Goal: Transaction & Acquisition: Subscribe to service/newsletter

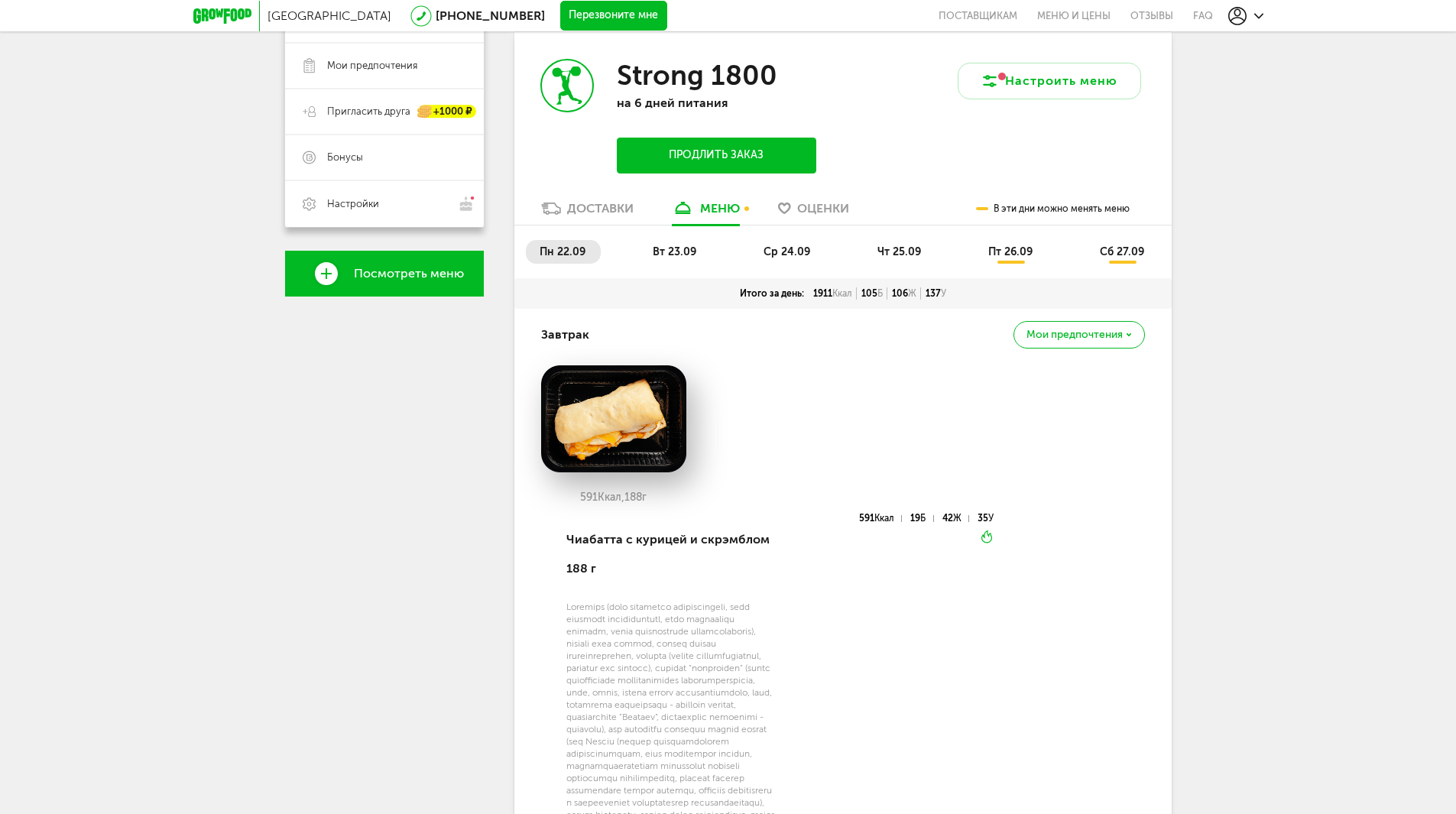
click at [666, 246] on span "вт 23.09" at bounding box center [675, 252] width 44 height 13
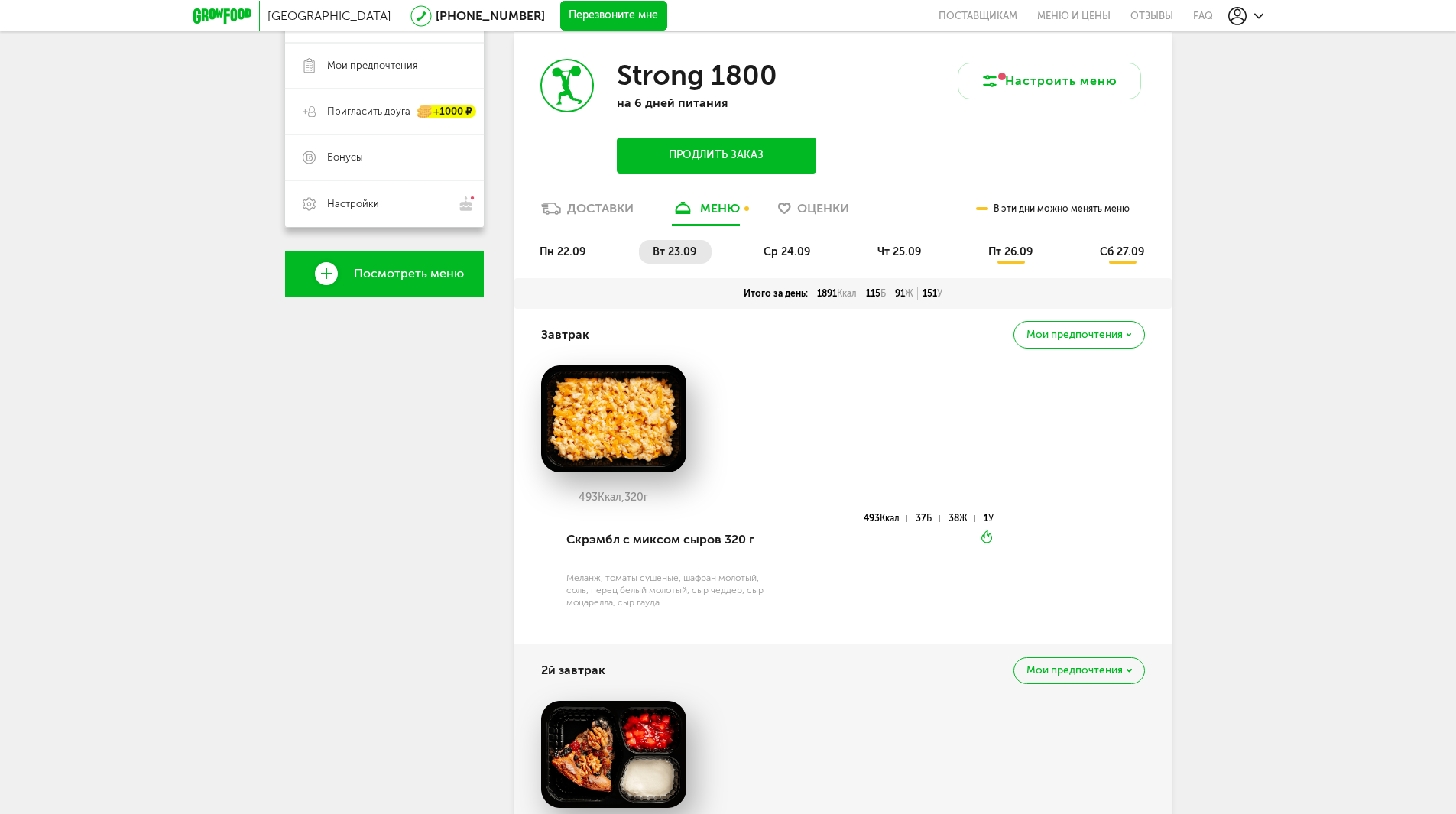
click at [778, 252] on span "ср 24.09" at bounding box center [786, 252] width 47 height 13
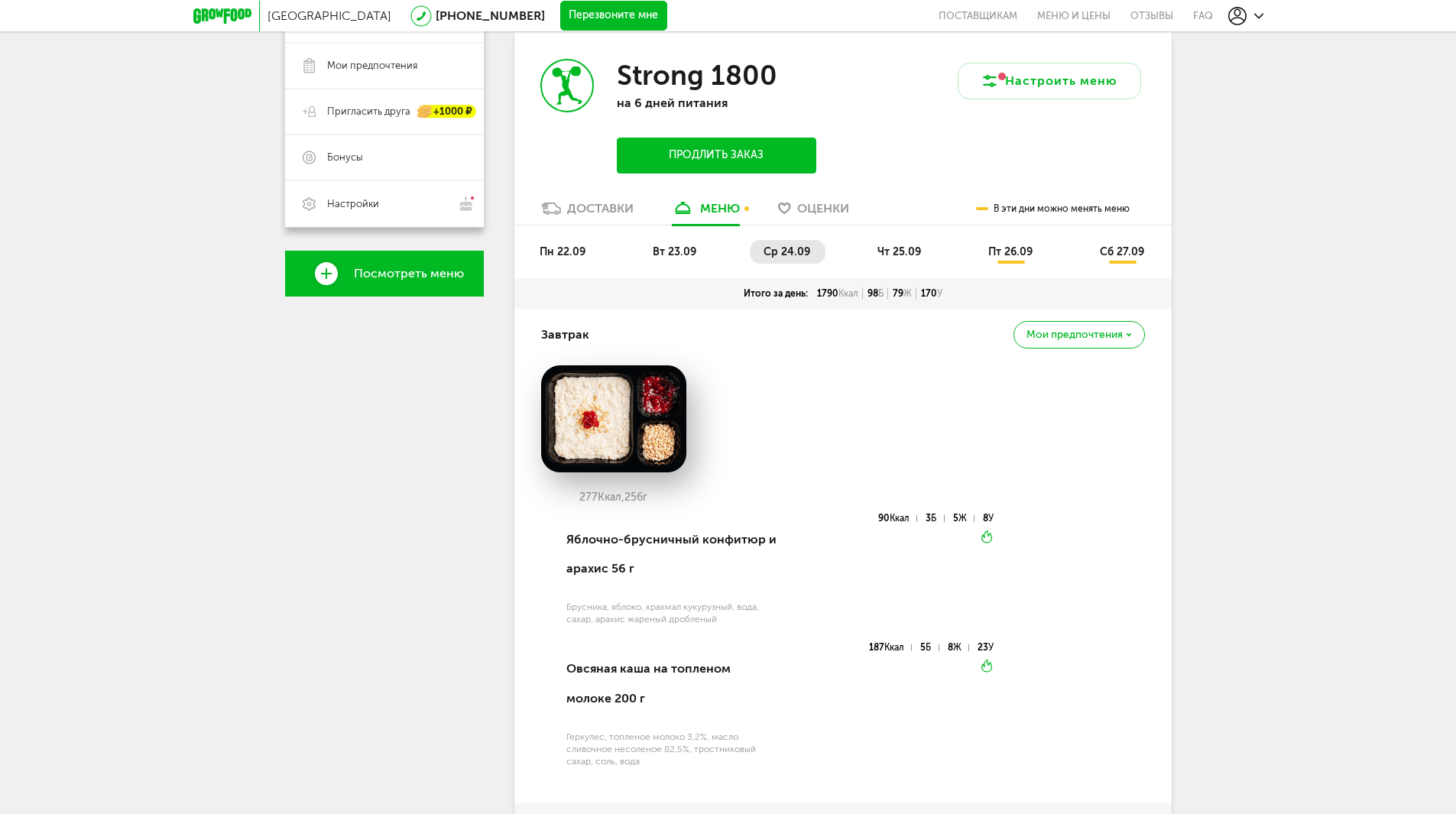
click at [896, 251] on span "чт 25.09" at bounding box center [899, 252] width 44 height 13
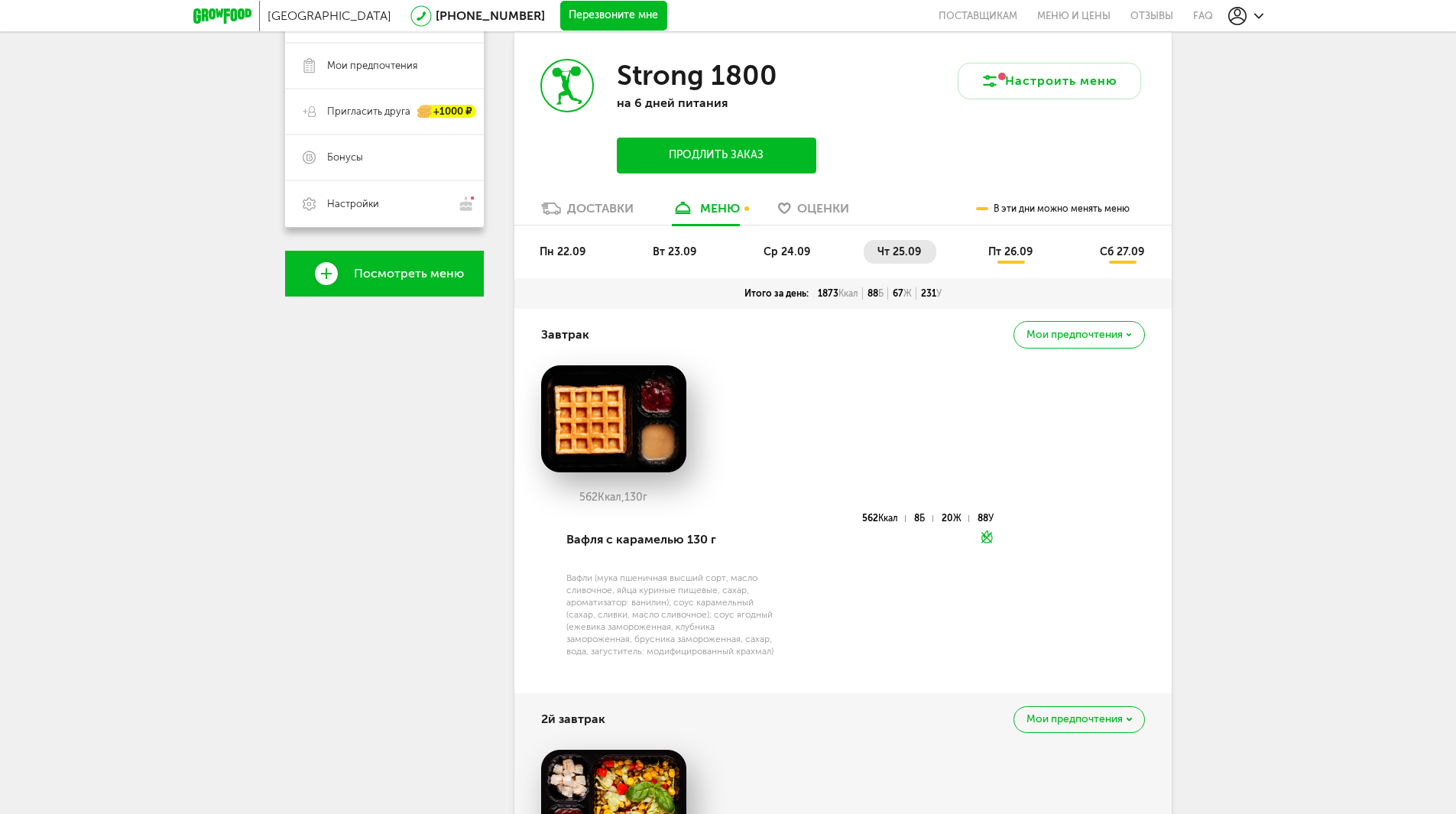
click at [1004, 255] on span "пт 26.09" at bounding box center [1010, 252] width 44 height 13
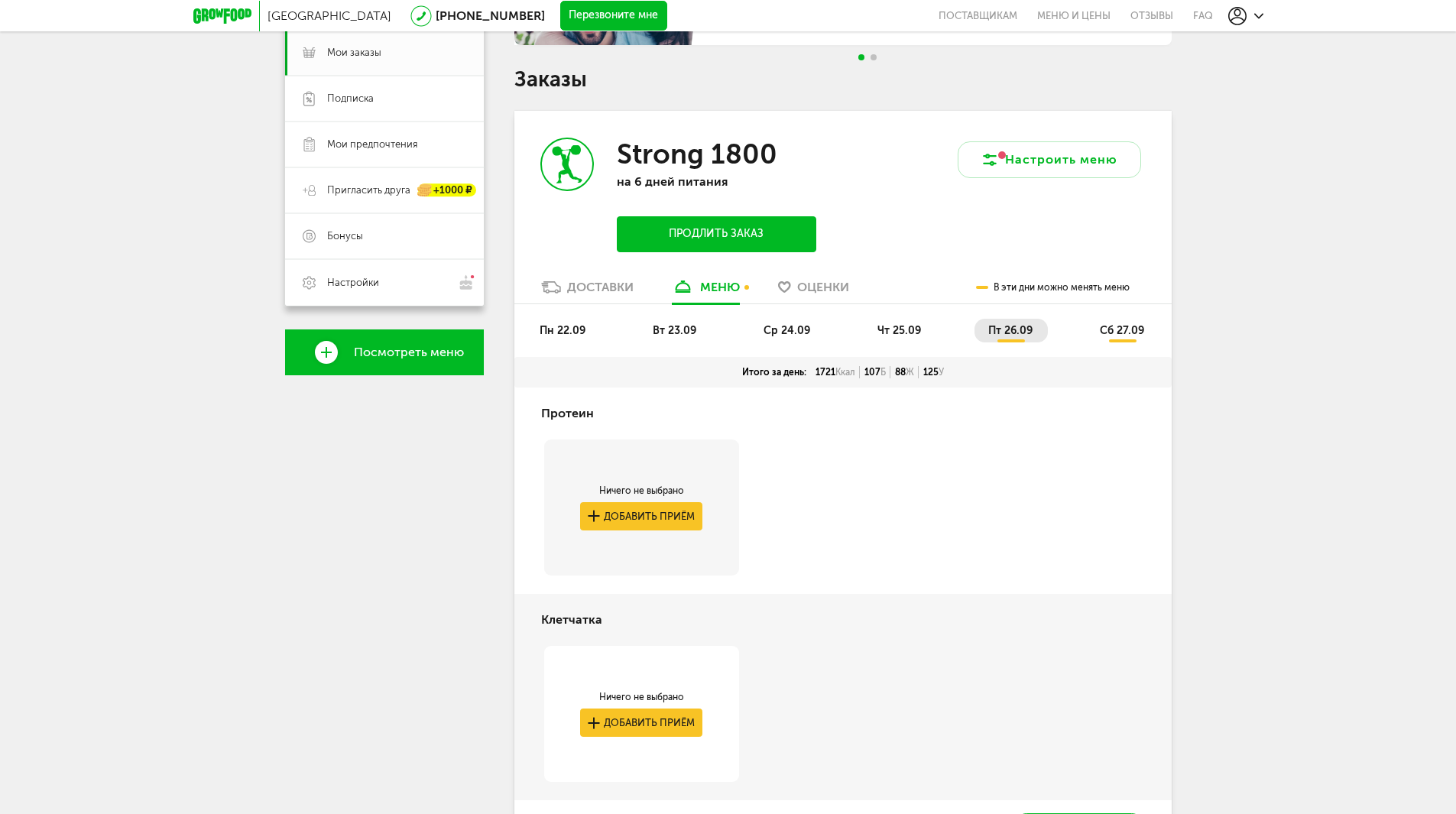
scroll to position [225, 0]
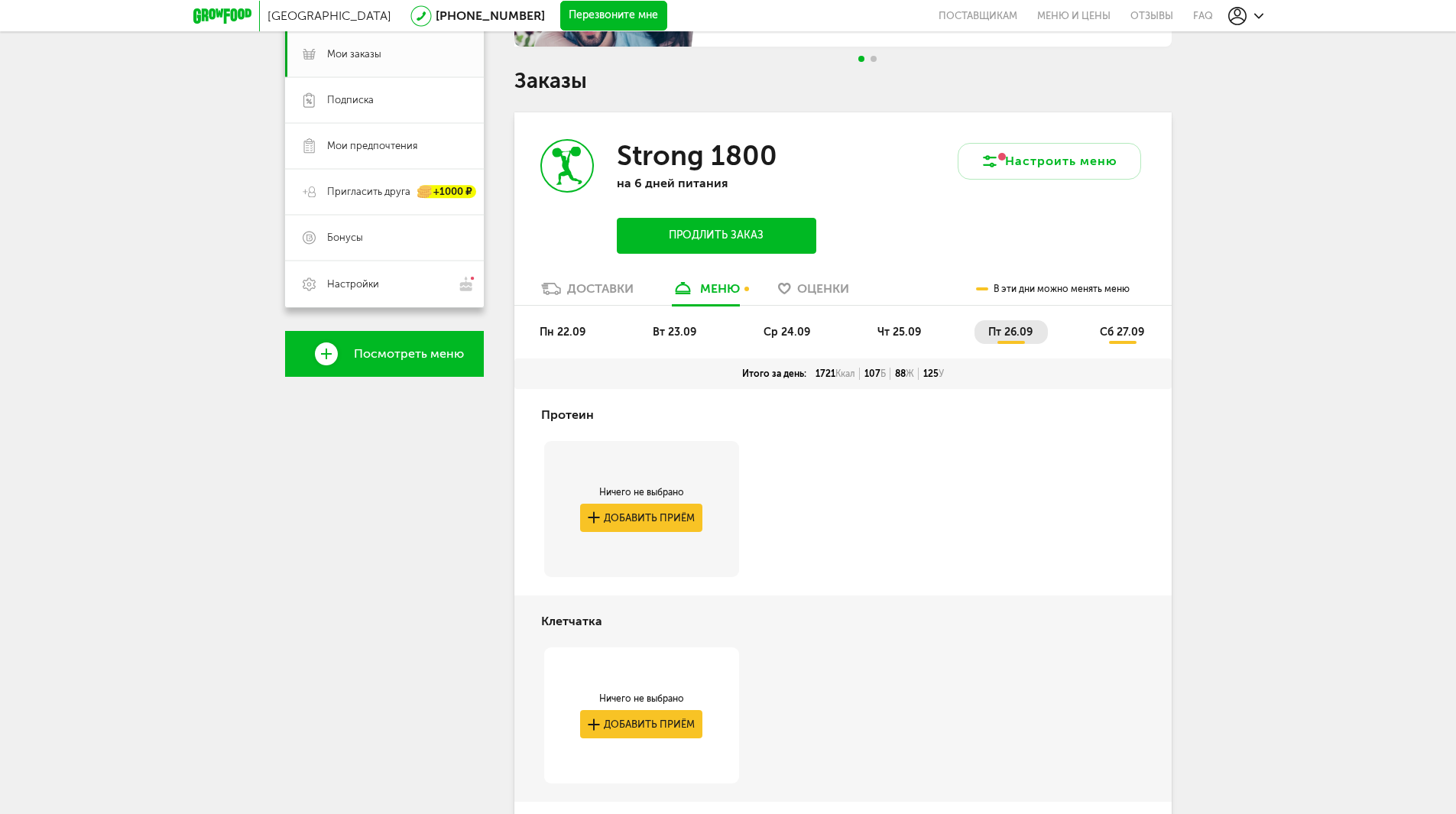
click at [891, 326] on span "чт 25.09" at bounding box center [899, 332] width 44 height 13
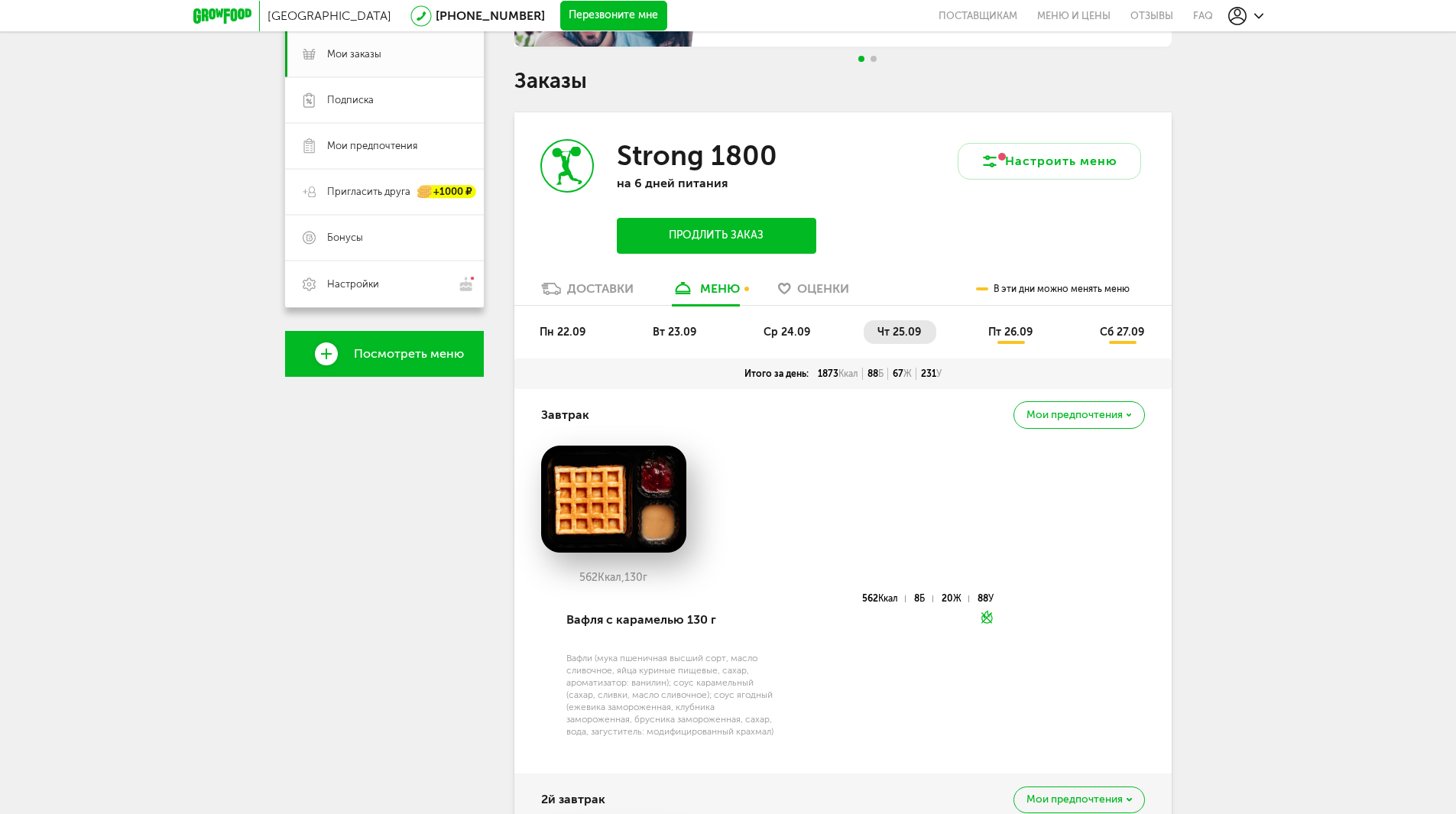
click at [803, 328] on span "ср 24.09" at bounding box center [786, 332] width 47 height 13
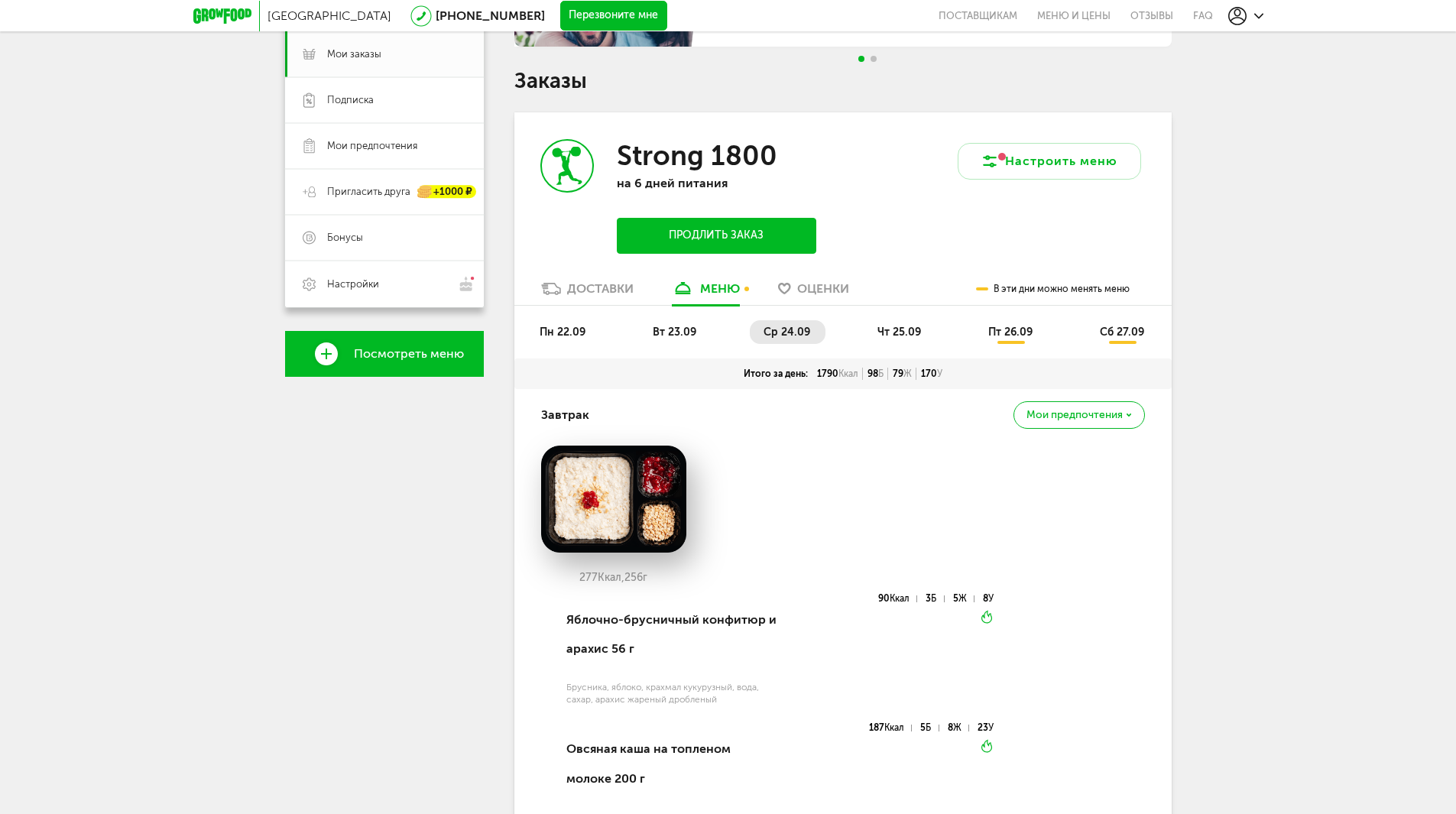
click at [688, 333] on span "вт 23.09" at bounding box center [675, 332] width 44 height 13
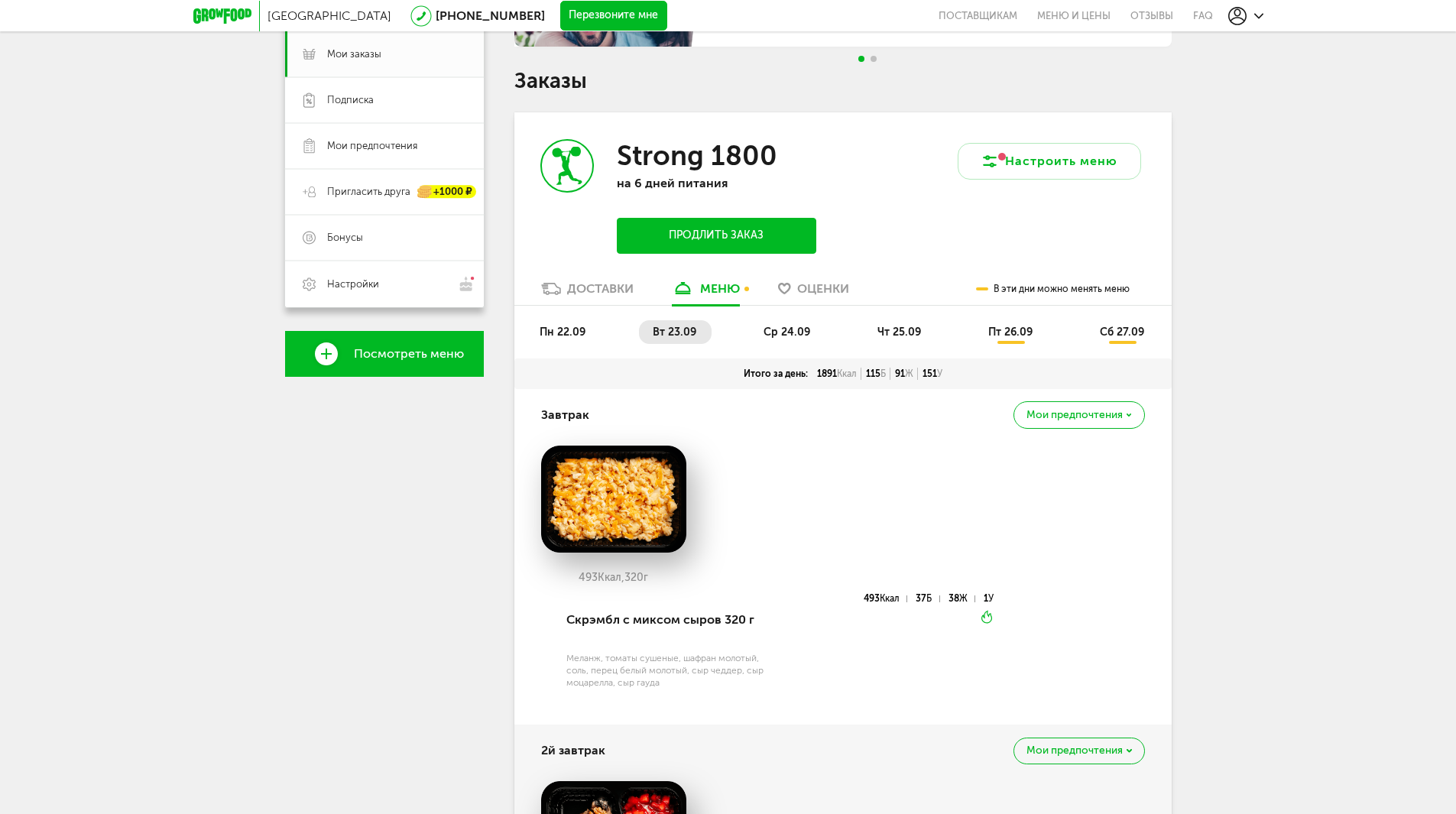
click at [596, 332] on li "пн 22.09" at bounding box center [563, 332] width 74 height 24
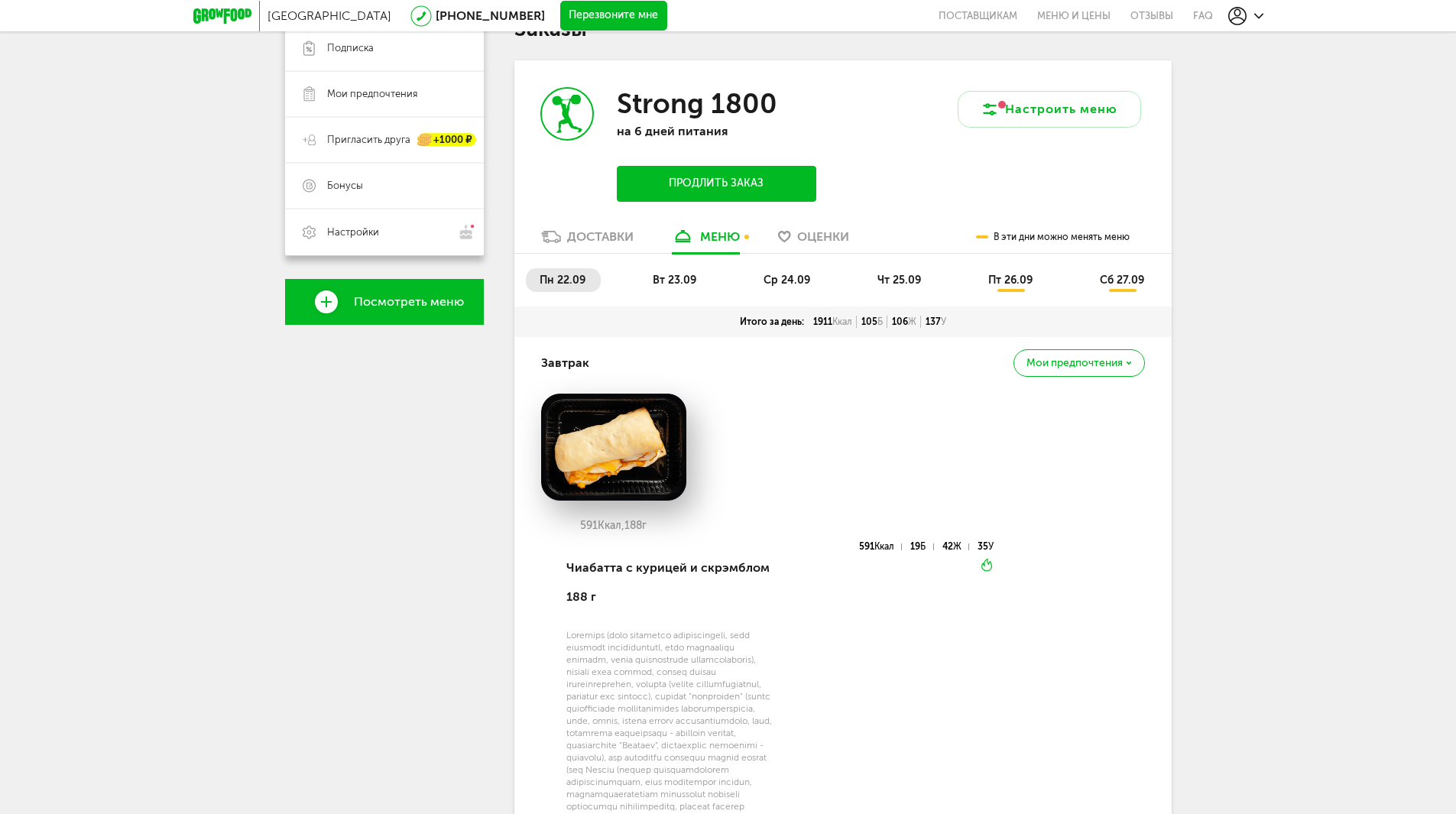
scroll to position [237, 0]
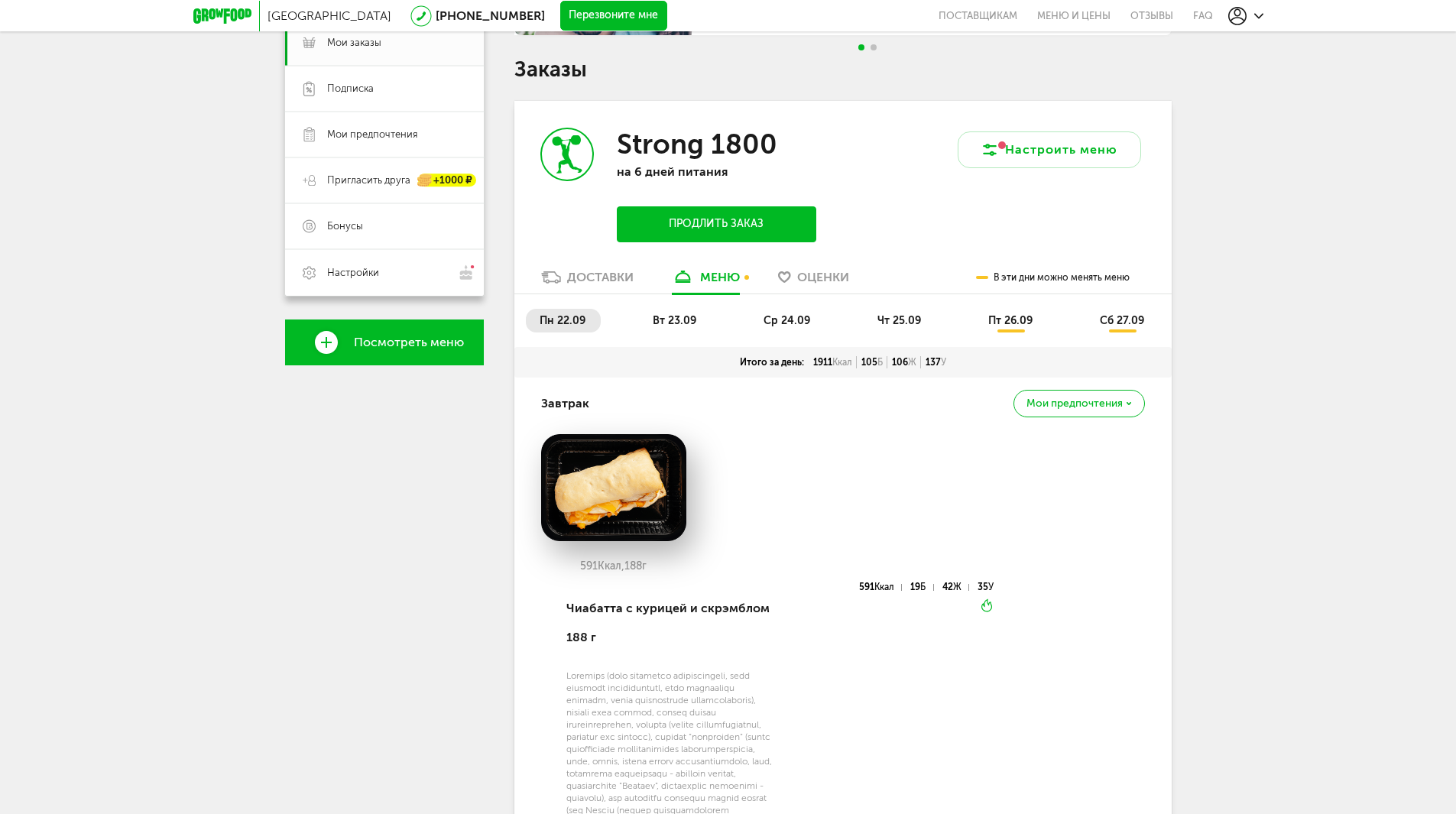
drag, startPoint x: 910, startPoint y: 379, endPoint x: 906, endPoint y: 233, distance: 146.1
click at [906, 233] on div "Настроить меню" at bounding box center [1007, 185] width 328 height 168
click at [420, 270] on span "Настройки" at bounding box center [397, 272] width 139 height 16
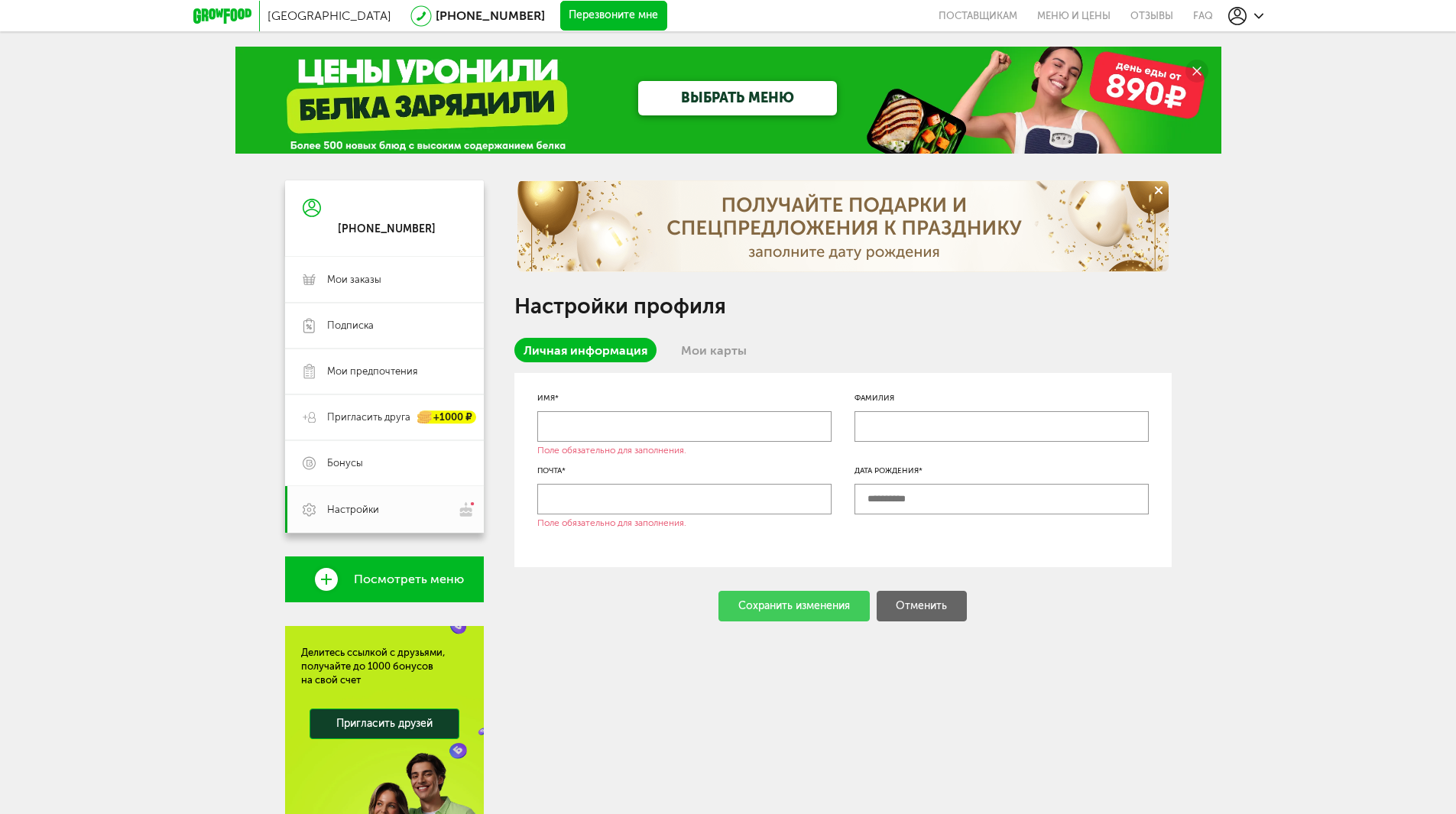
click at [729, 356] on link "Мои карты" at bounding box center [714, 350] width 84 height 25
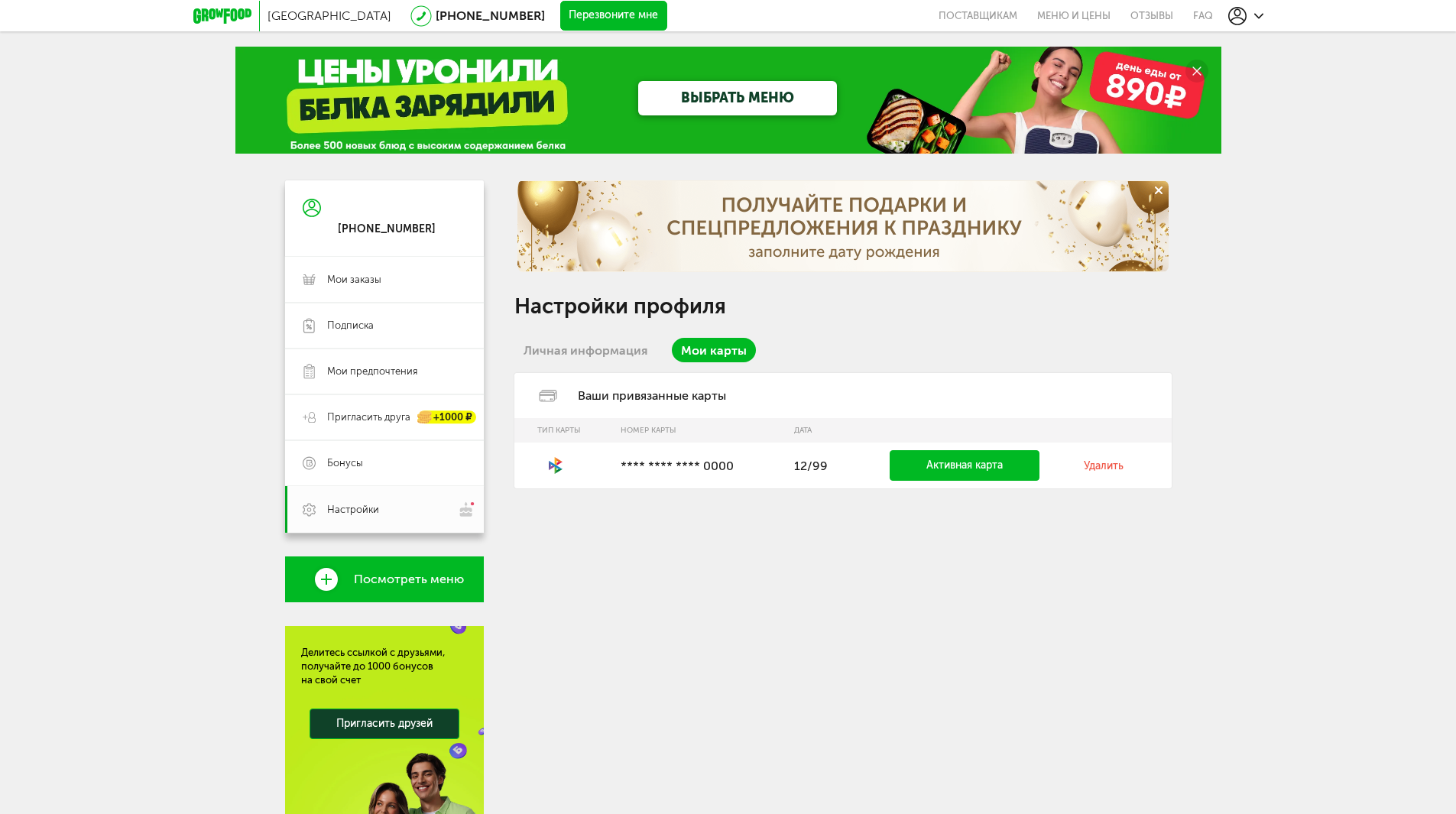
click at [593, 351] on link "Личная информация" at bounding box center [585, 350] width 142 height 25
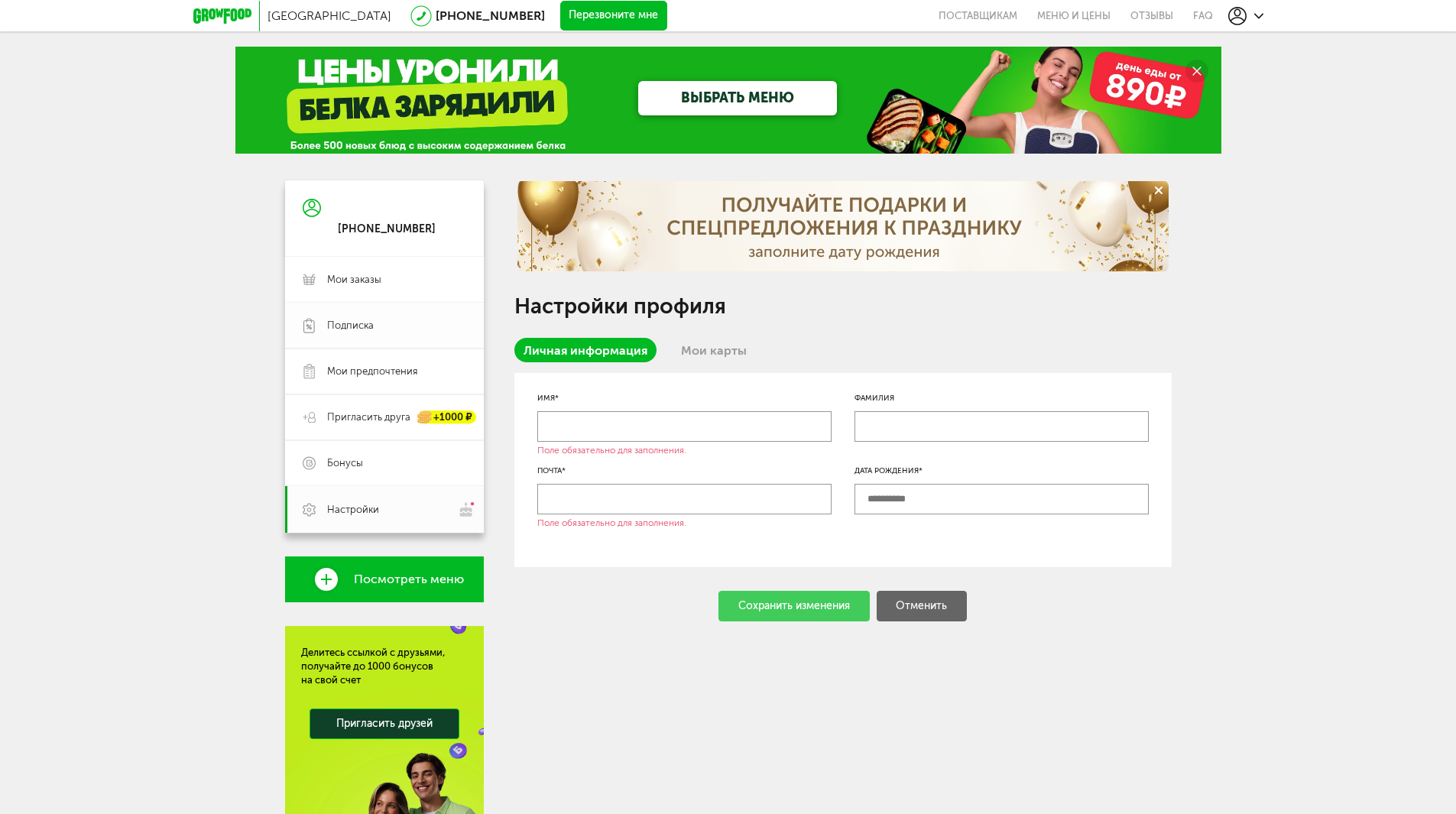
click at [344, 338] on link "Подписка" at bounding box center [385, 325] width 198 height 46
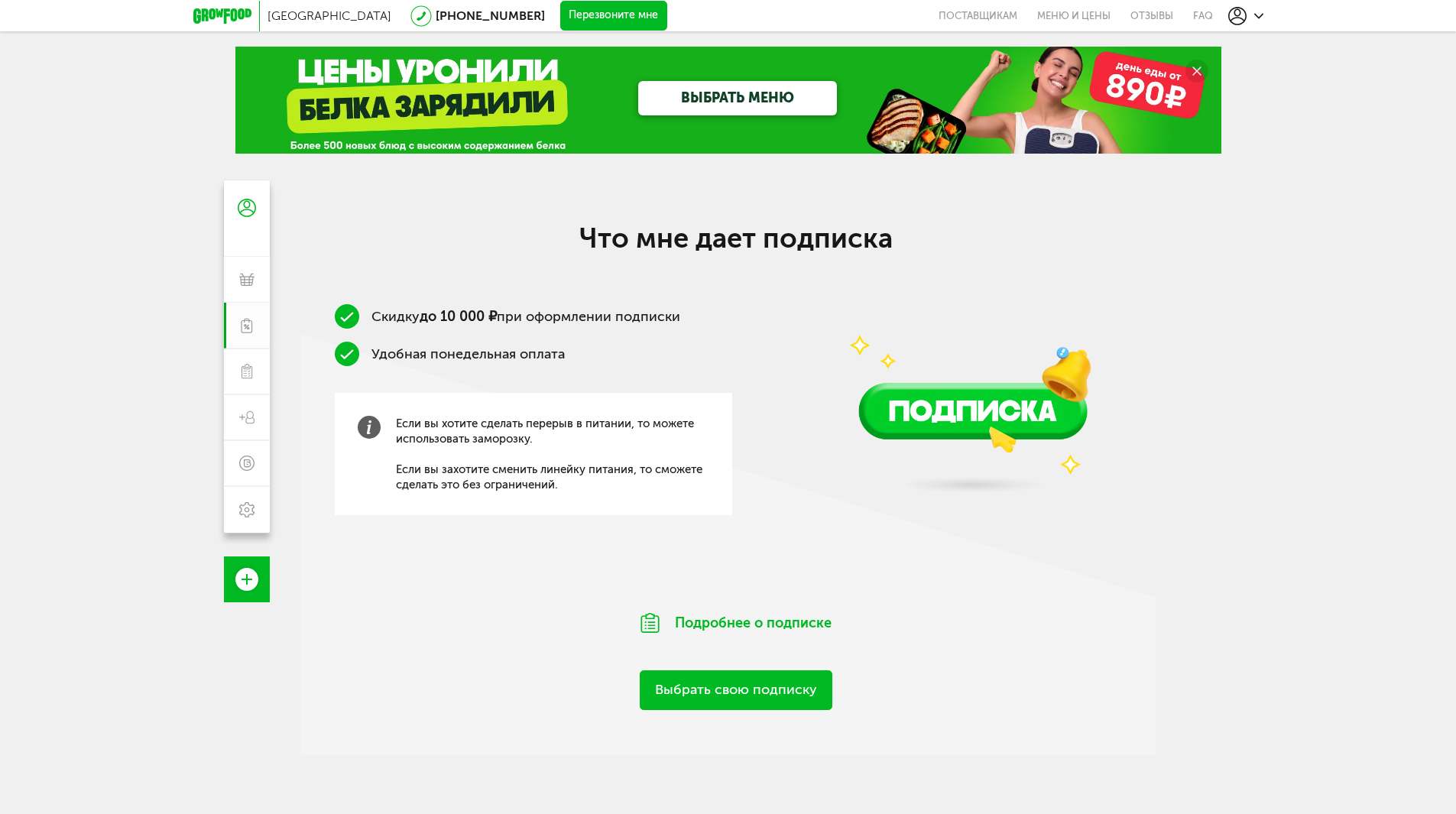
click at [738, 672] on link "Выбрать свою подписку" at bounding box center [736, 689] width 193 height 39
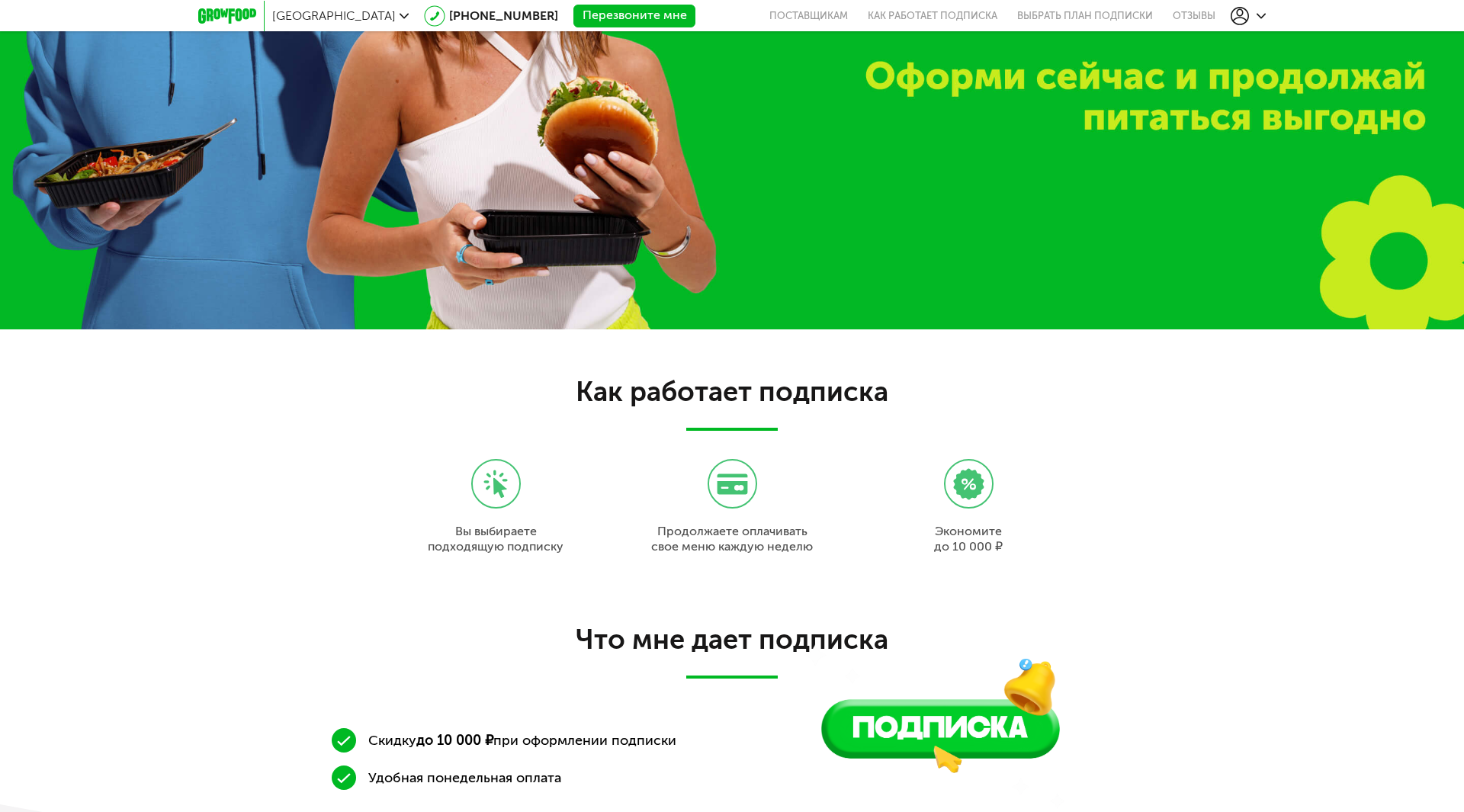
scroll to position [1440, 0]
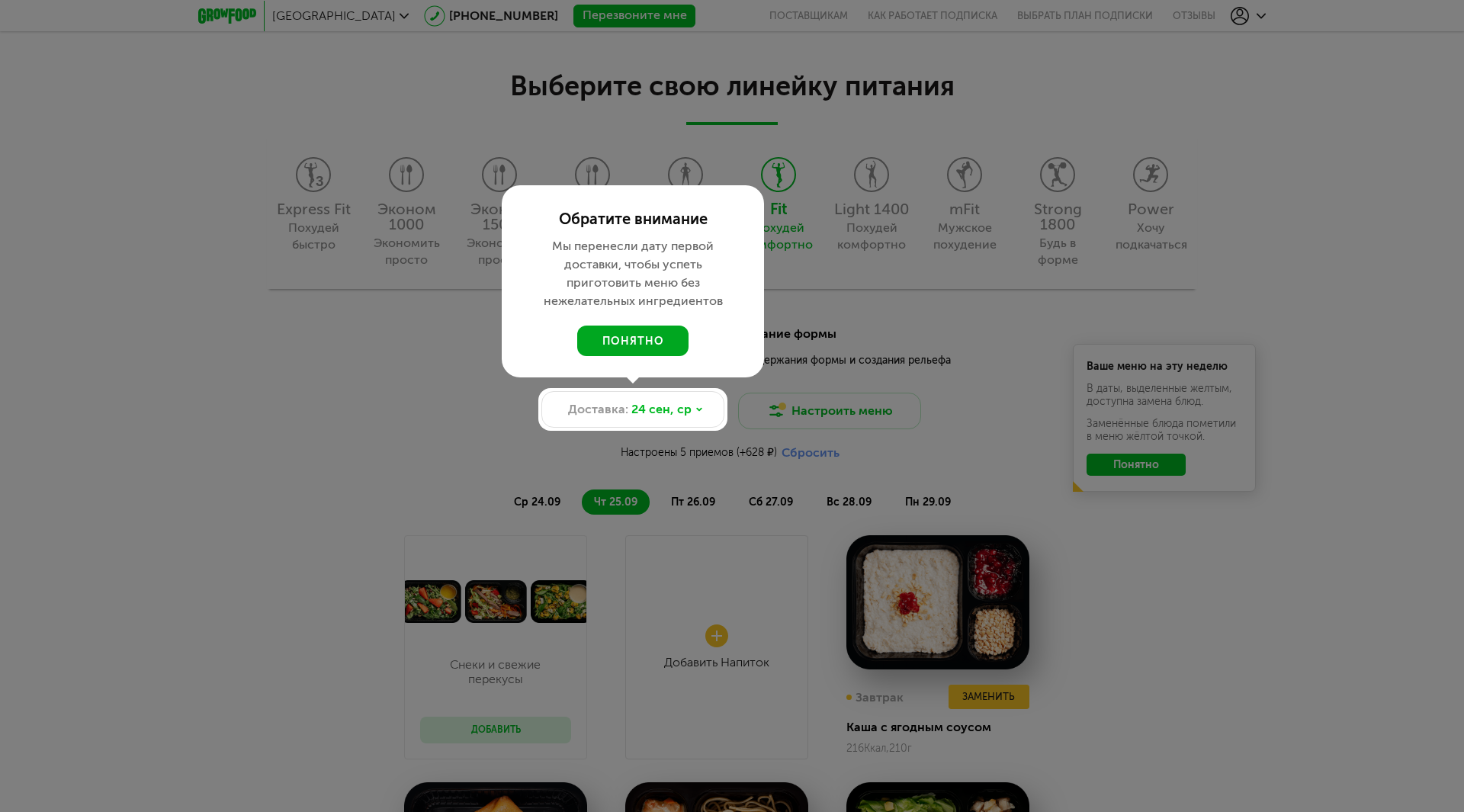
click at [619, 339] on button "понятно" at bounding box center [632, 341] width 111 height 30
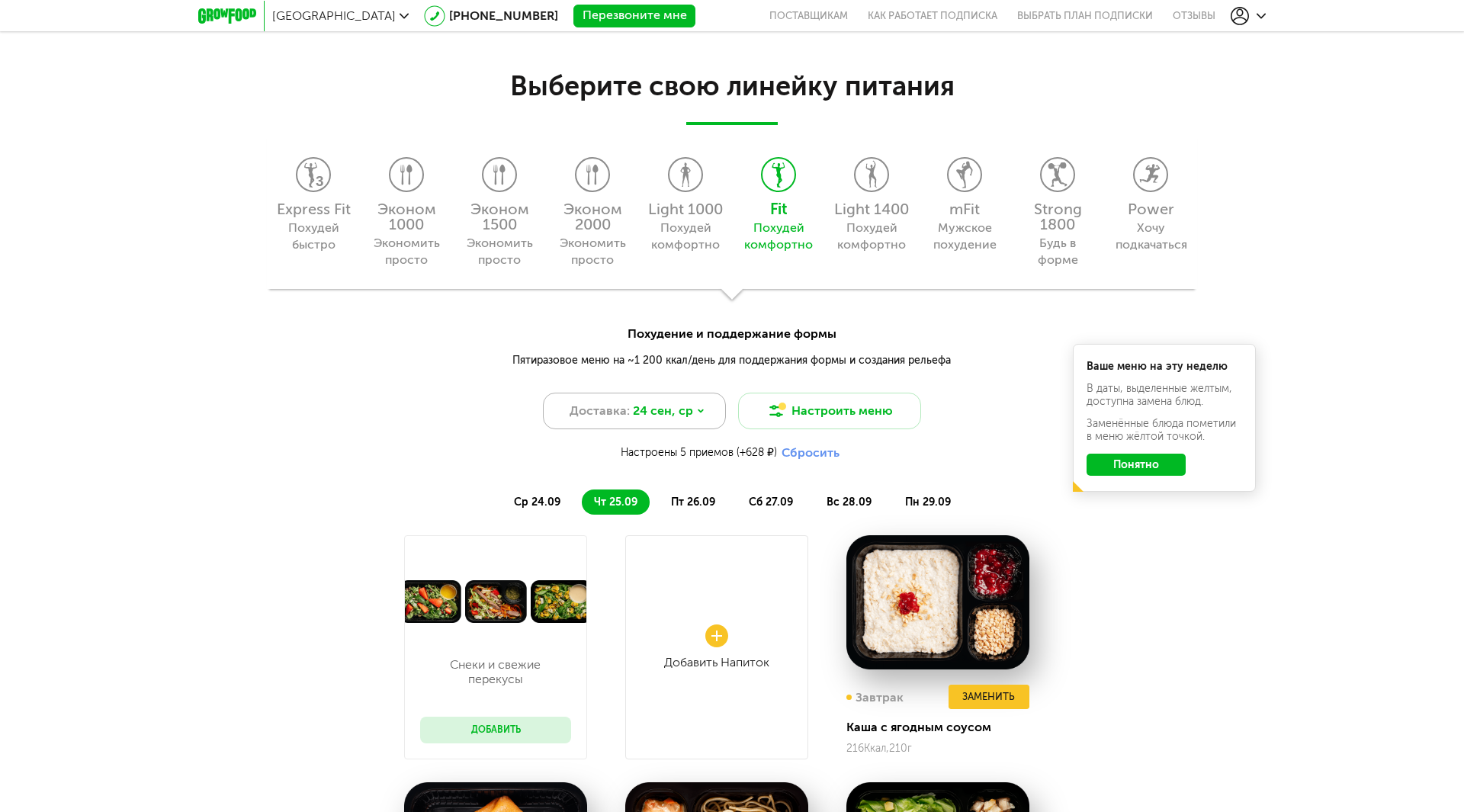
click at [683, 413] on span "24 сен, ср" at bounding box center [663, 410] width 60 height 18
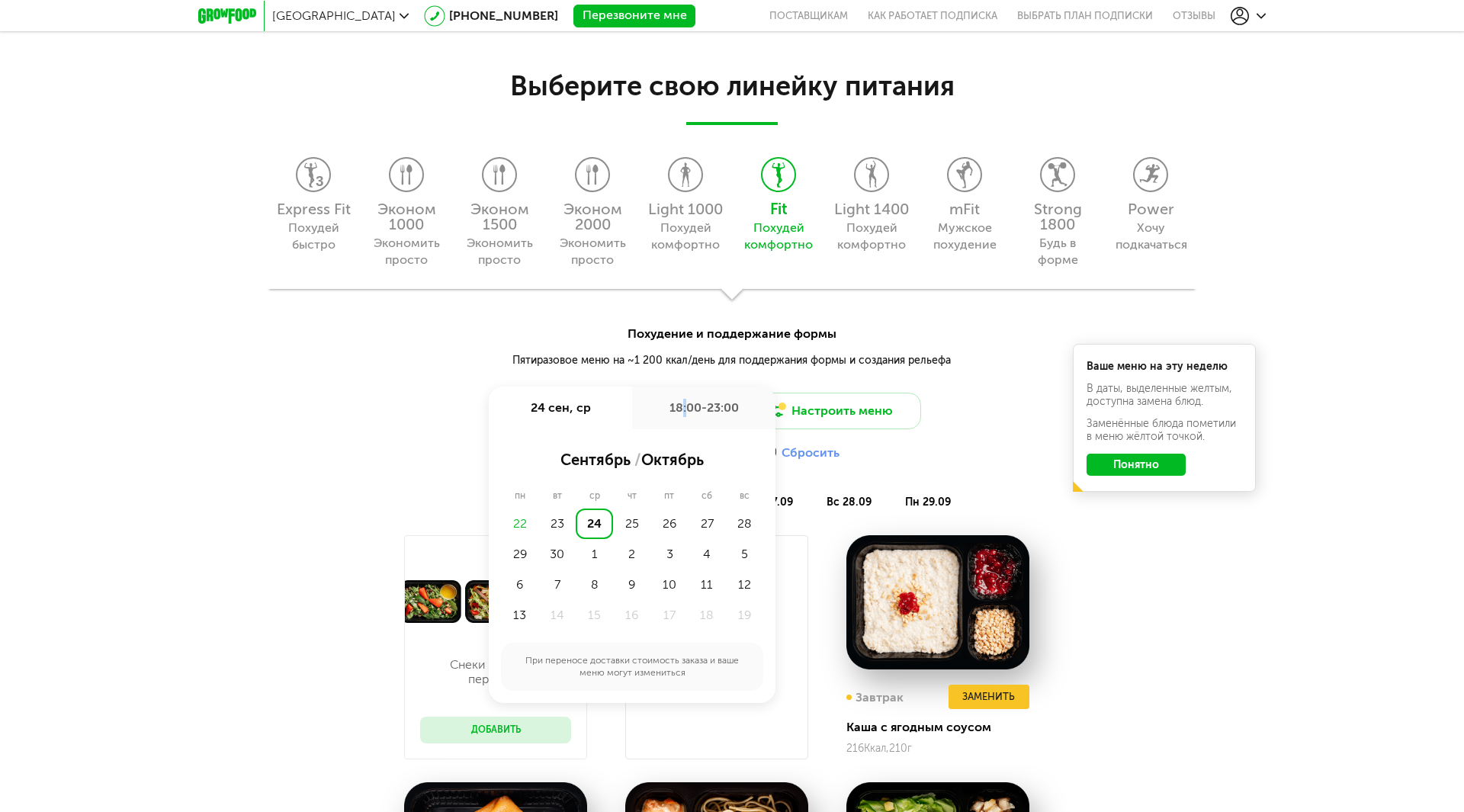
click at [683, 413] on div "18:00-23:00" at bounding box center [703, 407] width 144 height 43
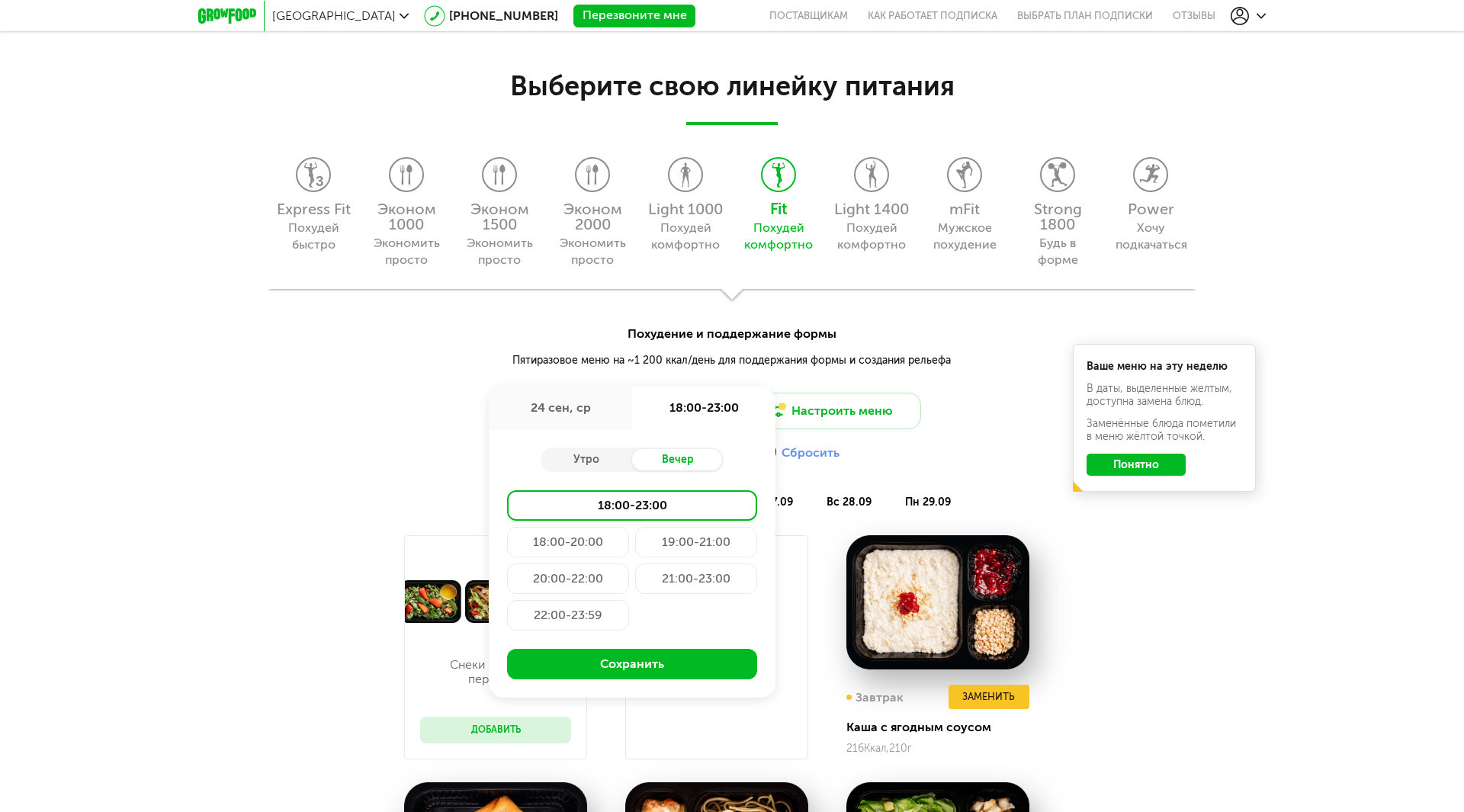
drag, startPoint x: 977, startPoint y: 369, endPoint x: 961, endPoint y: 373, distance: 16.5
click at [971, 370] on div "Похудение и поддержание формы Пятиразовое меню на ~1 200 ккал/день для поддержа…" at bounding box center [732, 376] width 1464 height 104
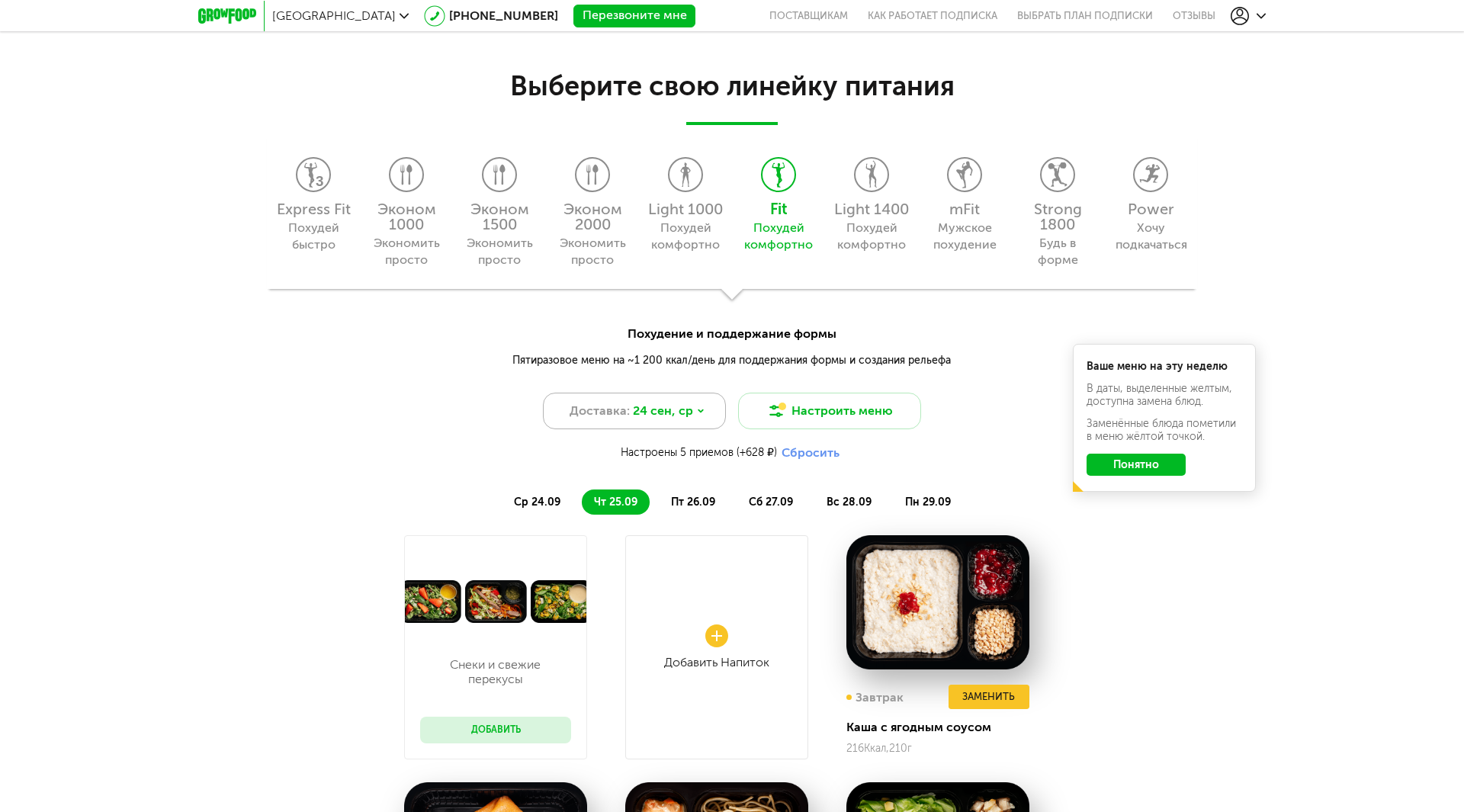
click at [699, 415] on div "Доставка: [DATE]" at bounding box center [634, 410] width 183 height 36
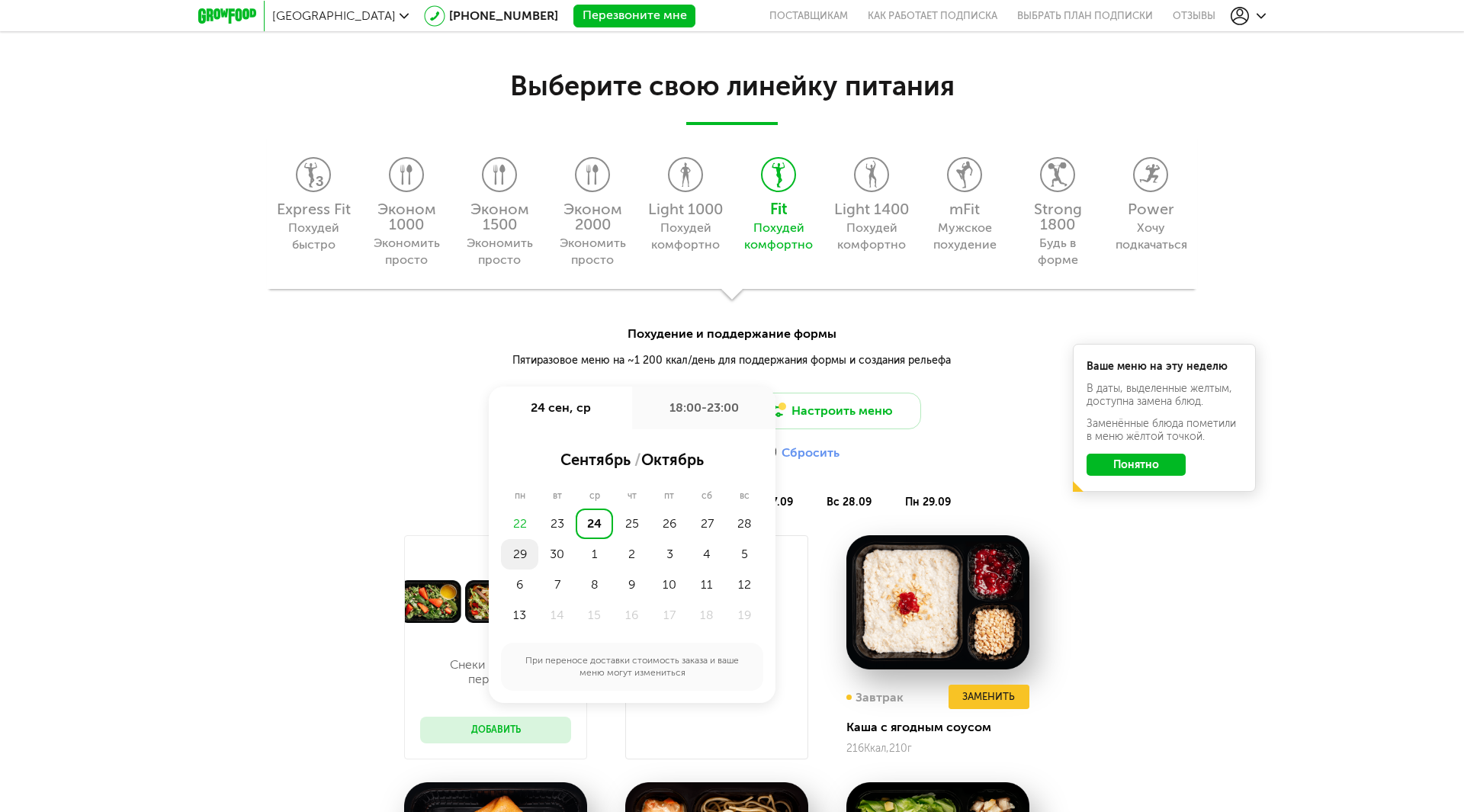
click at [520, 560] on div "29" at bounding box center [519, 554] width 37 height 30
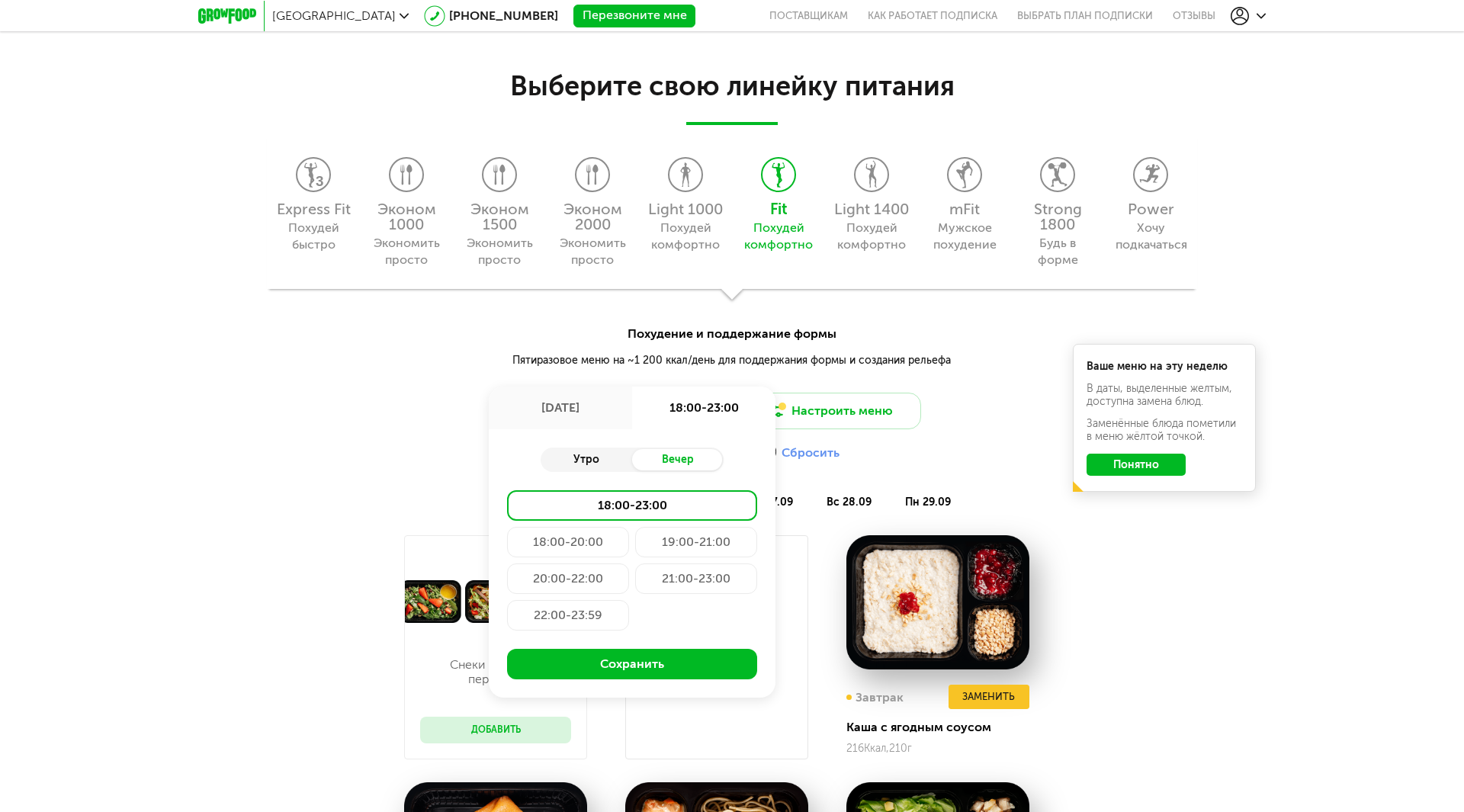
click at [584, 459] on div "Утро" at bounding box center [586, 460] width 91 height 21
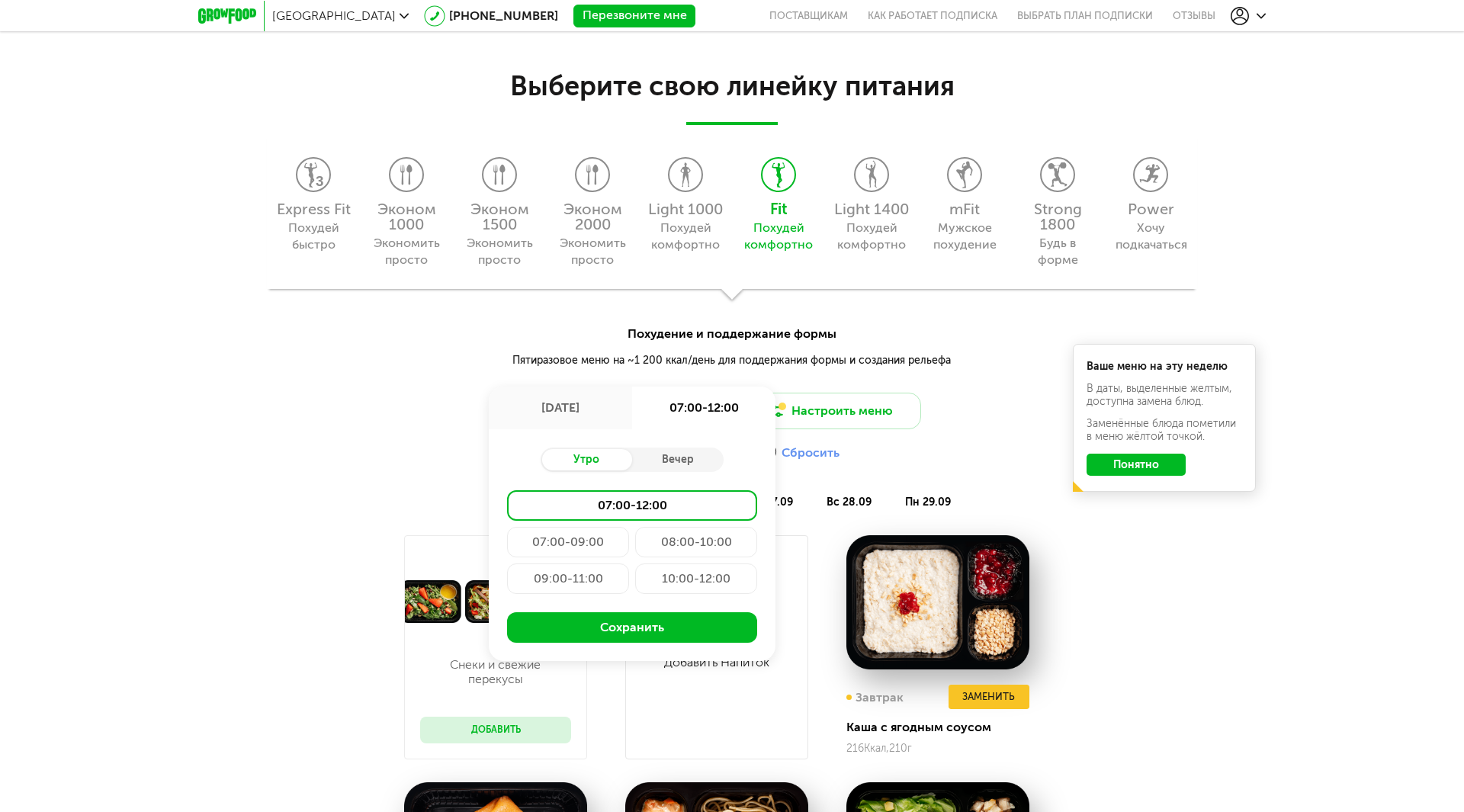
click at [573, 541] on div "07:00-09:00" at bounding box center [568, 542] width 122 height 30
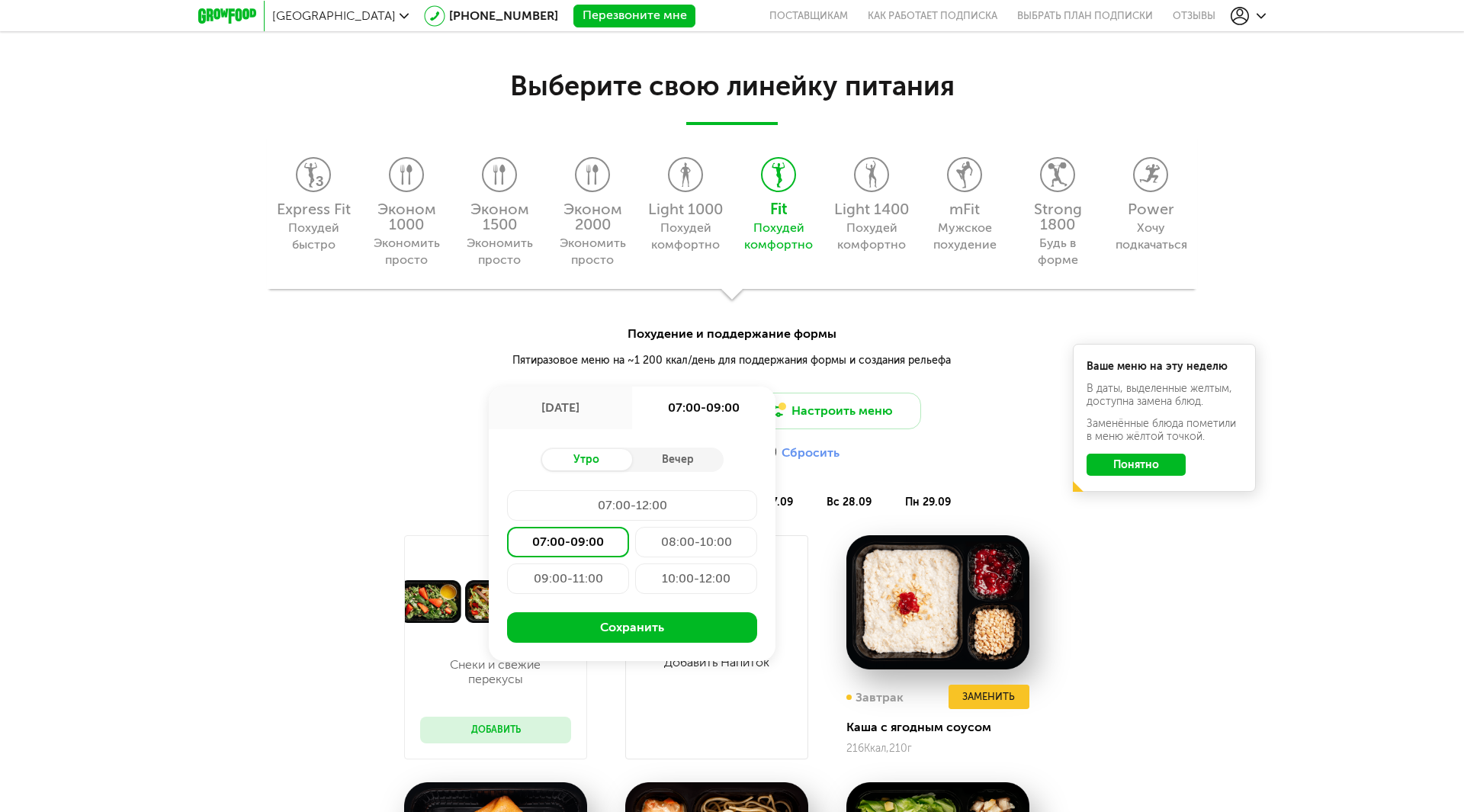
click at [683, 549] on div "08:00-10:00" at bounding box center [696, 542] width 122 height 30
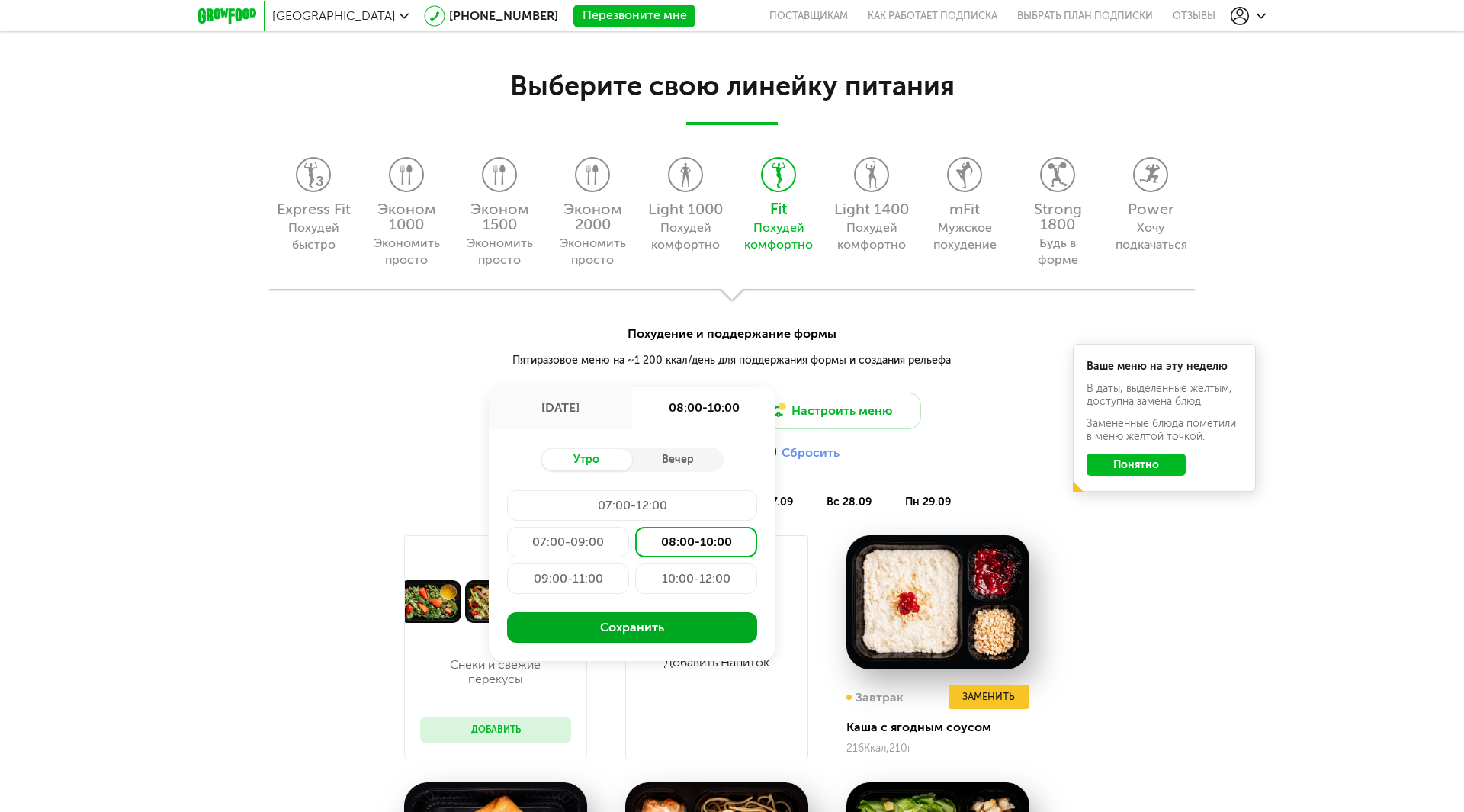
click at [611, 633] on button "Сохранить" at bounding box center [632, 627] width 250 height 30
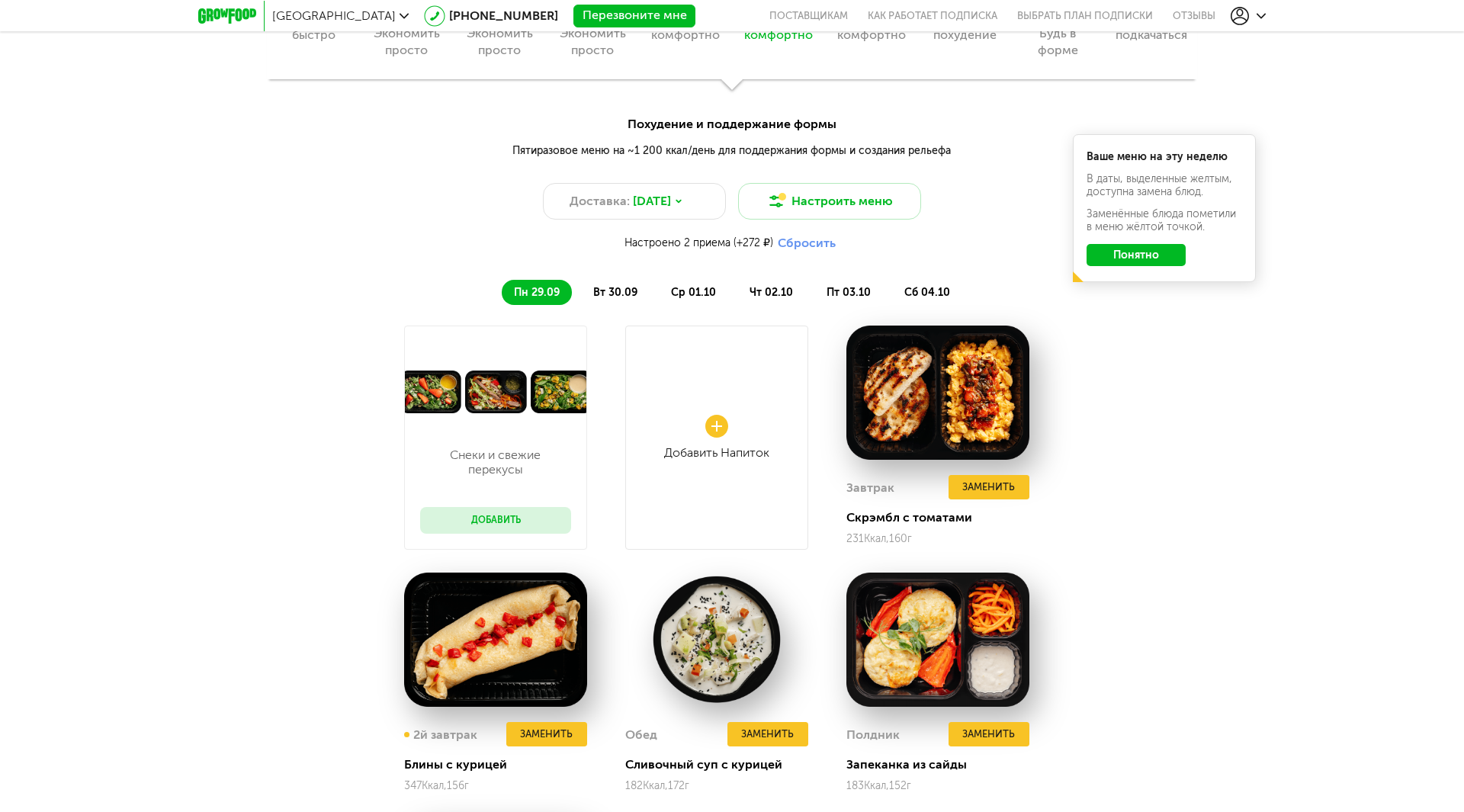
scroll to position [1516, 0]
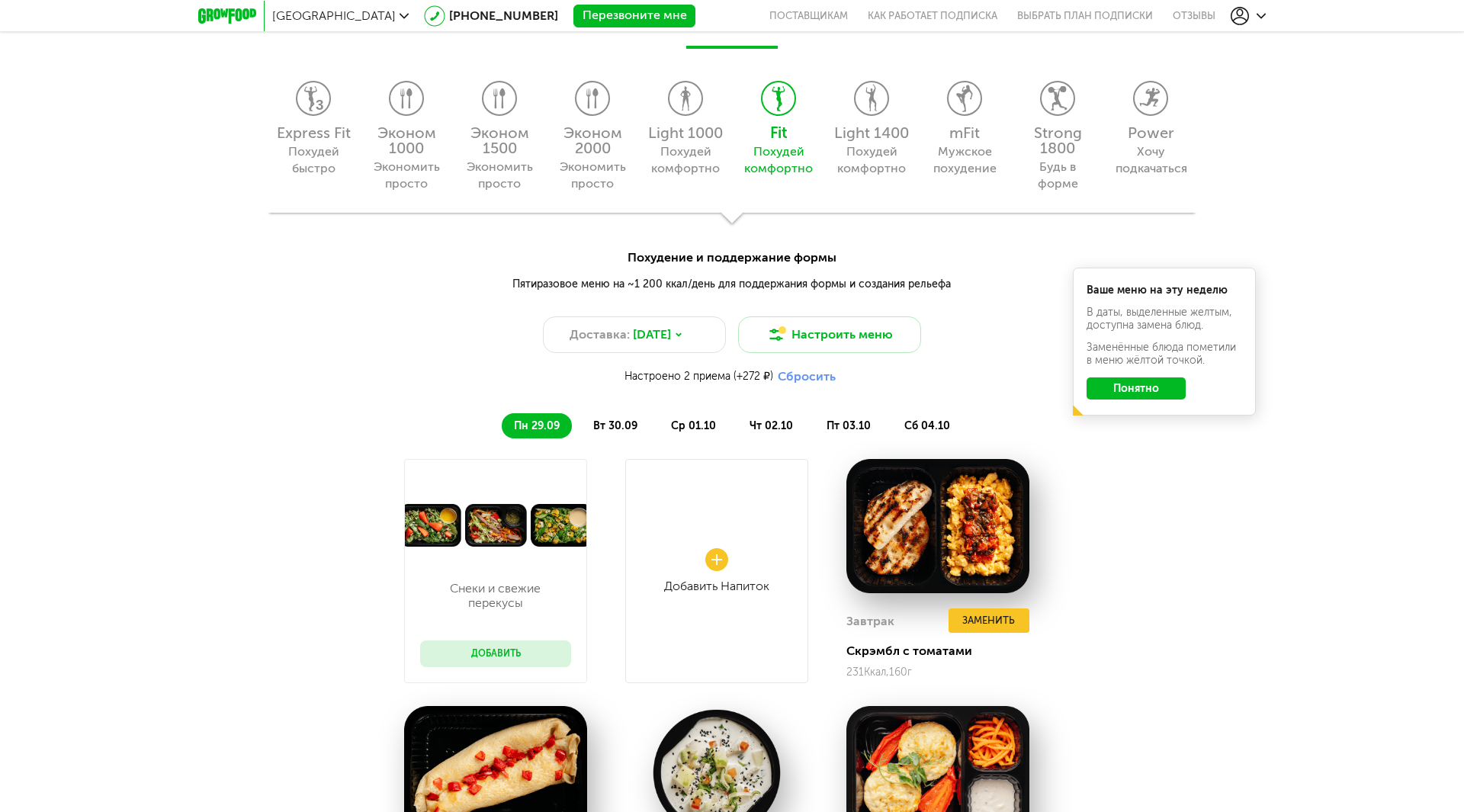
click at [619, 422] on span "вт 30.09" at bounding box center [615, 426] width 44 height 13
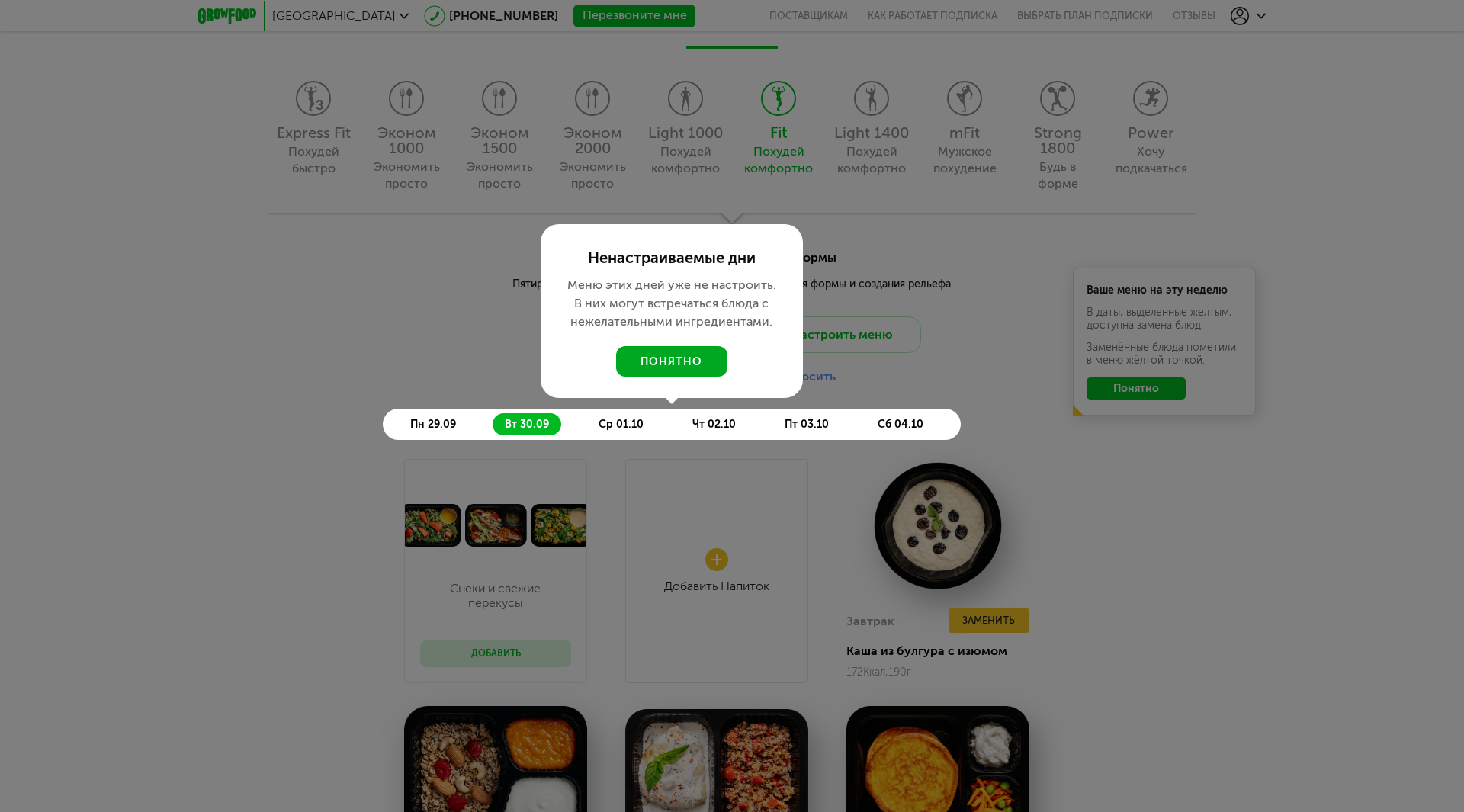
click at [676, 361] on button "понятно" at bounding box center [671, 362] width 111 height 30
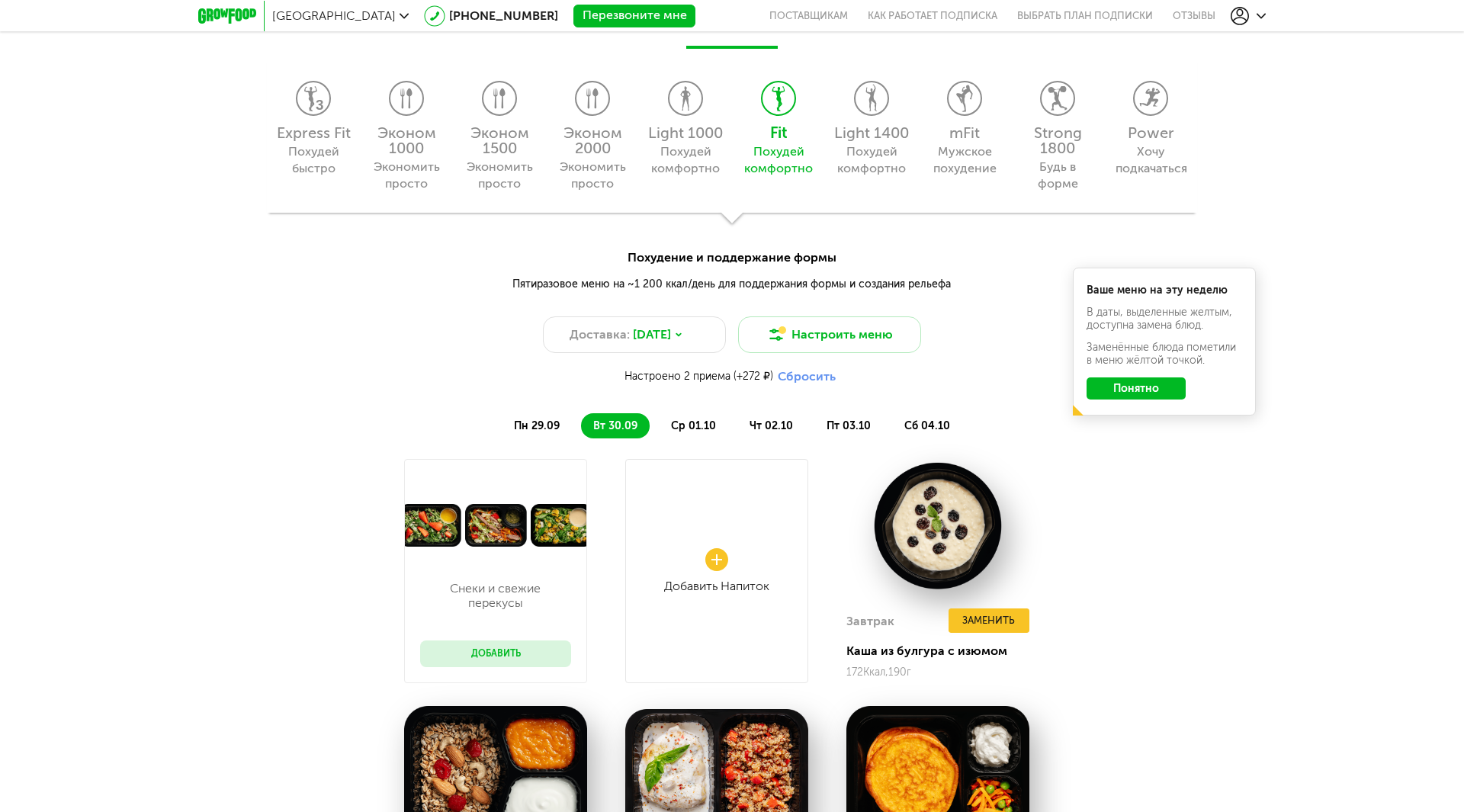
click at [641, 422] on li "вт 30.09" at bounding box center [615, 426] width 69 height 25
click at [612, 426] on span "вт 30.09" at bounding box center [615, 426] width 44 height 13
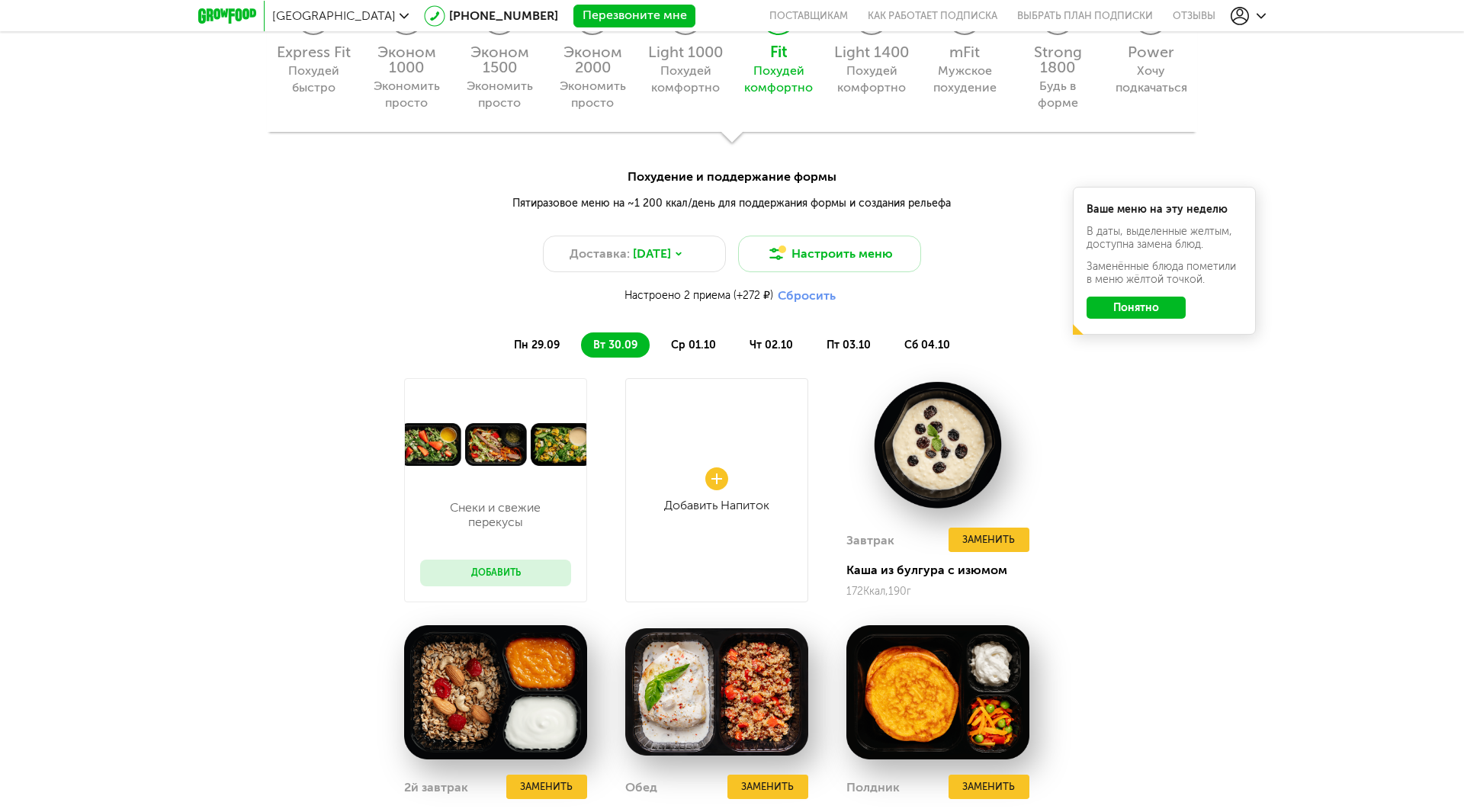
scroll to position [1593, 0]
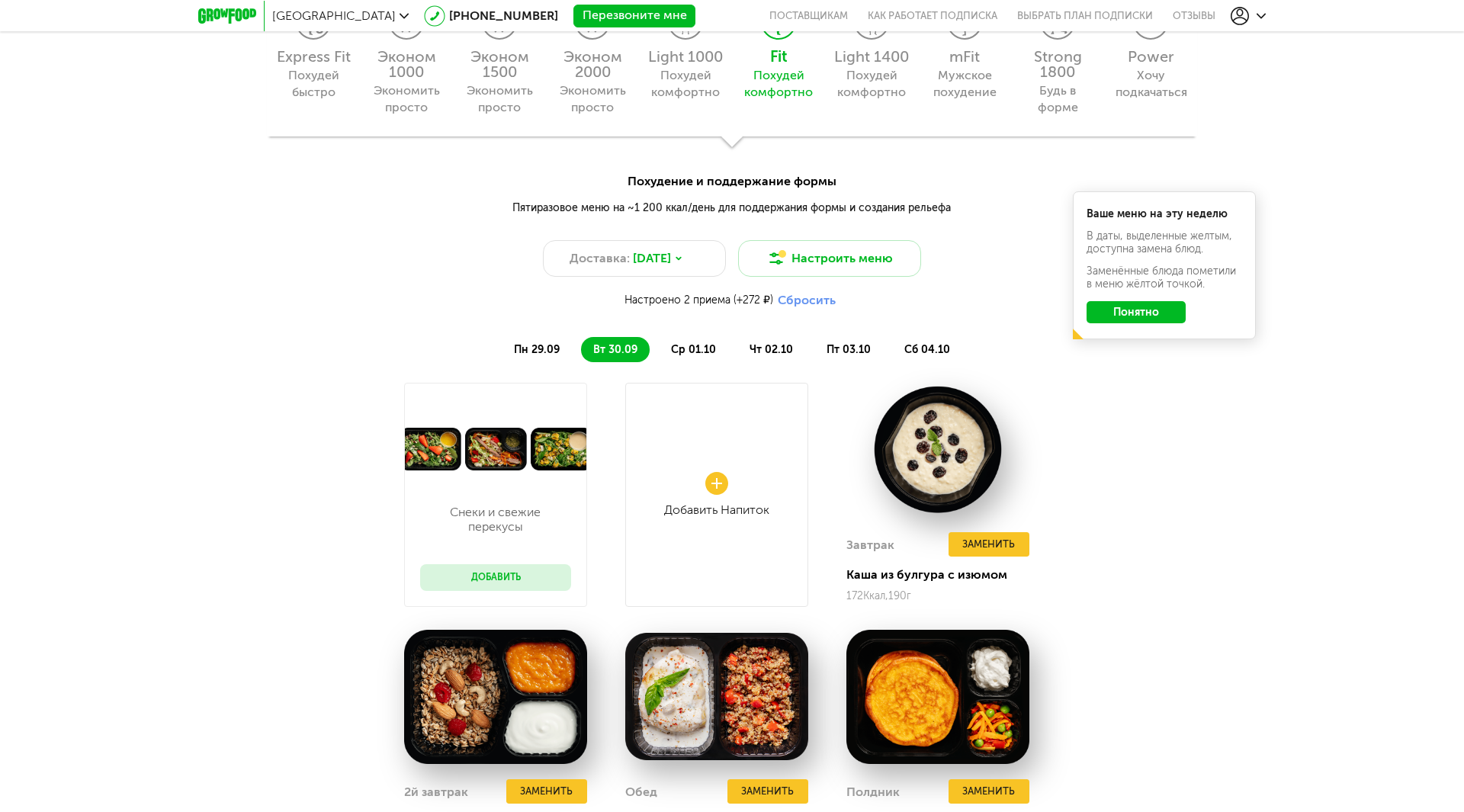
click at [705, 347] on span "ср 01.10" at bounding box center [693, 349] width 45 height 13
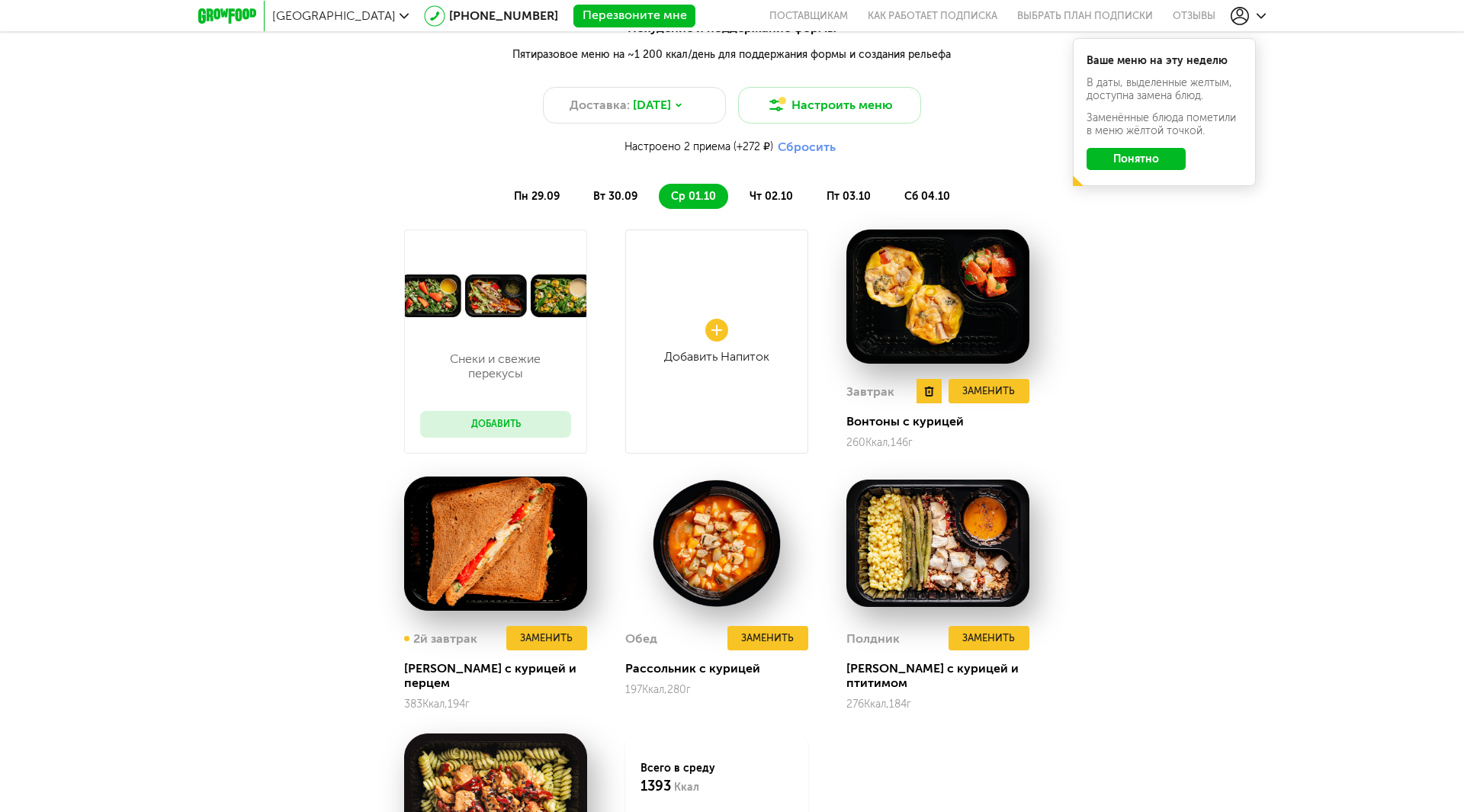
scroll to position [1745, 0]
click at [766, 187] on li "чт 02.10" at bounding box center [770, 197] width 68 height 25
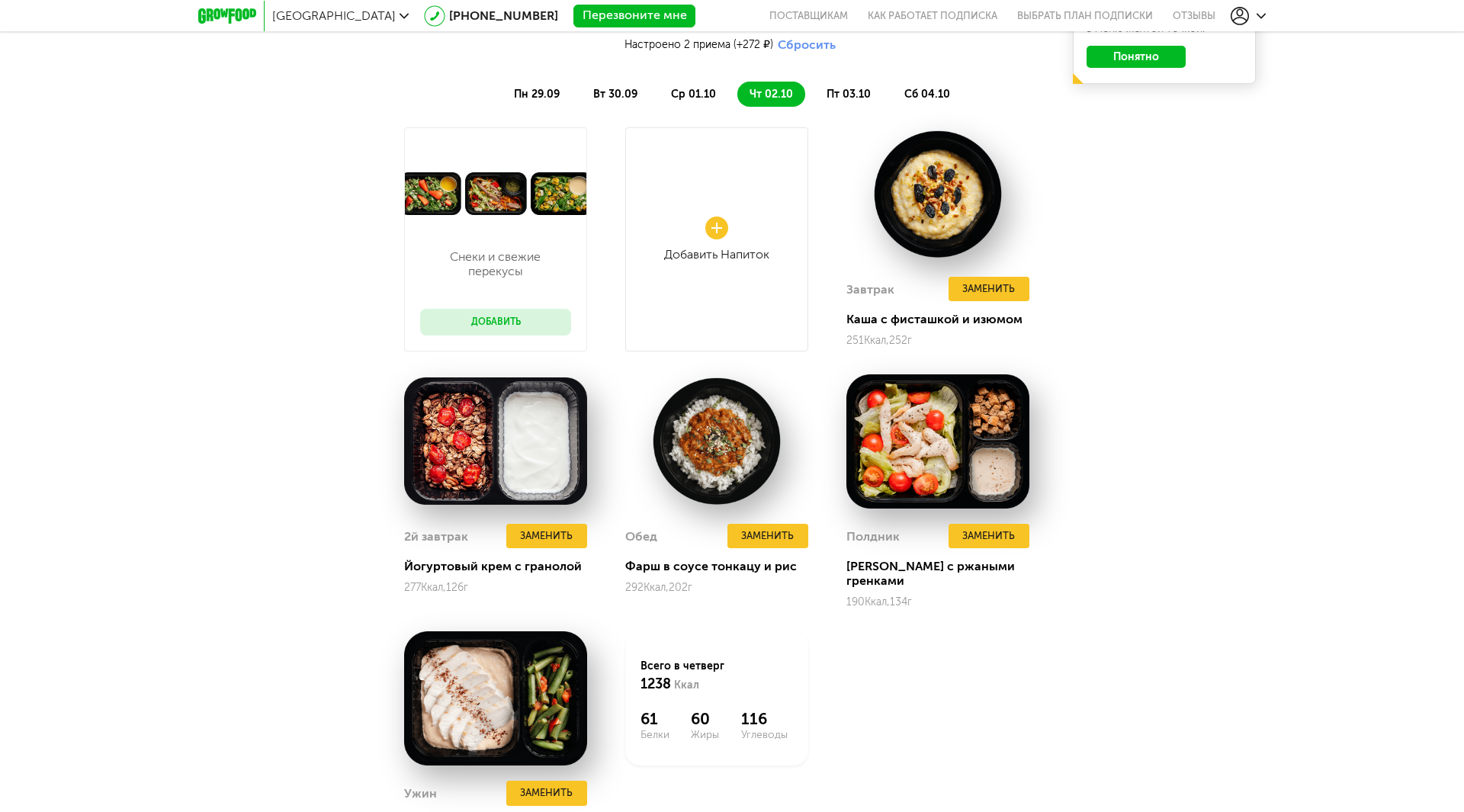
scroll to position [1821, 0]
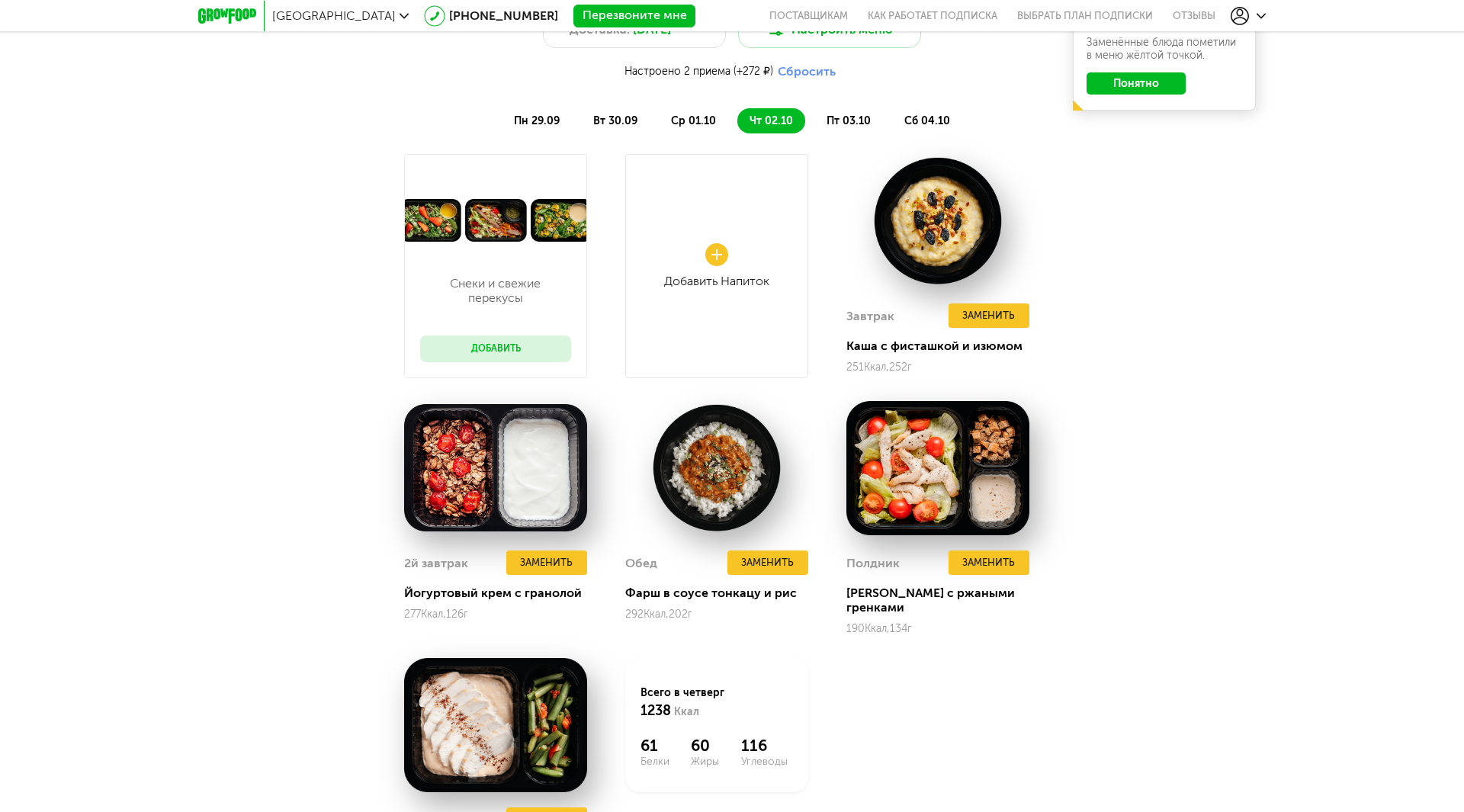
click at [839, 125] on span "пт 03.10" at bounding box center [848, 121] width 44 height 13
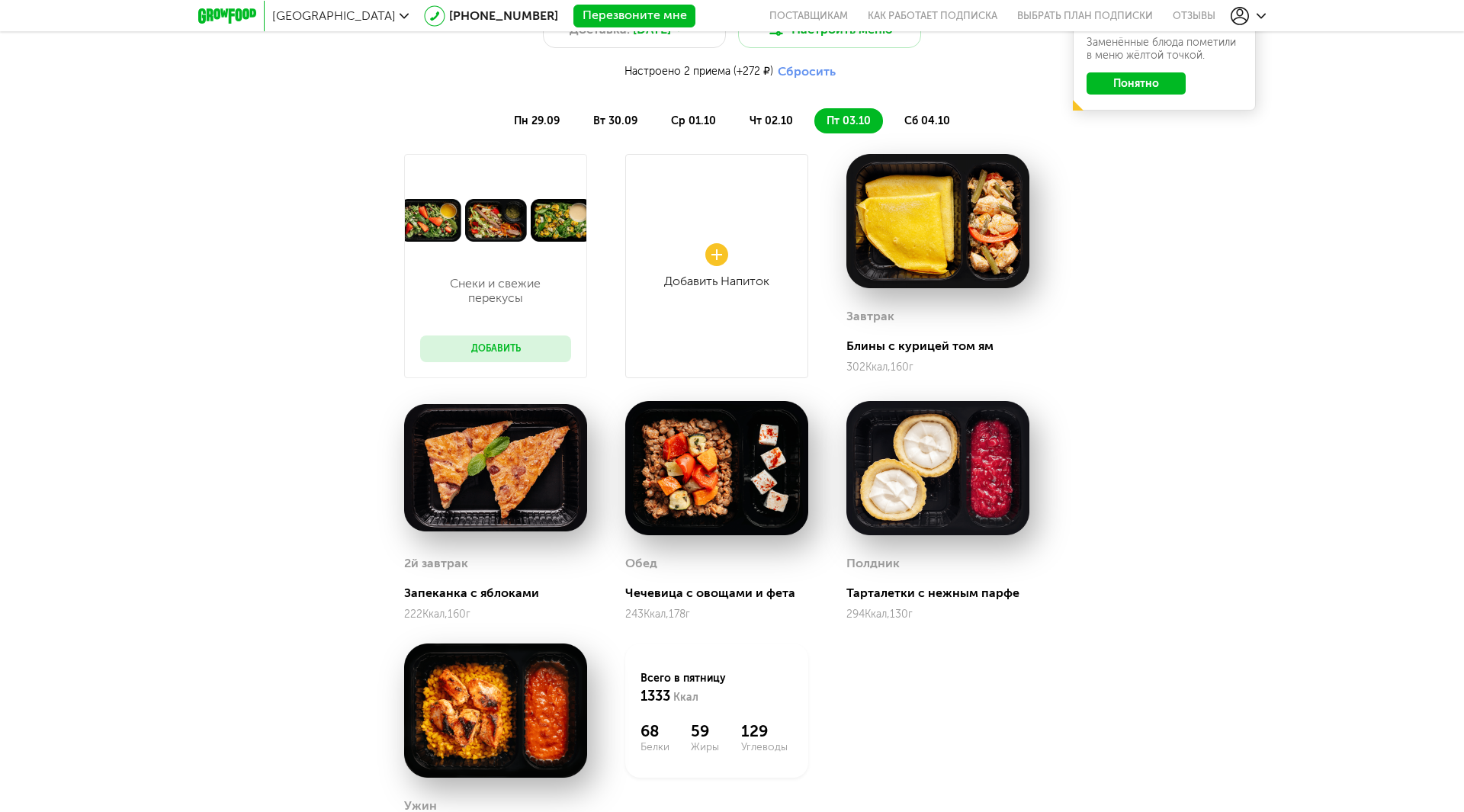
click at [931, 115] on span "сб 04.10" at bounding box center [927, 121] width 46 height 13
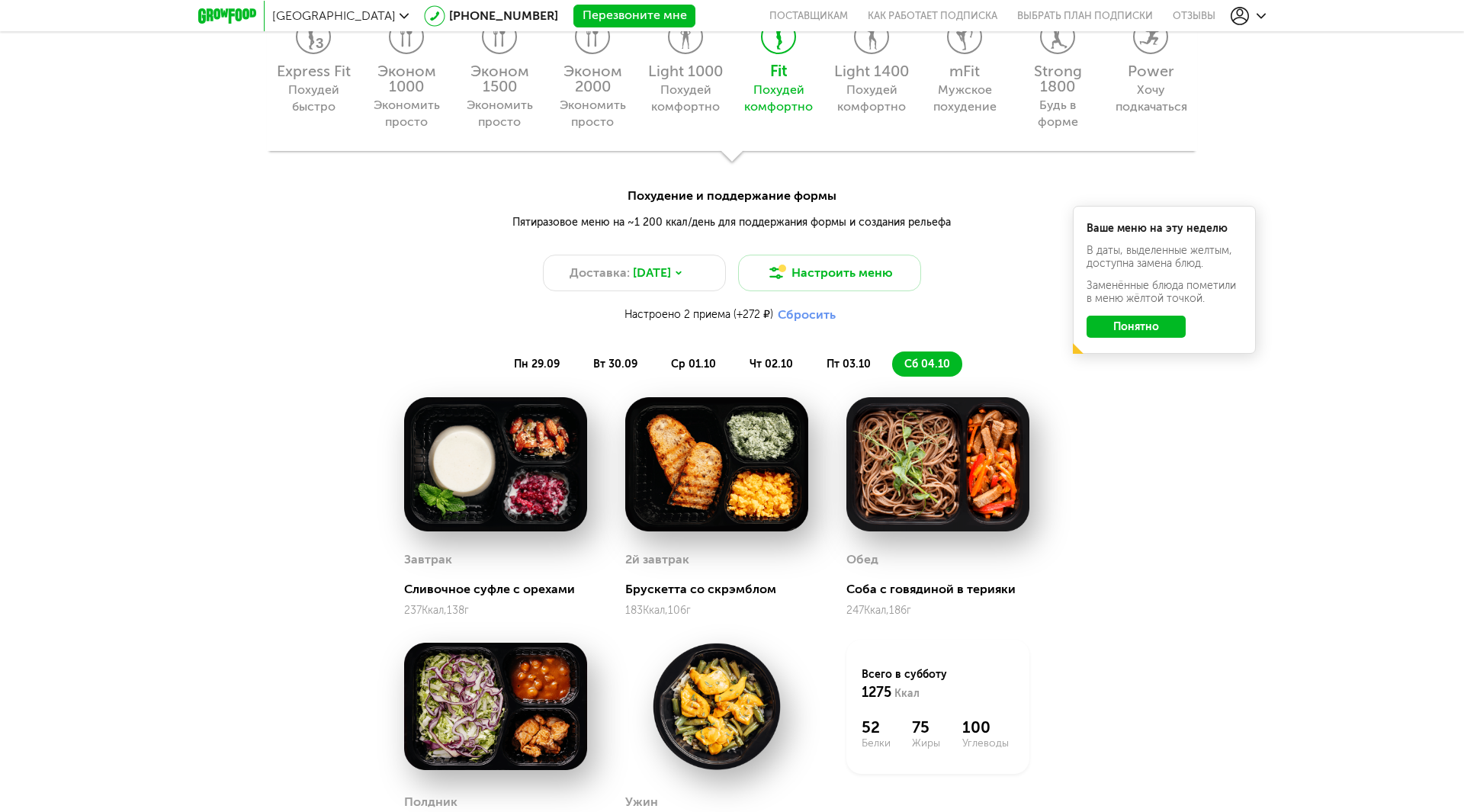
scroll to position [1440, 0]
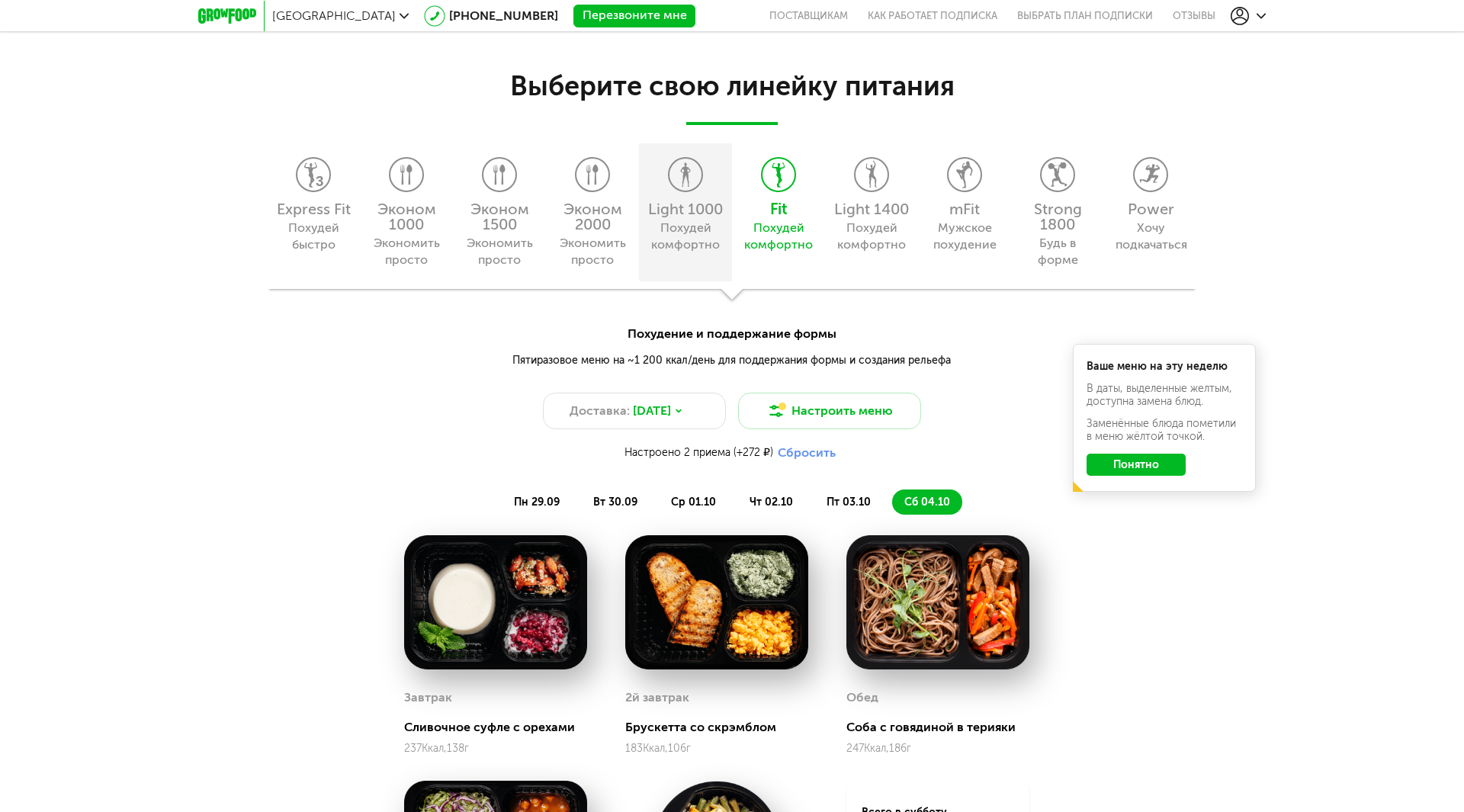
click at [698, 211] on div "Light 1000" at bounding box center [685, 208] width 78 height 15
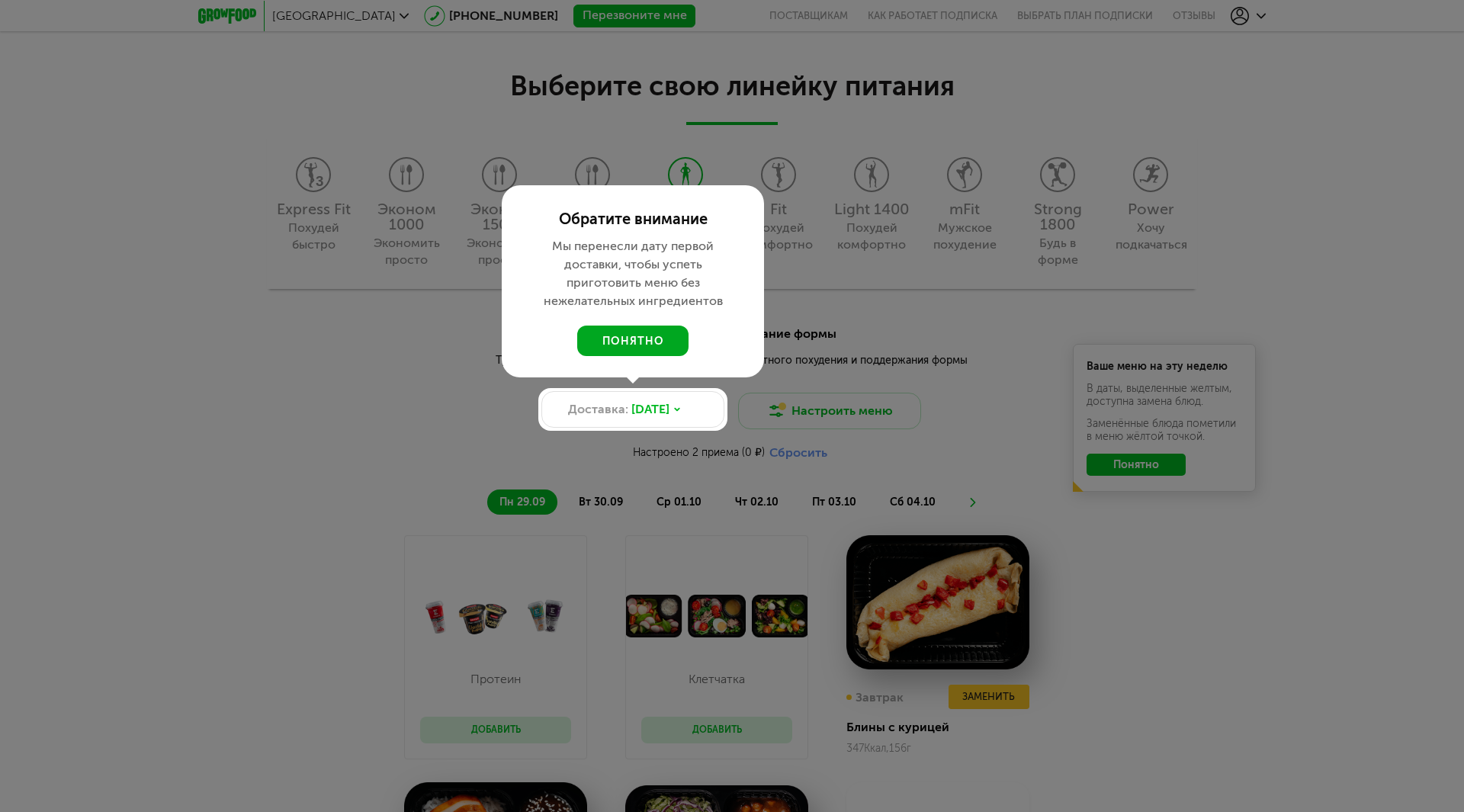
click at [623, 330] on button "понятно" at bounding box center [632, 341] width 111 height 30
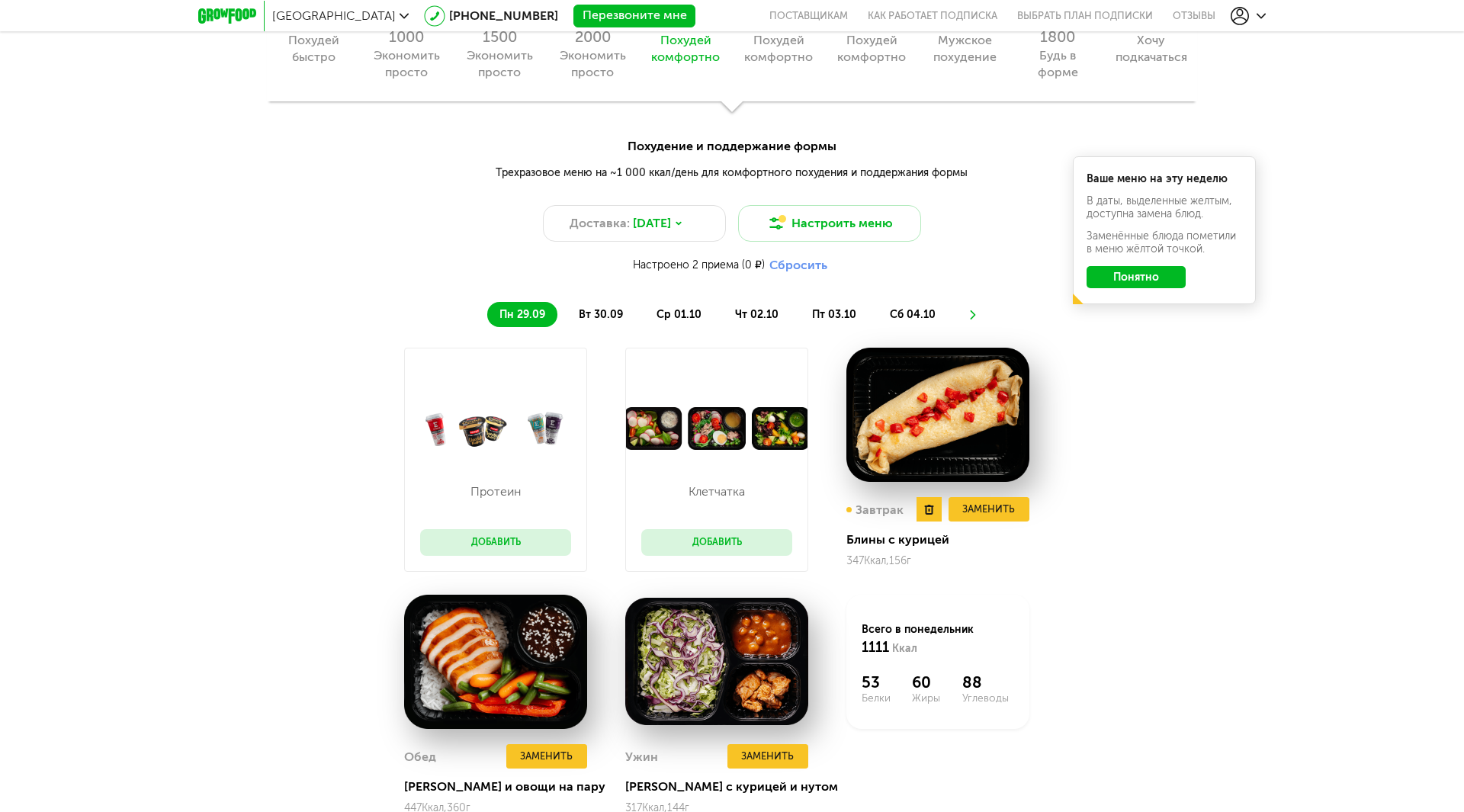
scroll to position [1669, 0]
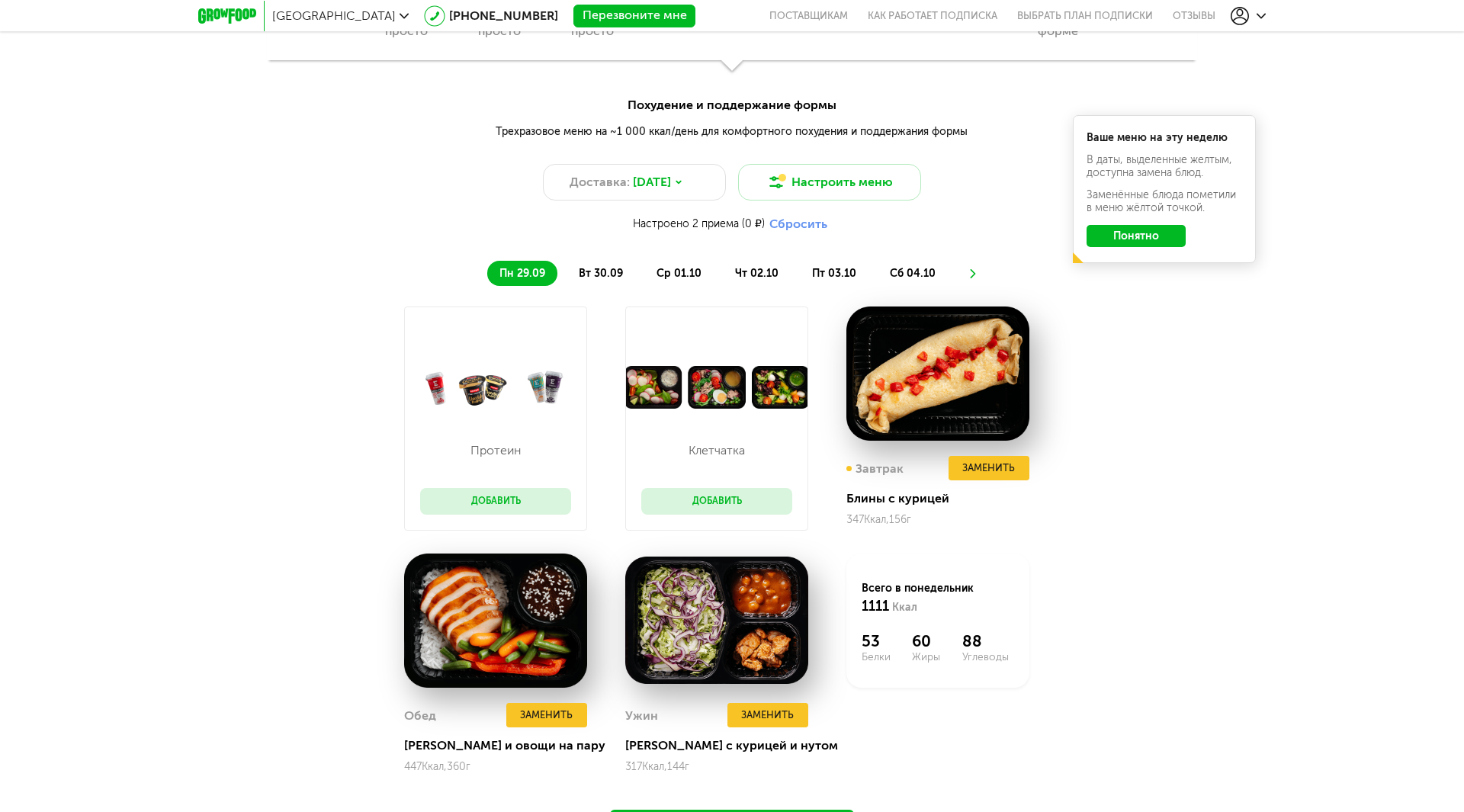
click at [603, 266] on li "вт 30.09" at bounding box center [601, 273] width 69 height 25
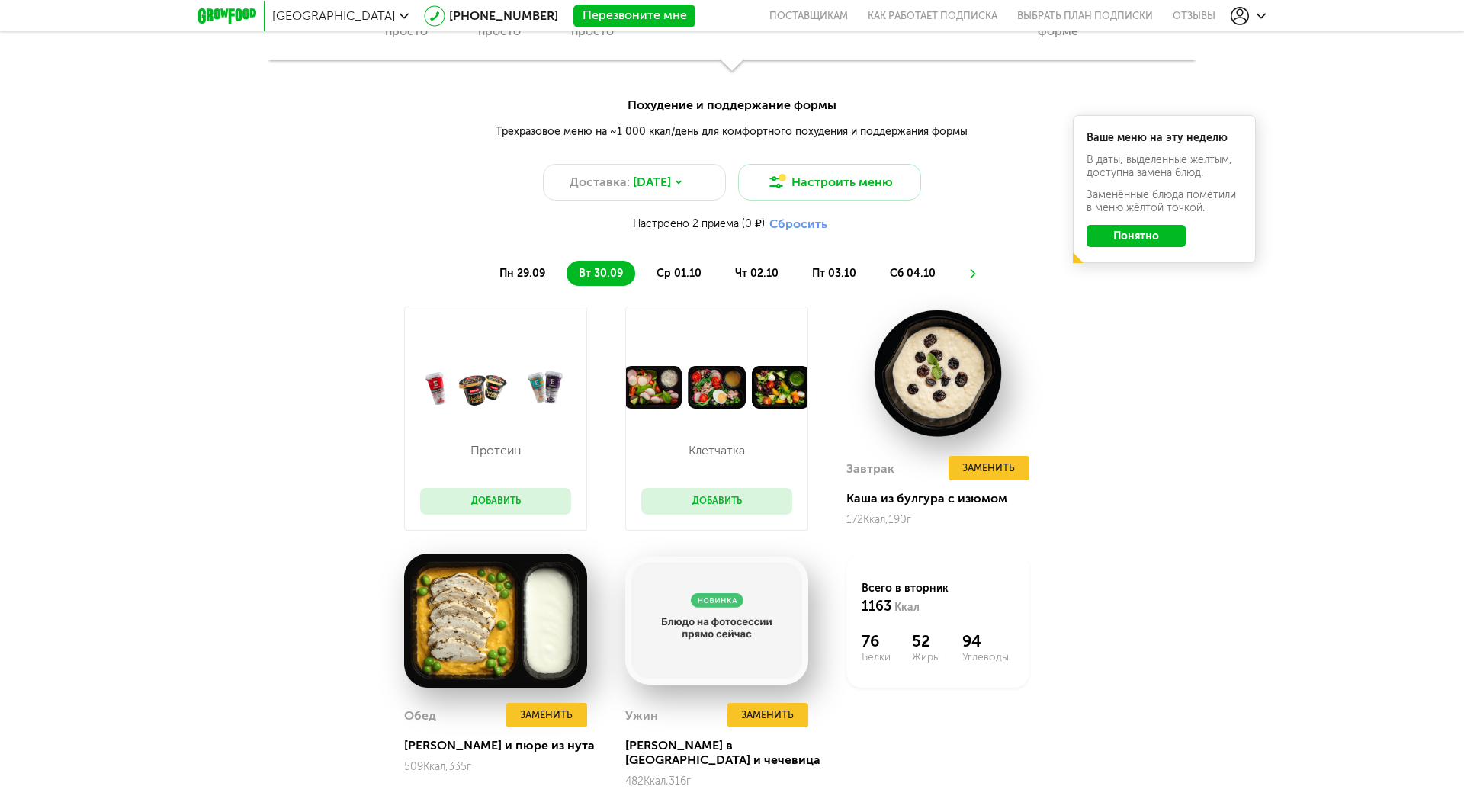
click at [683, 275] on span "ср 01.10" at bounding box center [679, 273] width 45 height 13
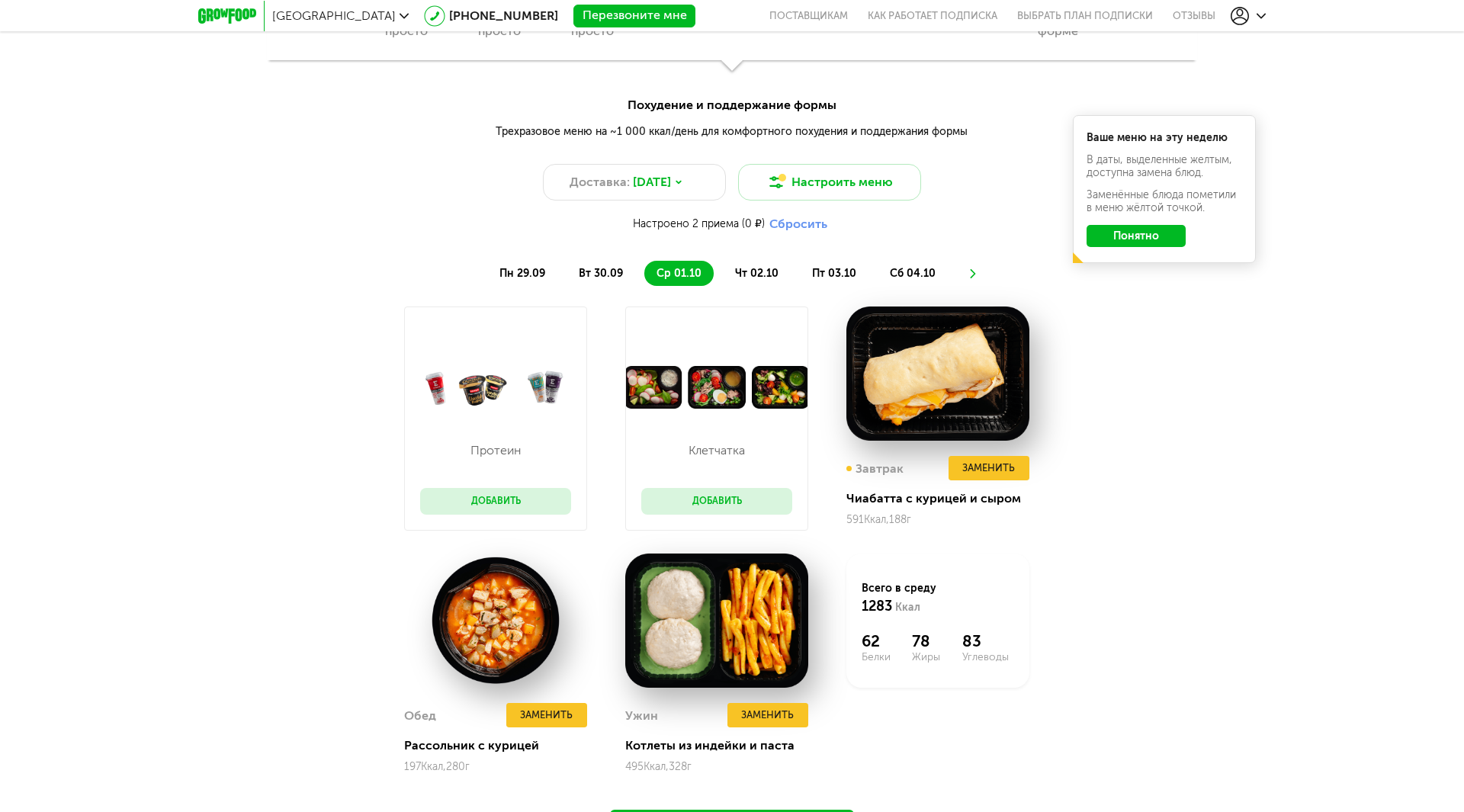
click at [739, 277] on span "чт 02.10" at bounding box center [757, 273] width 44 height 13
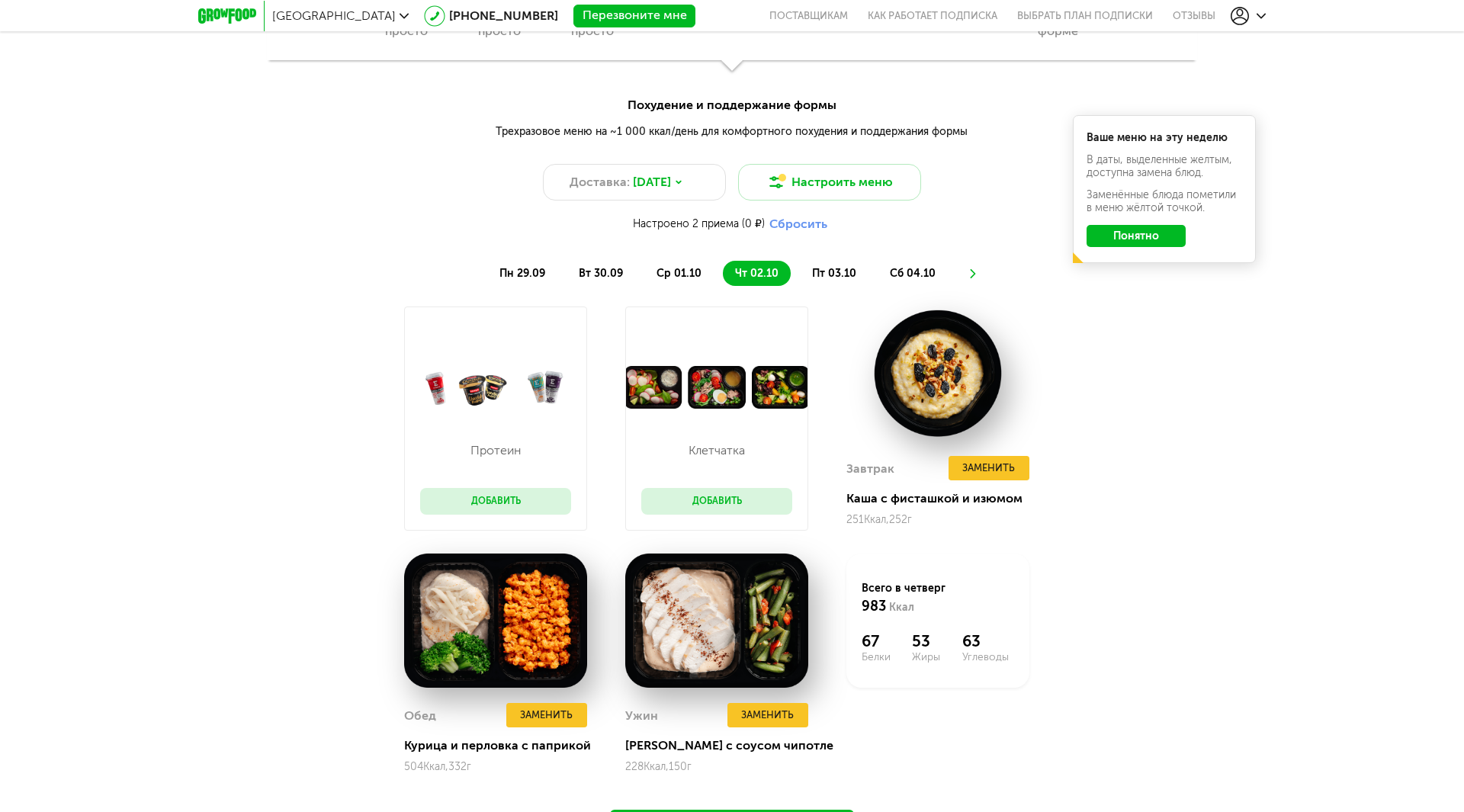
click at [819, 276] on span "пт 03.10" at bounding box center [834, 273] width 44 height 13
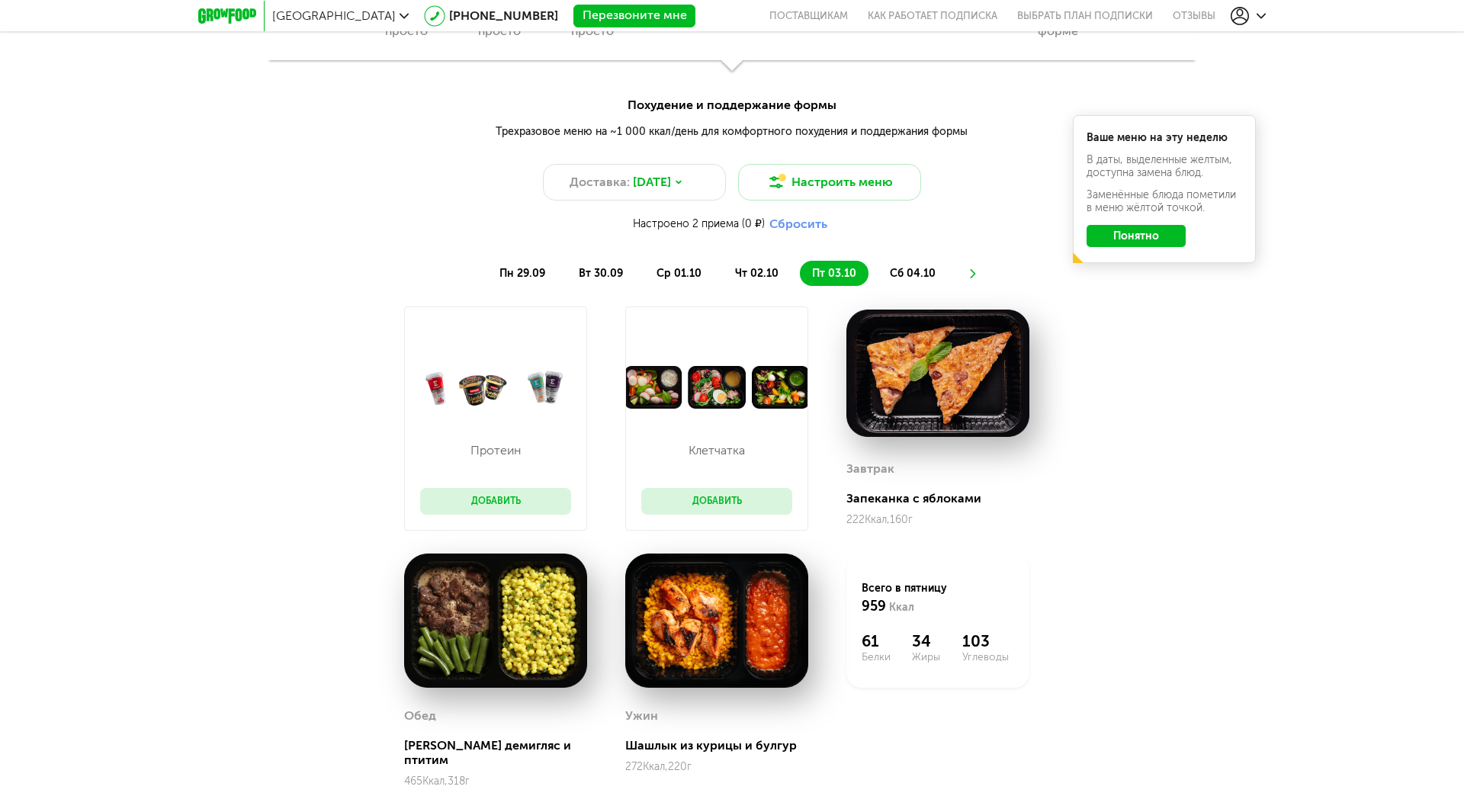
click at [913, 274] on span "сб 04.10" at bounding box center [913, 273] width 46 height 13
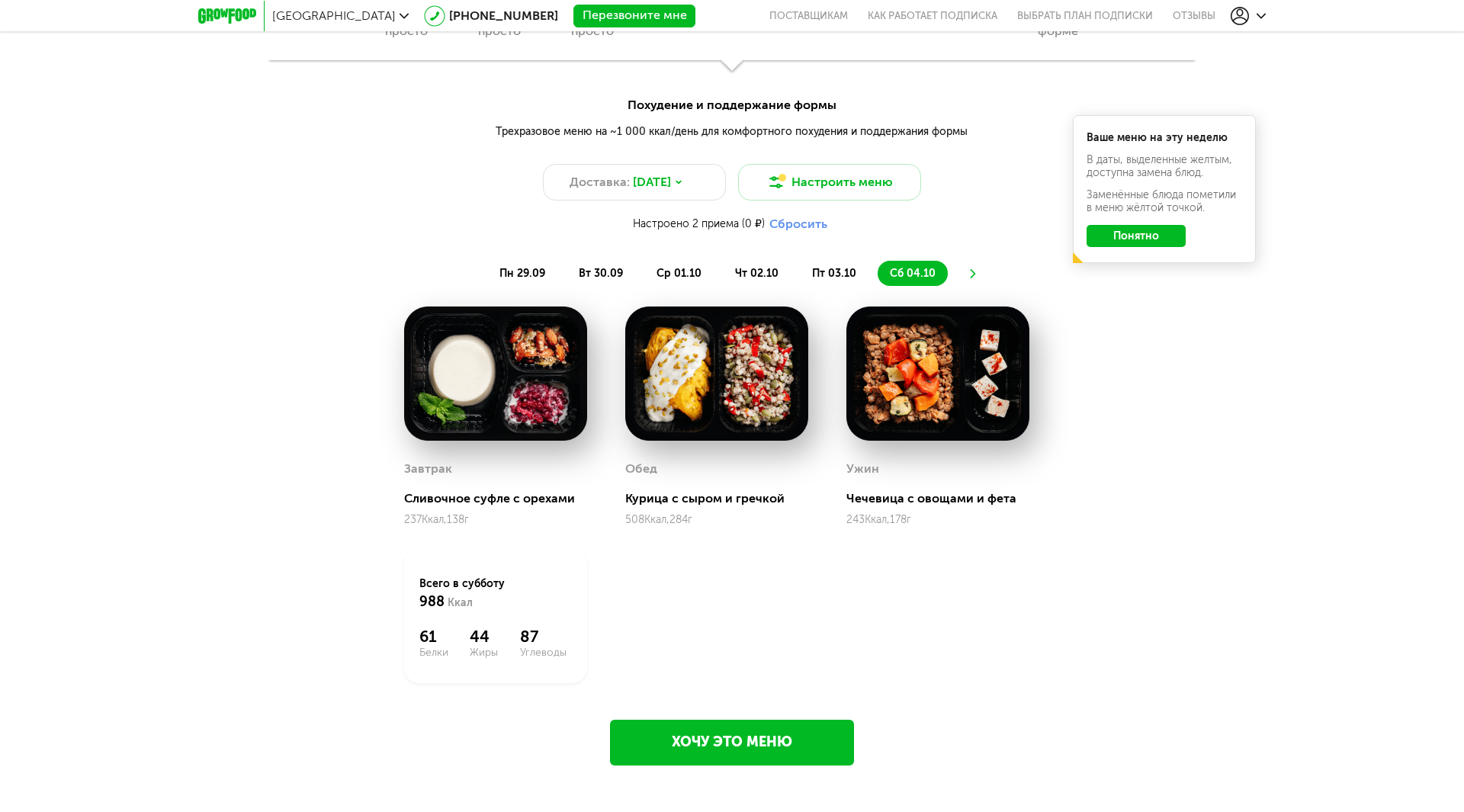
click at [967, 274] on icon at bounding box center [972, 274] width 10 height 10
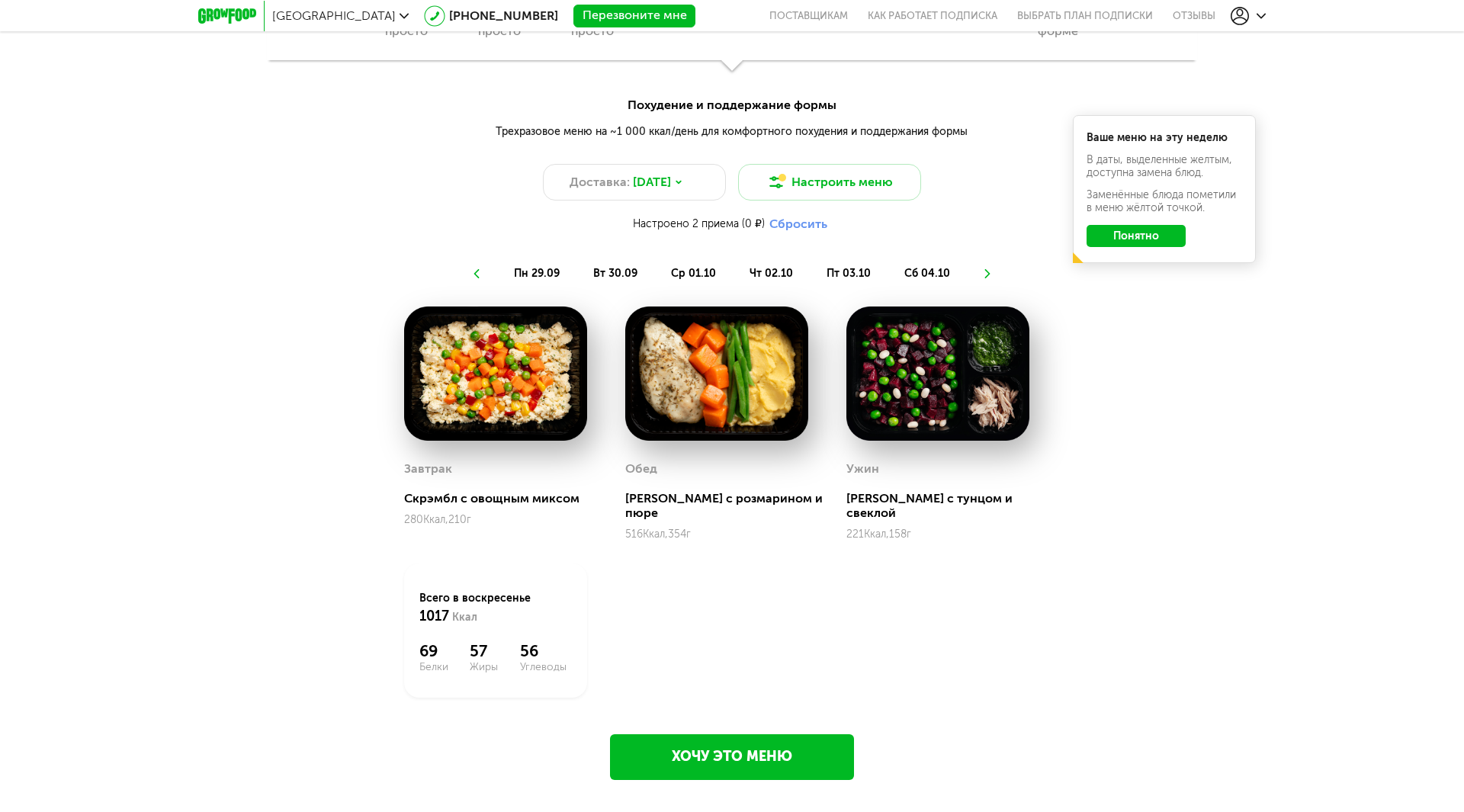
click at [551, 276] on span "пн 29.09" at bounding box center [537, 273] width 46 height 13
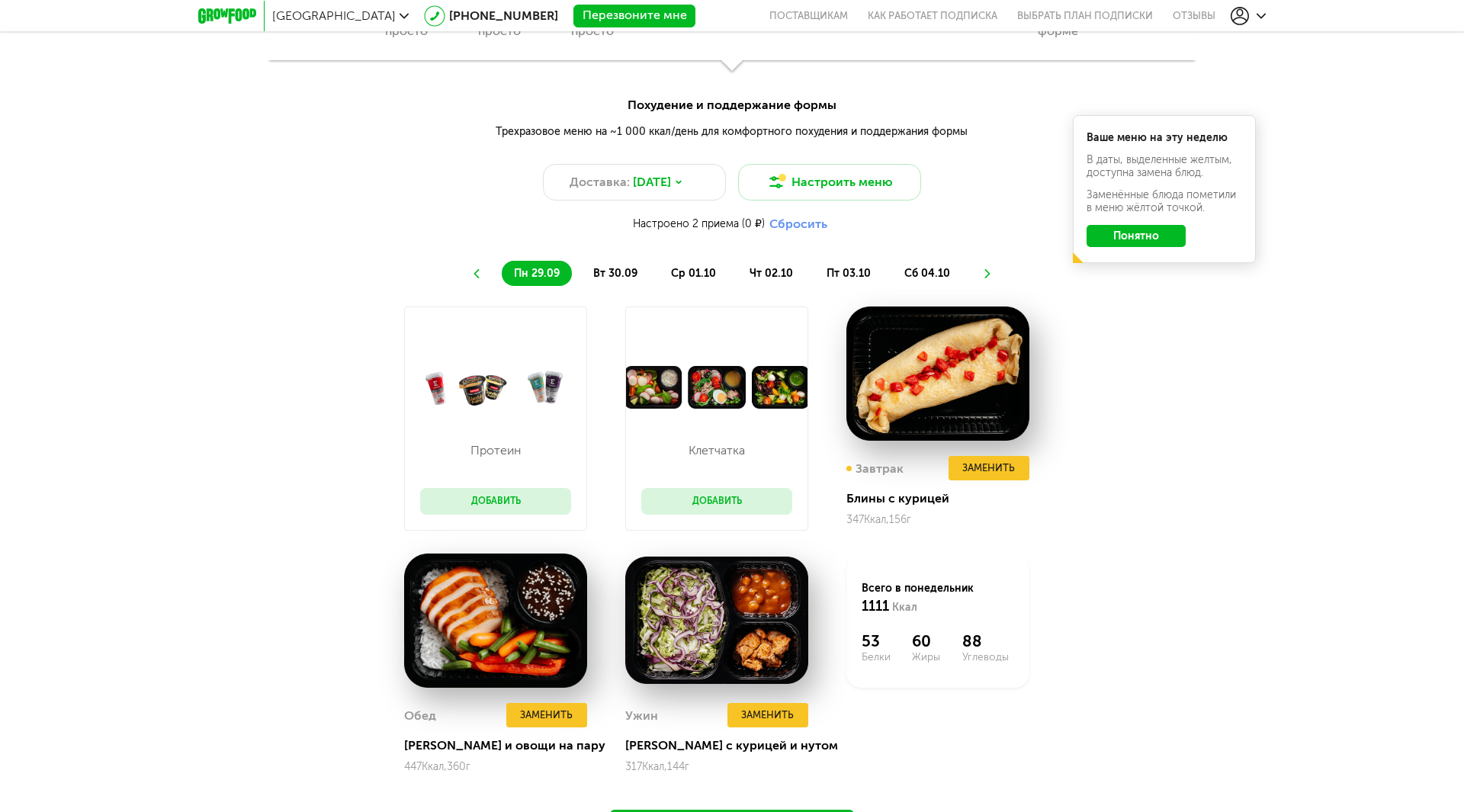
click at [982, 267] on li at bounding box center [987, 273] width 10 height 25
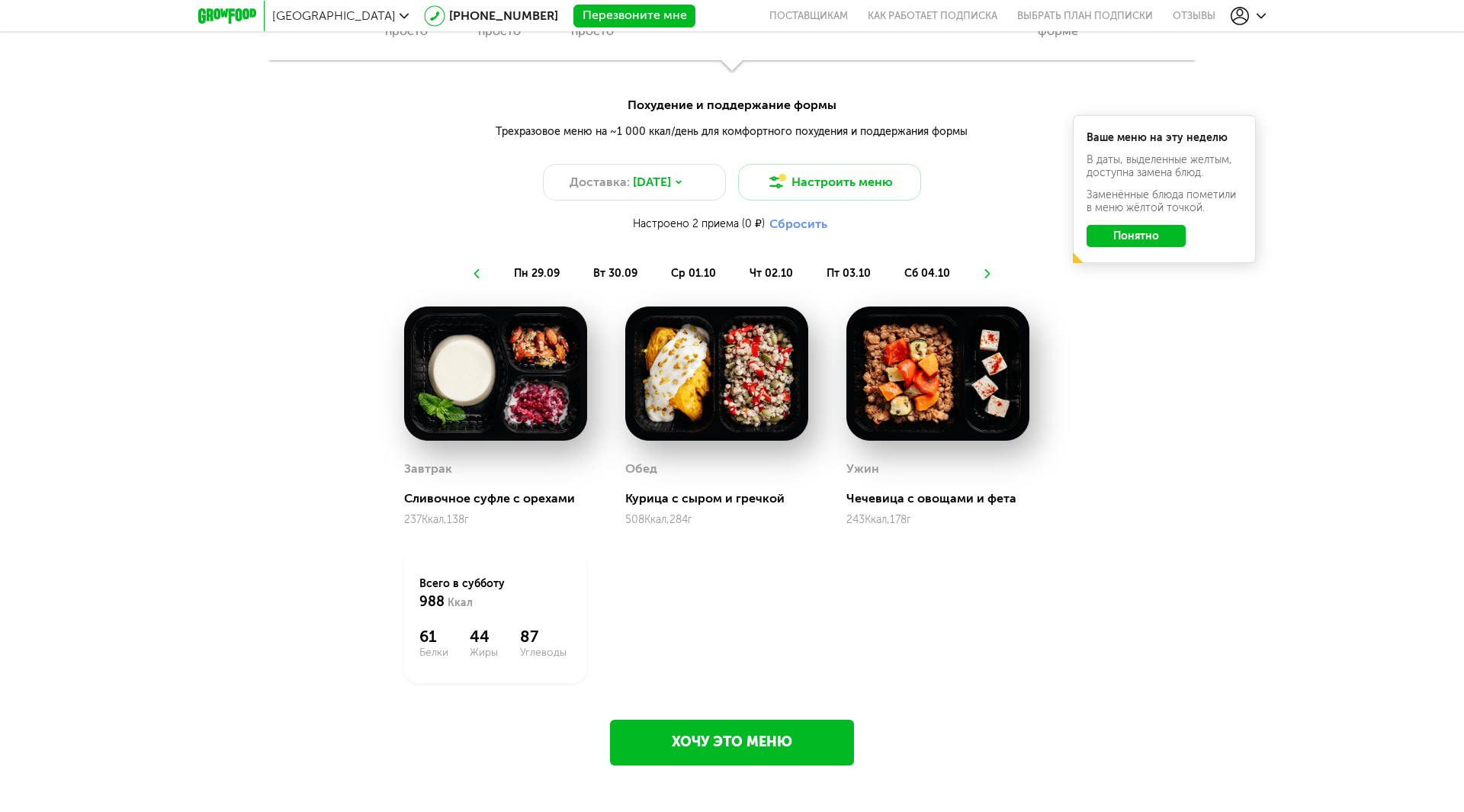
click at [982, 267] on li at bounding box center [987, 273] width 10 height 25
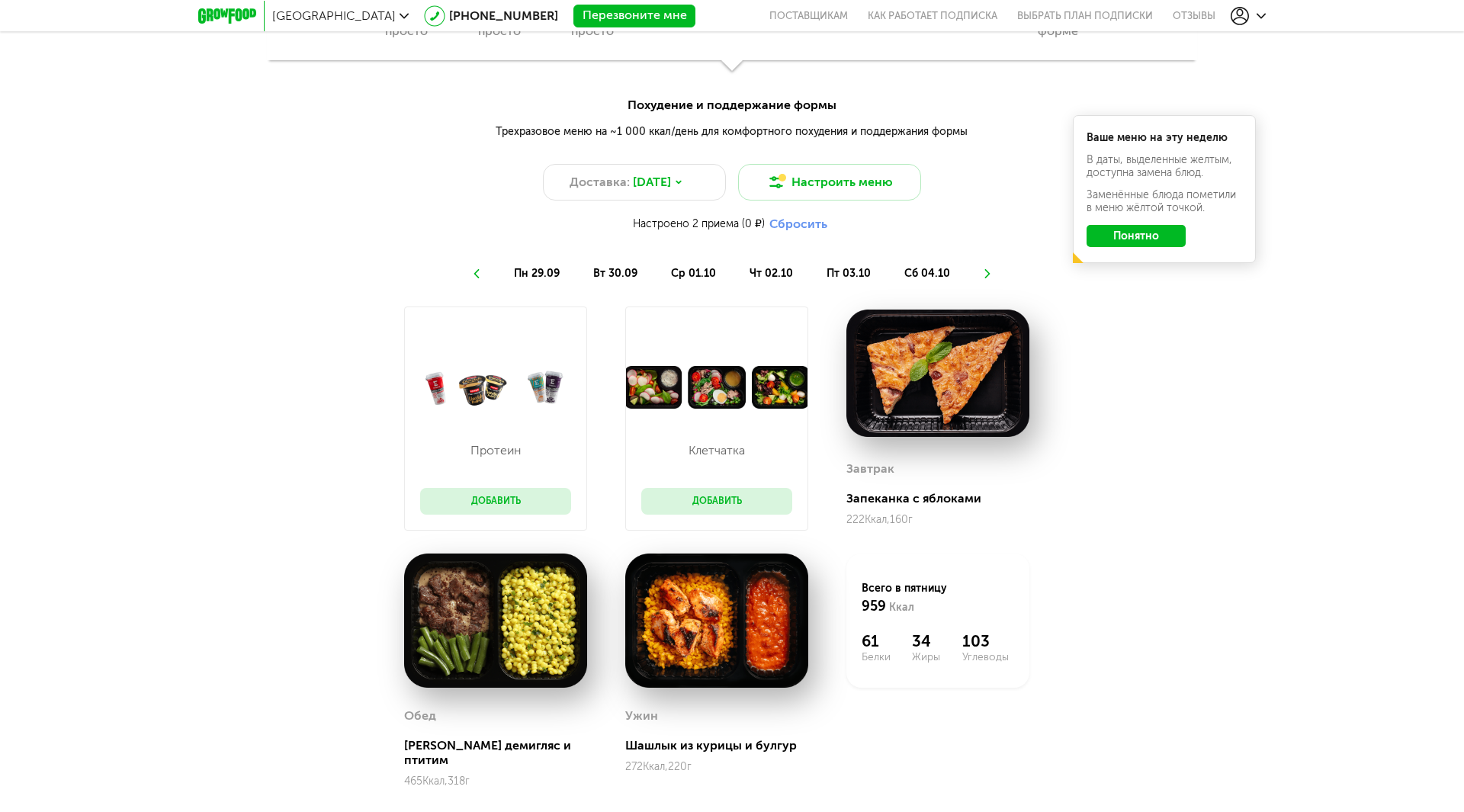
click at [982, 267] on li at bounding box center [987, 273] width 10 height 25
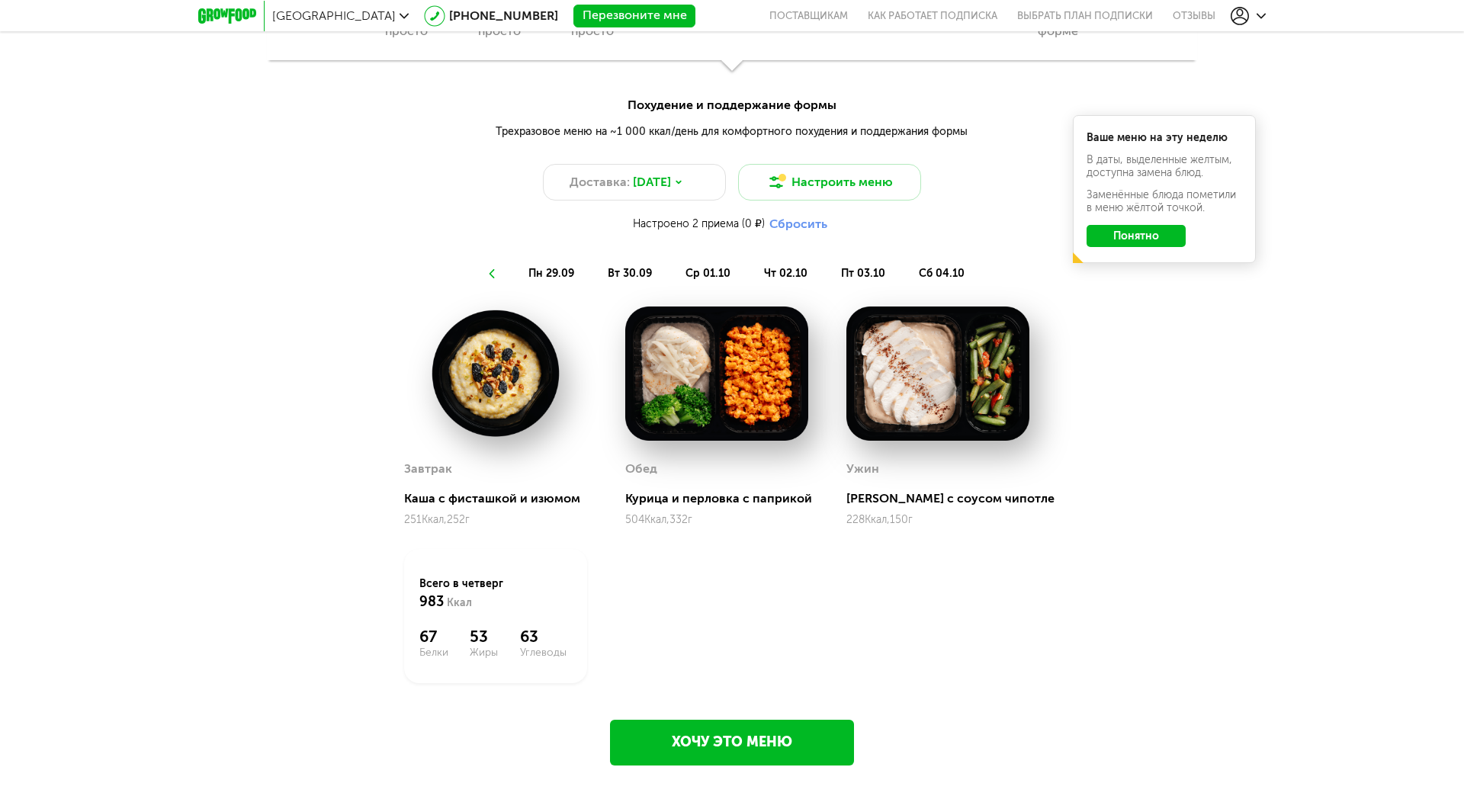
click at [980, 267] on ul "пн 29.09 вт 30.09 ср 01.10 чт 02.10 пт 03.10 сб 04.10" at bounding box center [732, 273] width 689 height 25
click at [941, 263] on li "сб 04.10" at bounding box center [941, 273] width 70 height 25
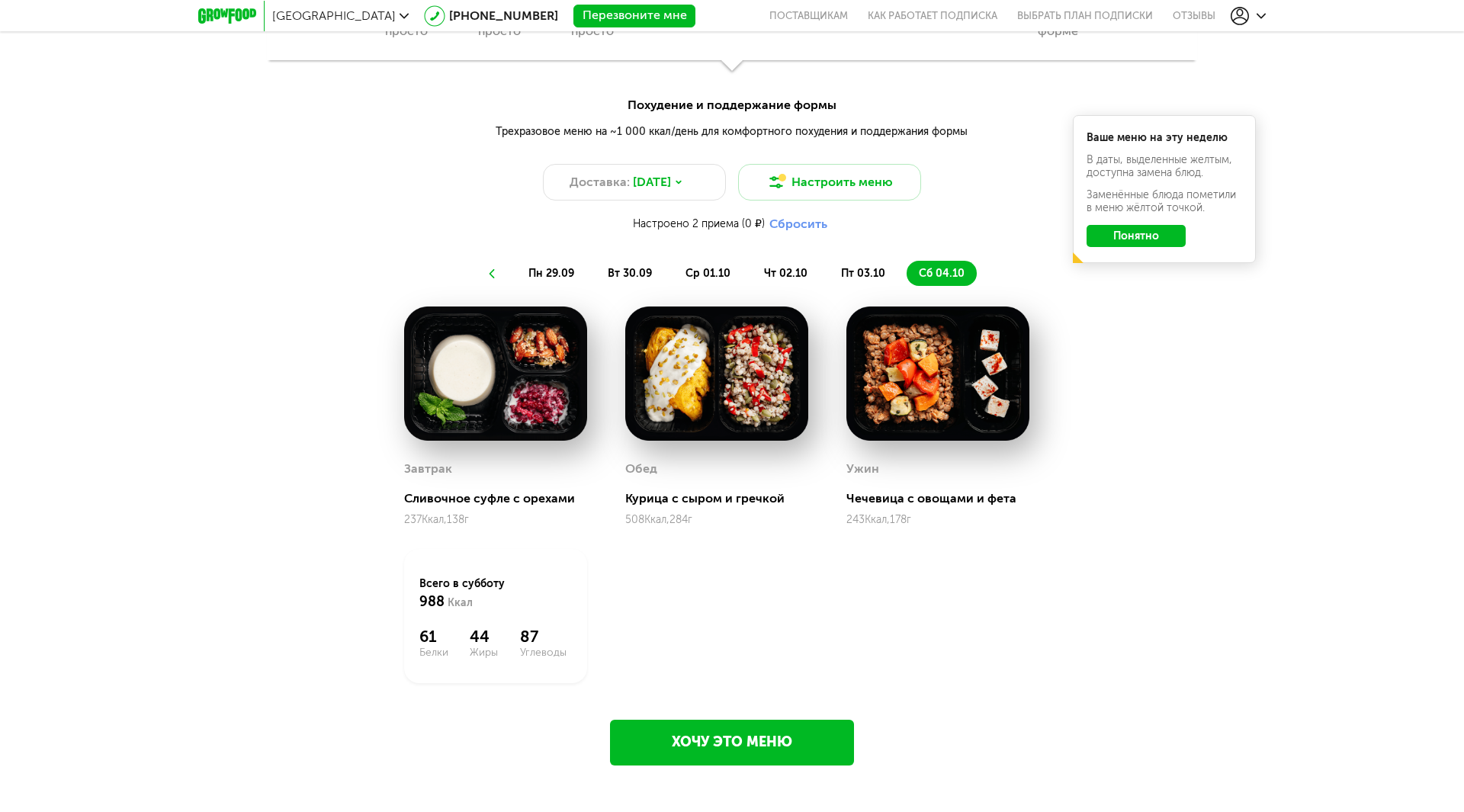
click at [871, 268] on span "пт 03.10" at bounding box center [862, 273] width 44 height 13
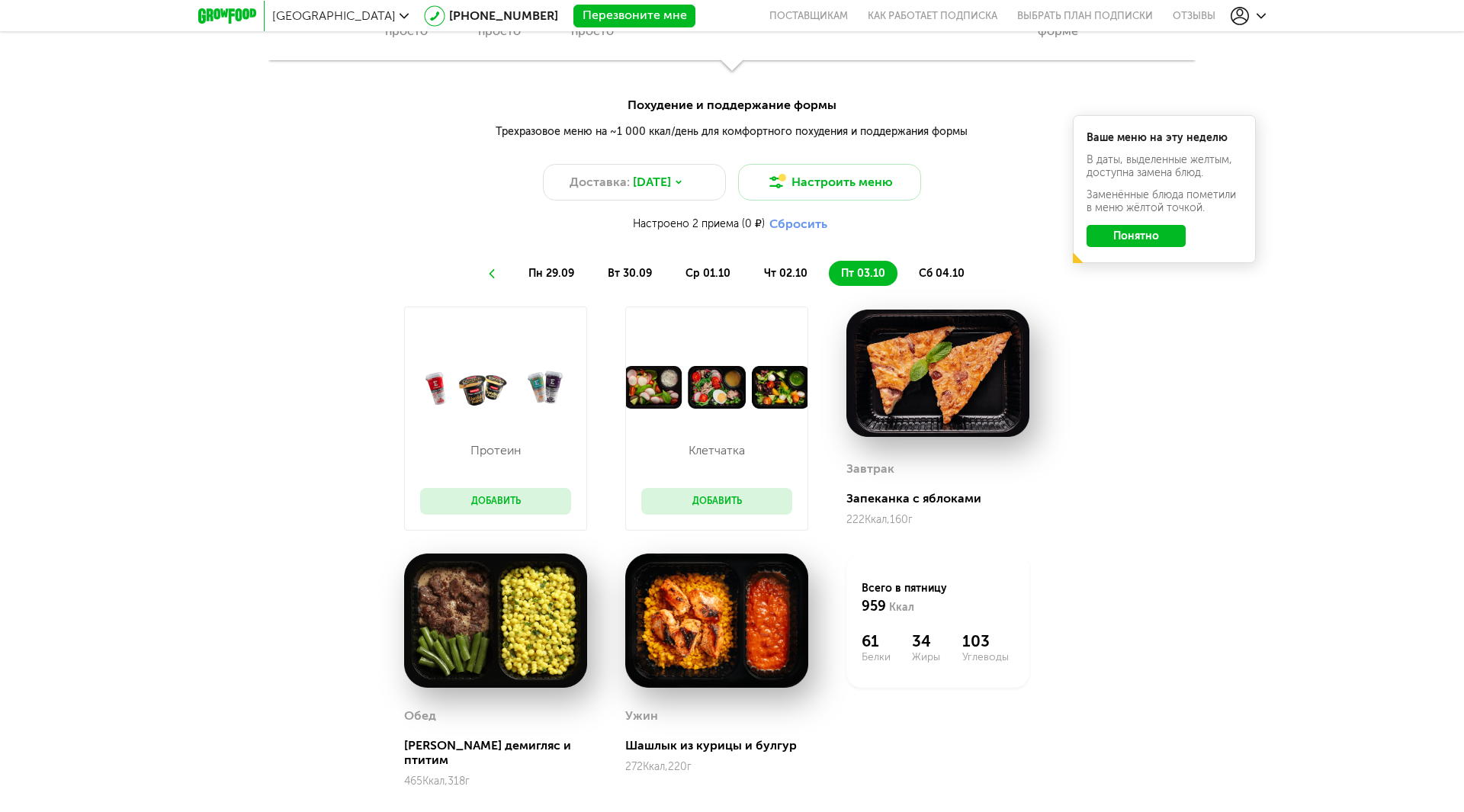
click at [818, 267] on li "чт 02.10" at bounding box center [785, 273] width 68 height 25
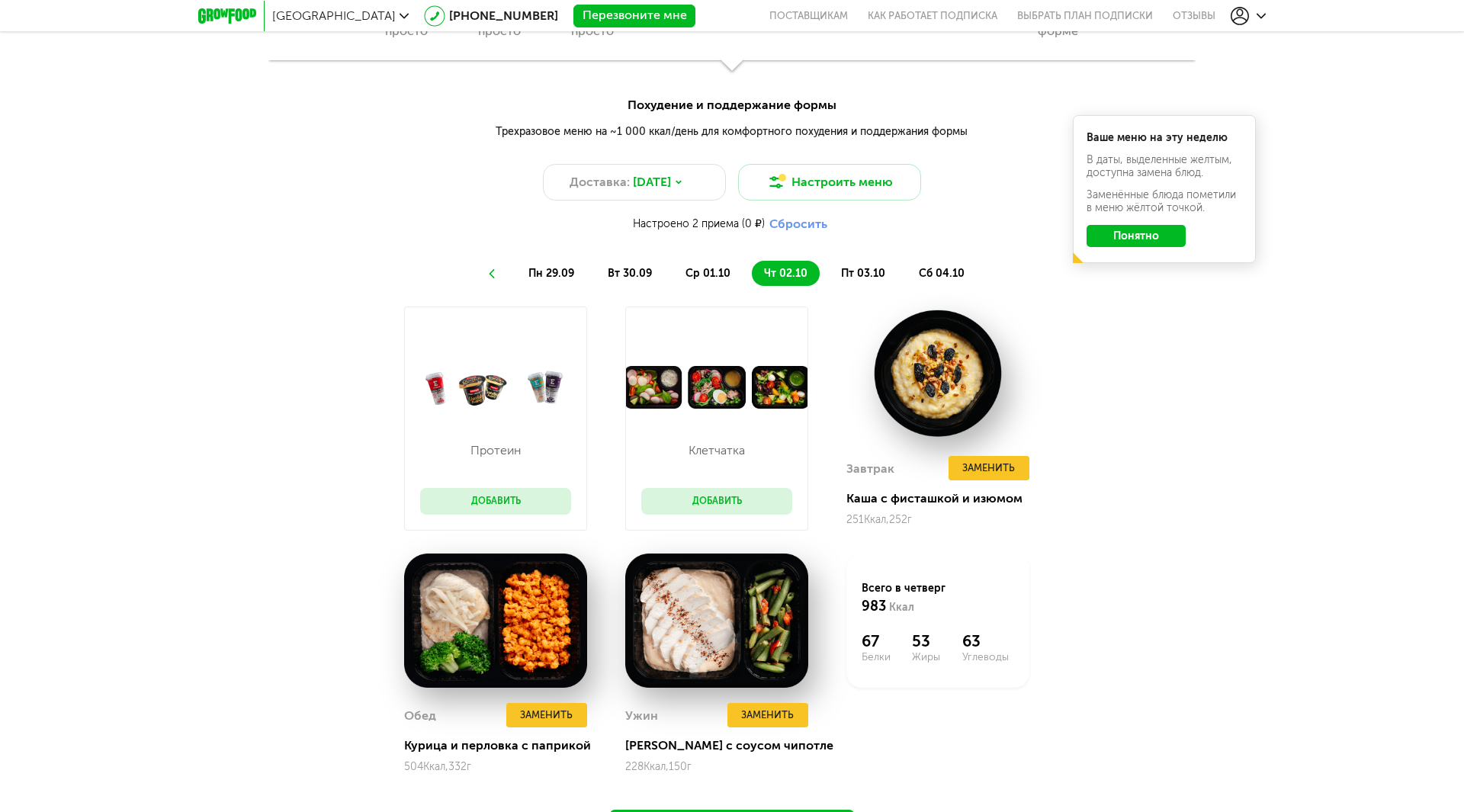
click at [725, 270] on span "ср 01.10" at bounding box center [707, 273] width 45 height 13
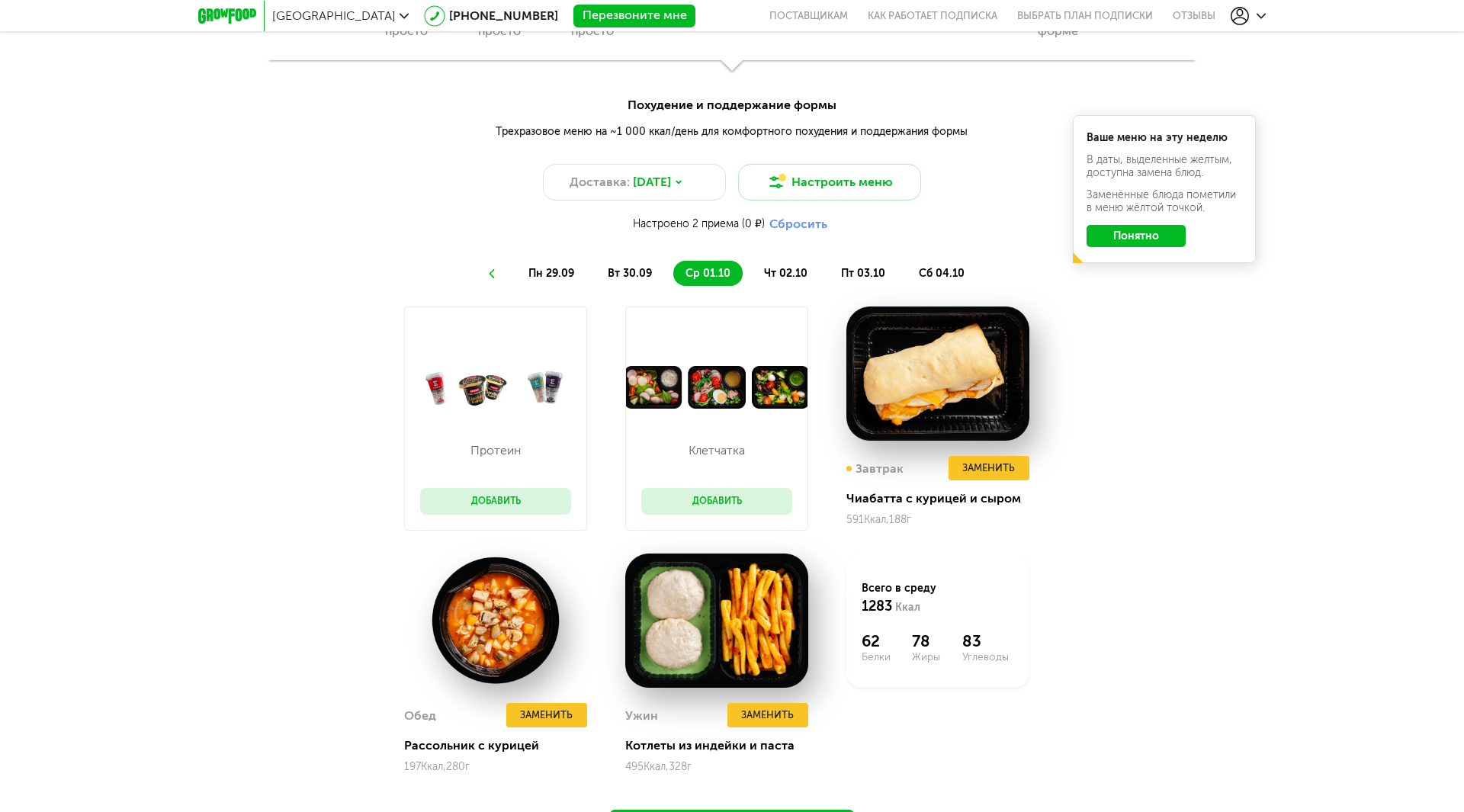
click at [579, 270] on li "пн 29.09" at bounding box center [551, 273] width 70 height 25
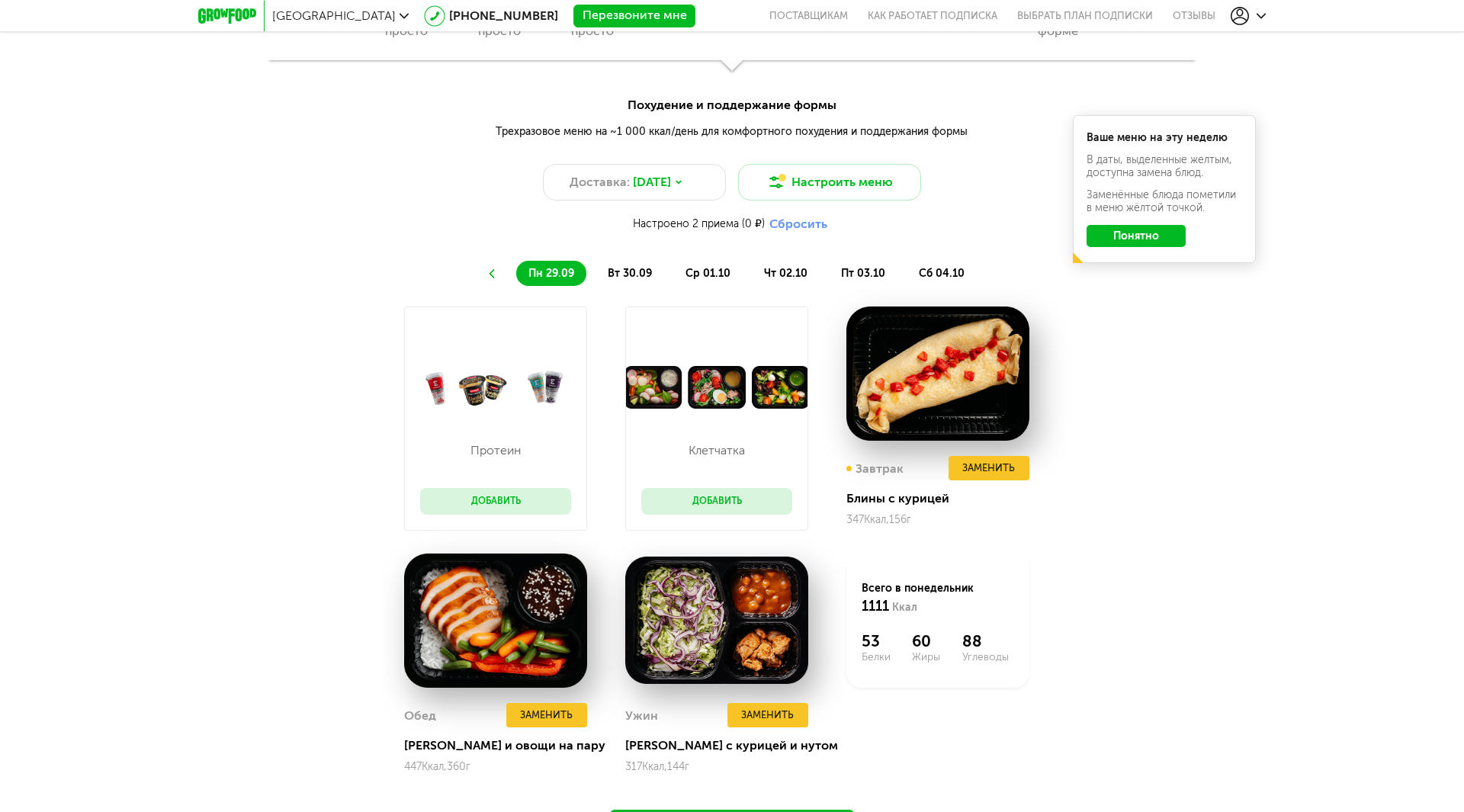
click at [639, 268] on span "вт 30.09" at bounding box center [629, 273] width 44 height 13
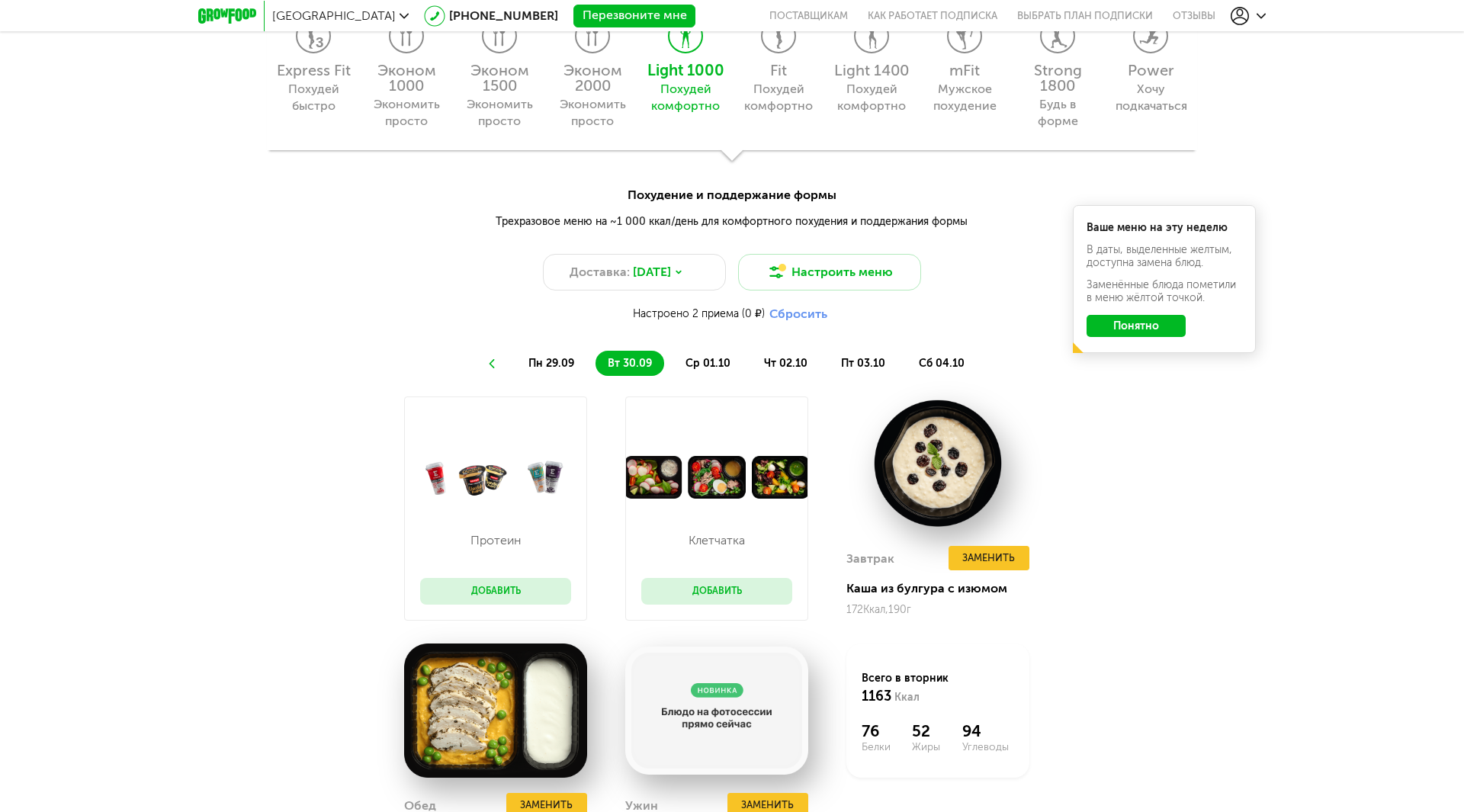
scroll to position [1516, 0]
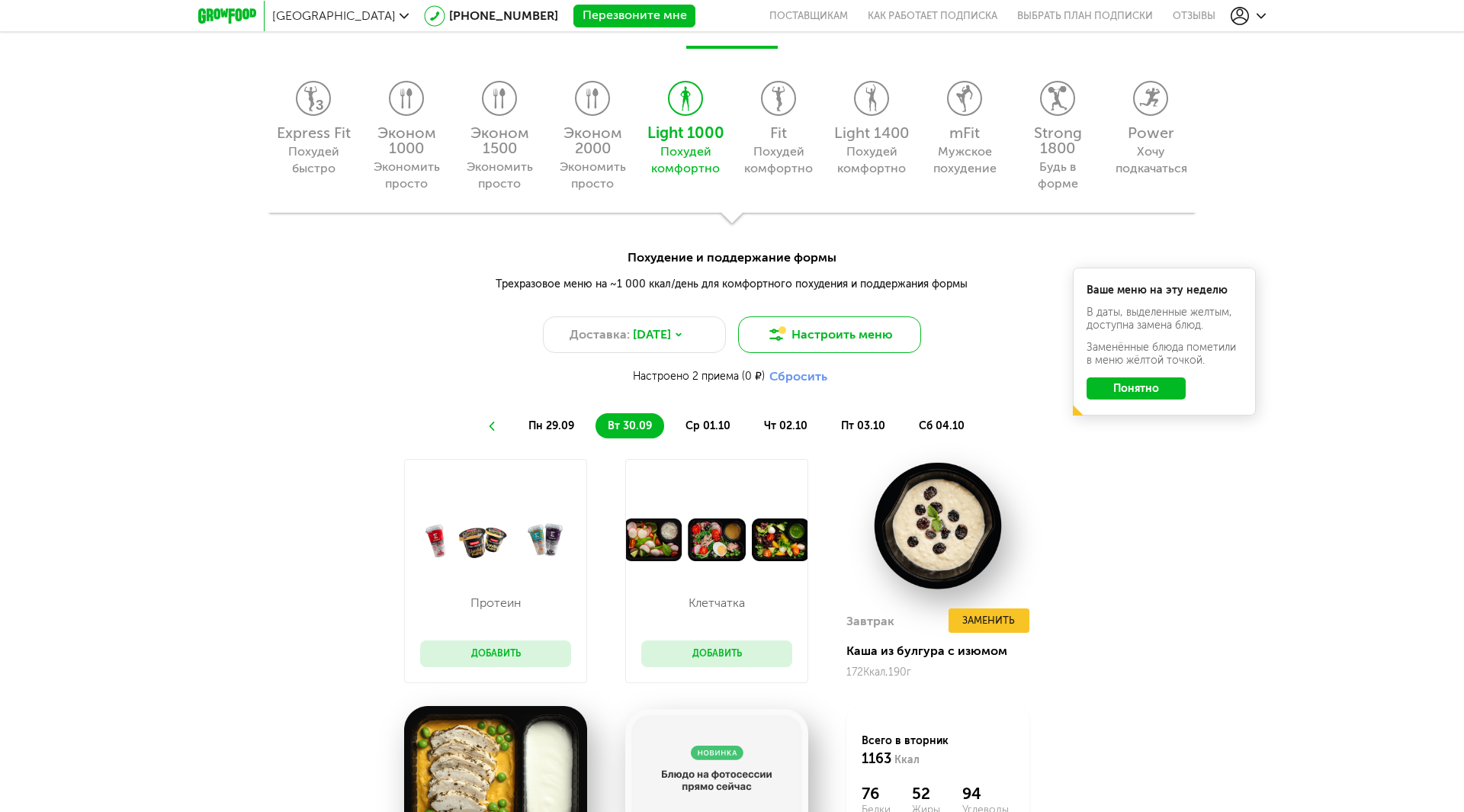
click at [791, 339] on button "Настроить меню" at bounding box center [829, 334] width 183 height 36
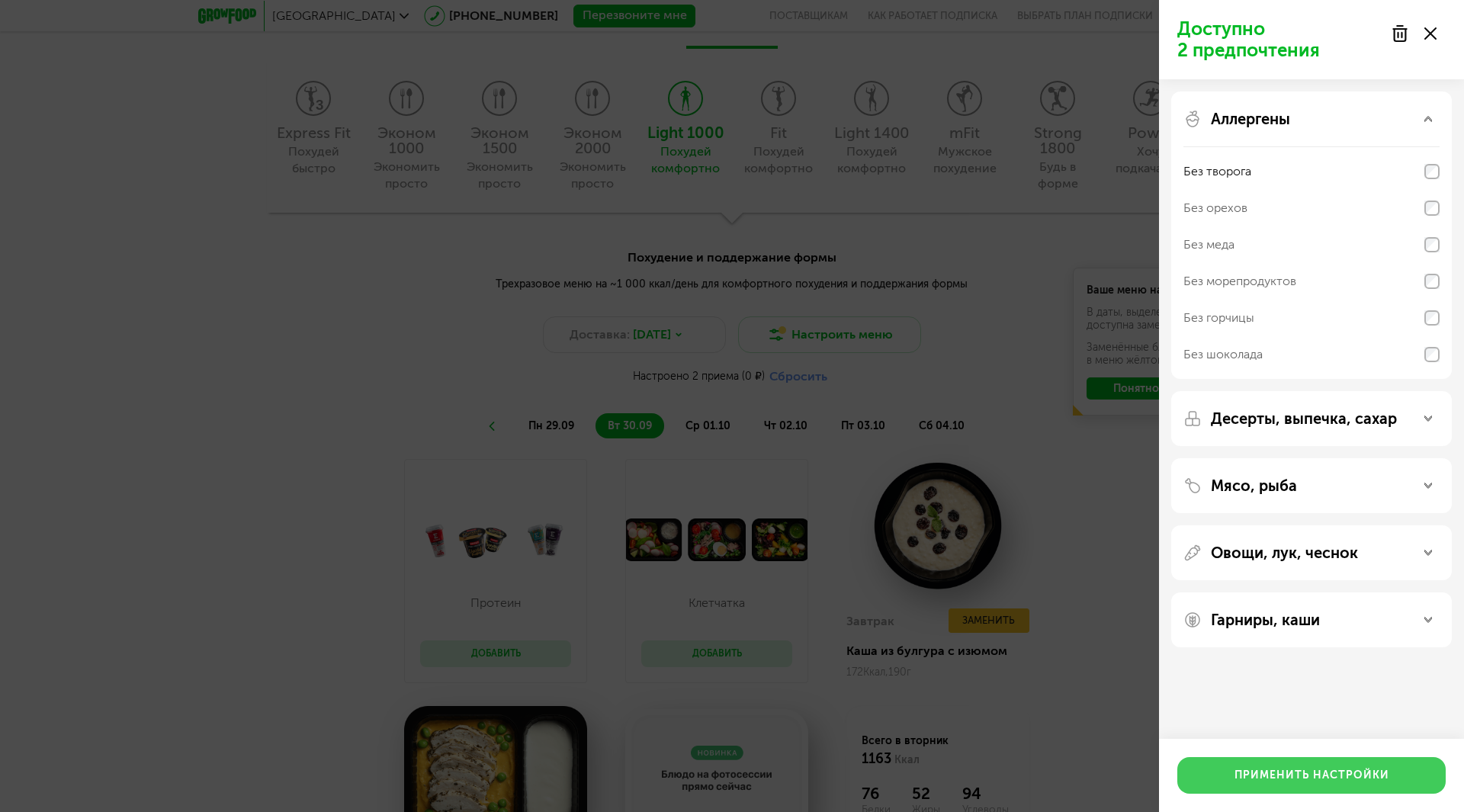
click at [1333, 780] on button "Применить настройки" at bounding box center [1312, 775] width 268 height 36
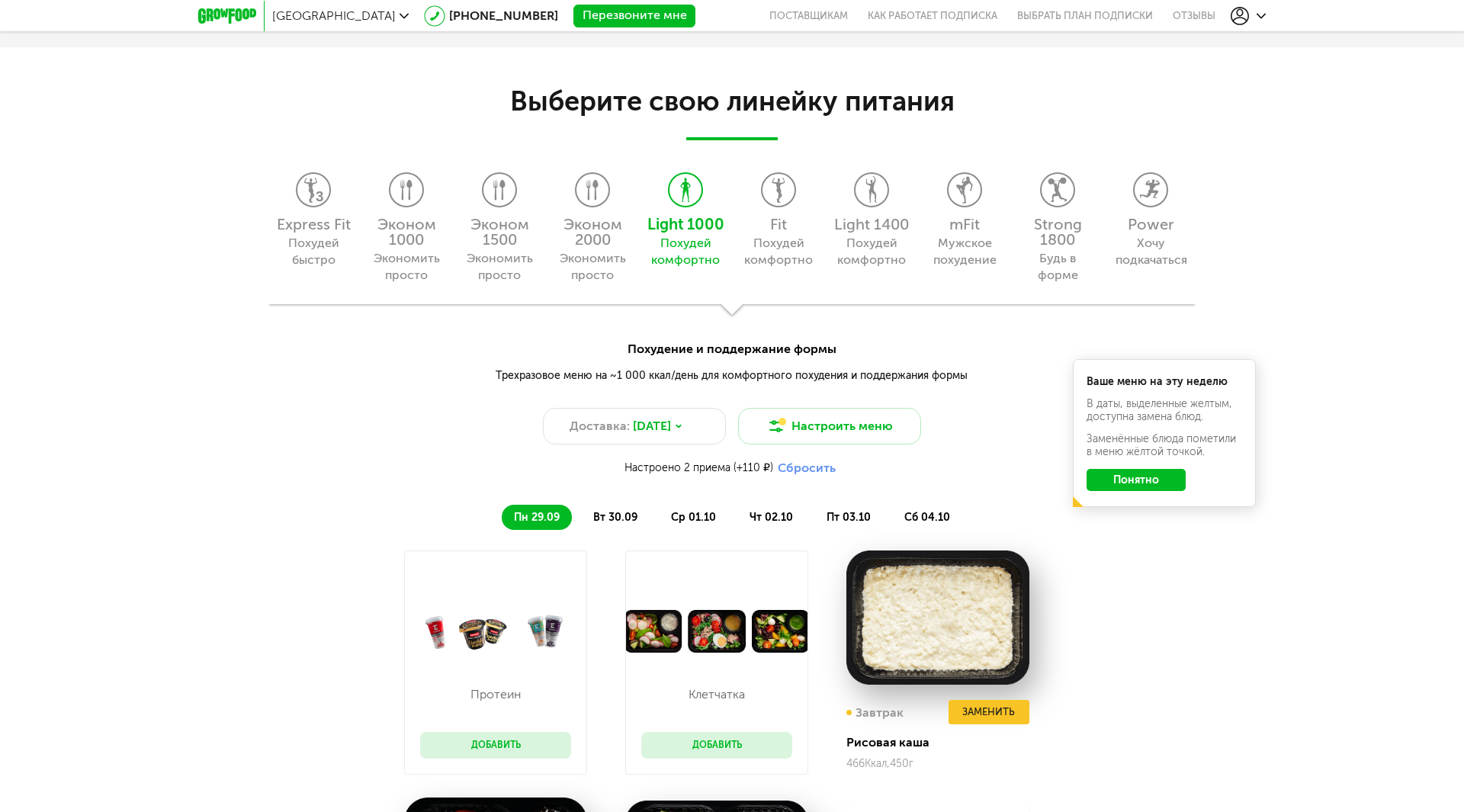
scroll to position [1364, 0]
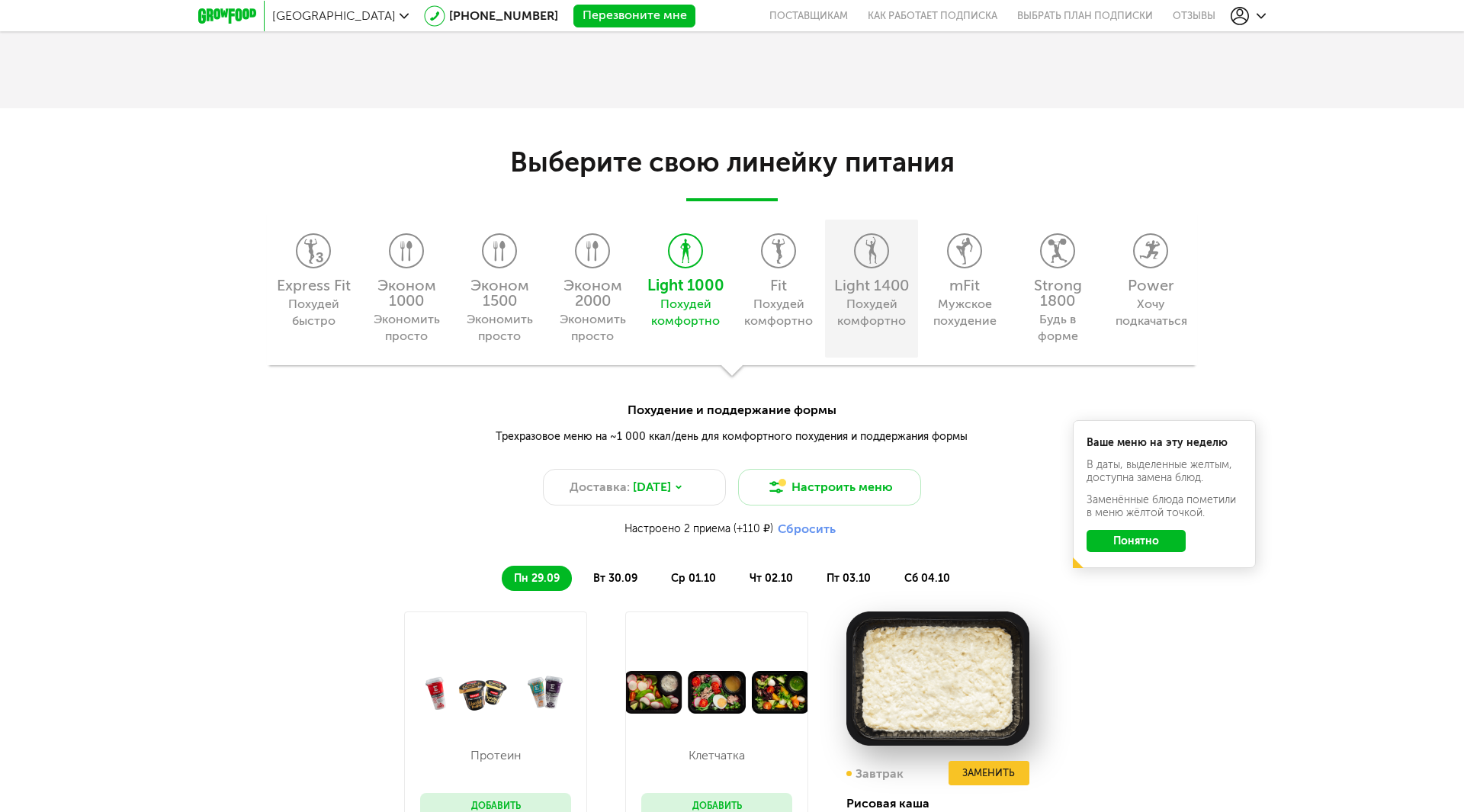
click at [895, 246] on div "Light 1400 Похудей комфортно" at bounding box center [872, 288] width 93 height 138
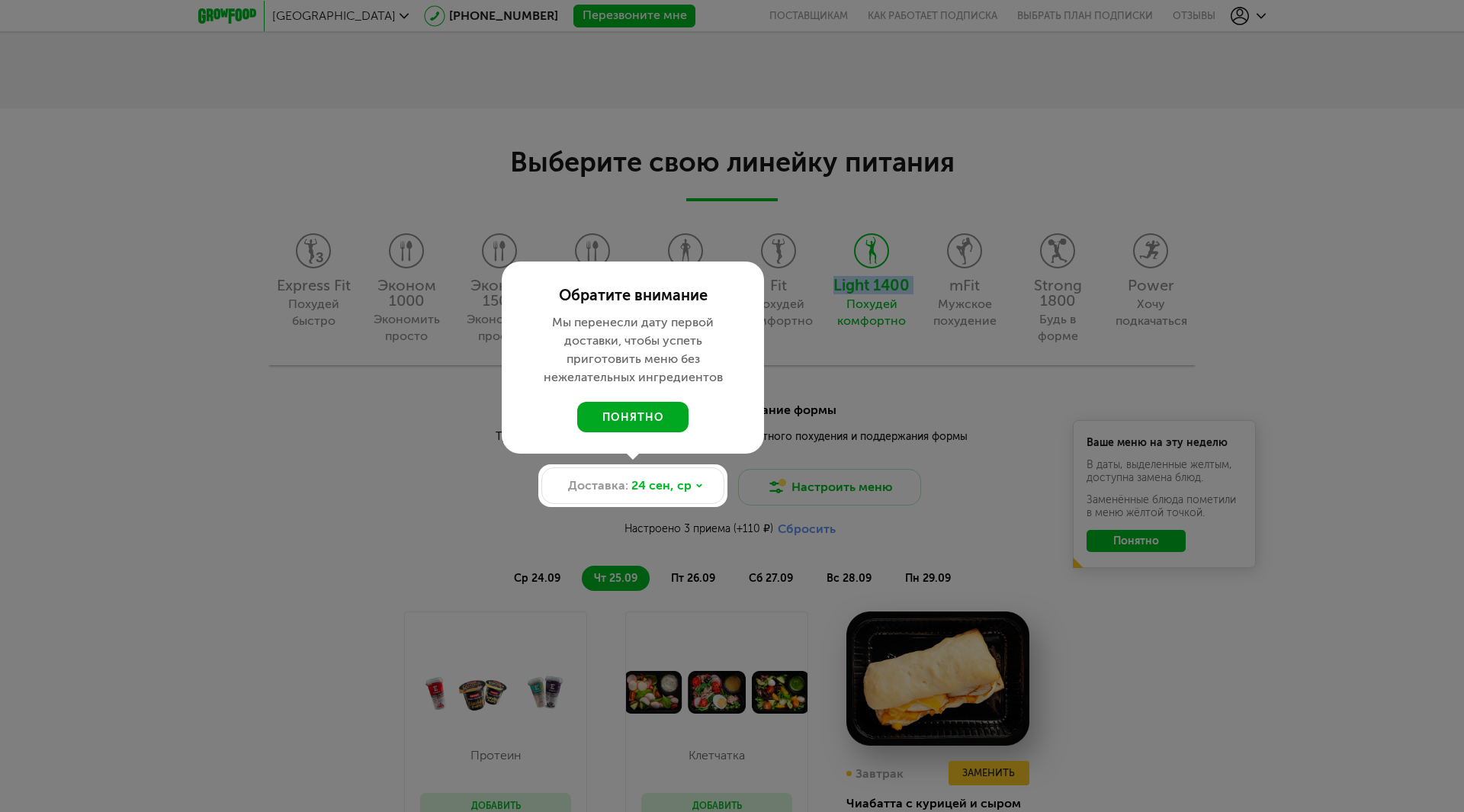
click at [624, 415] on button "понятно" at bounding box center [632, 417] width 111 height 30
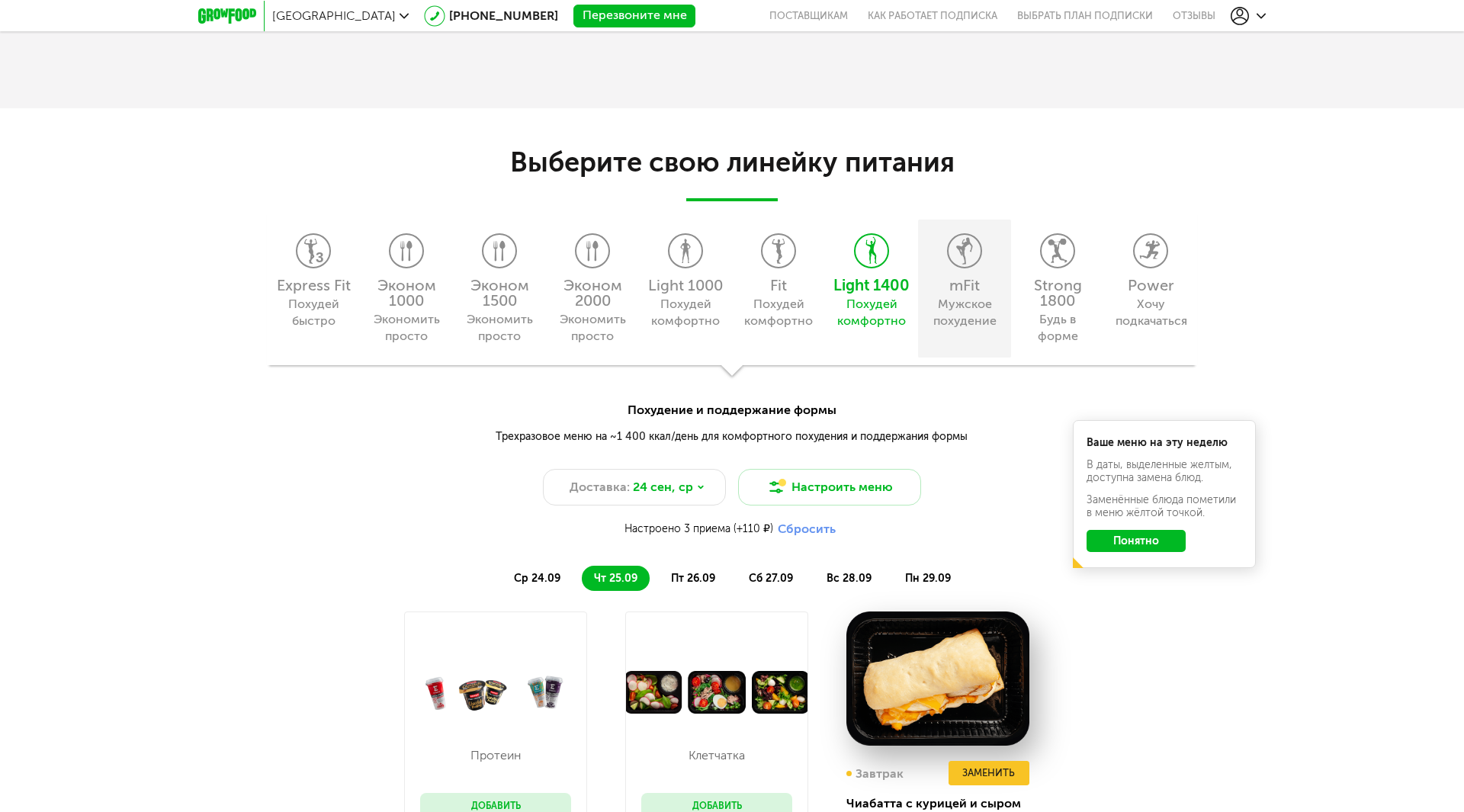
click at [961, 293] on div "mFit" at bounding box center [964, 286] width 78 height 15
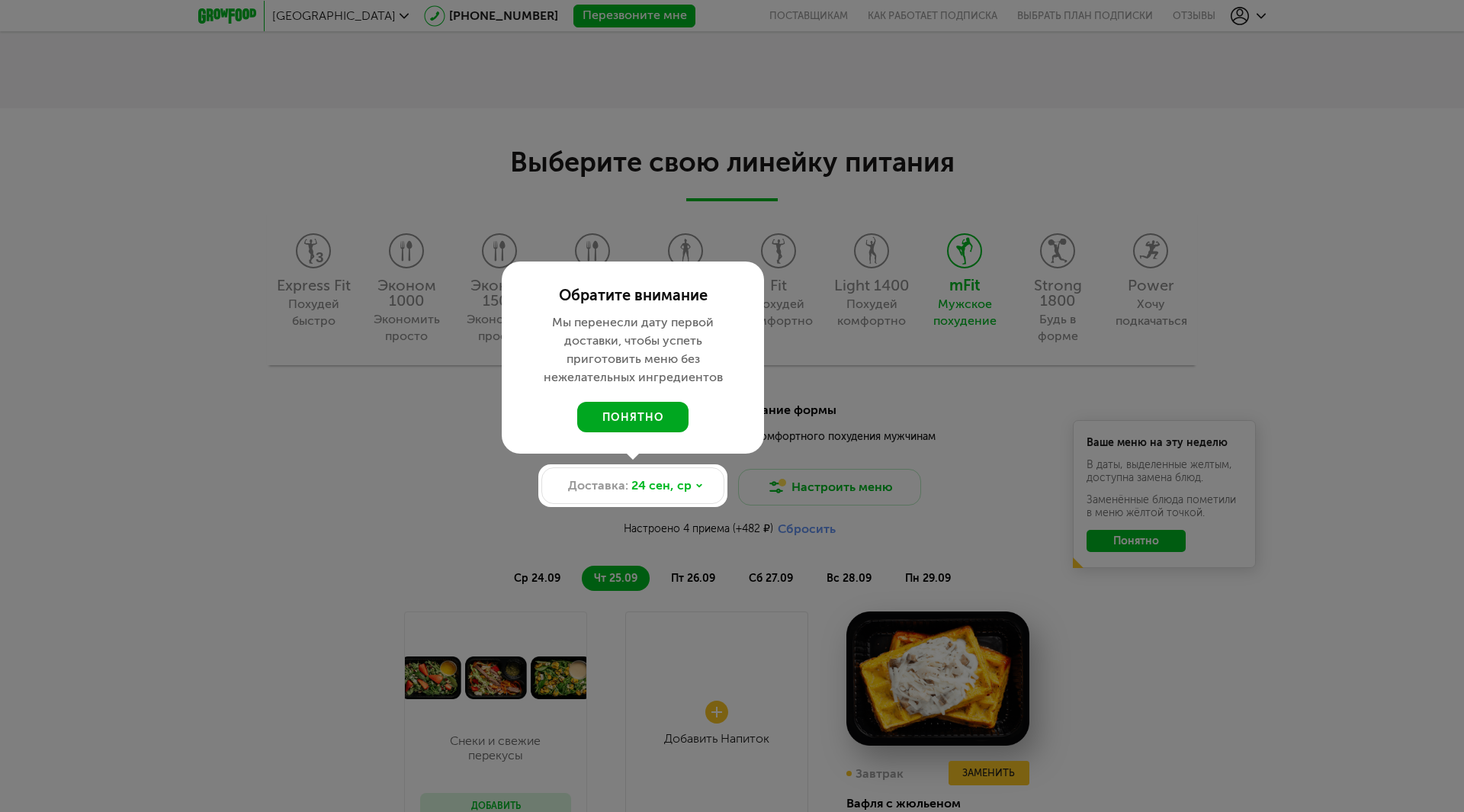
click at [642, 423] on button "понятно" at bounding box center [632, 417] width 111 height 30
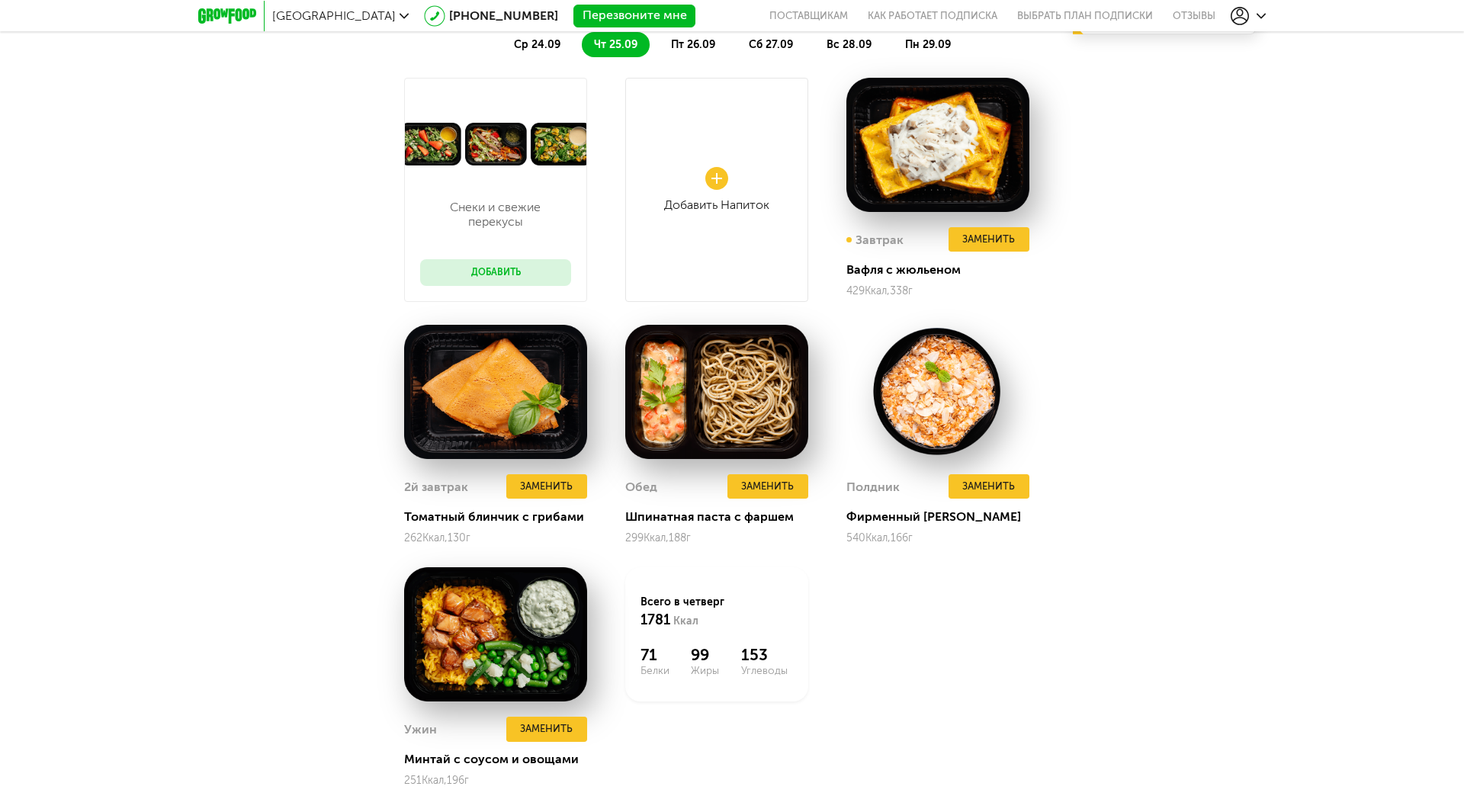
scroll to position [1669, 0]
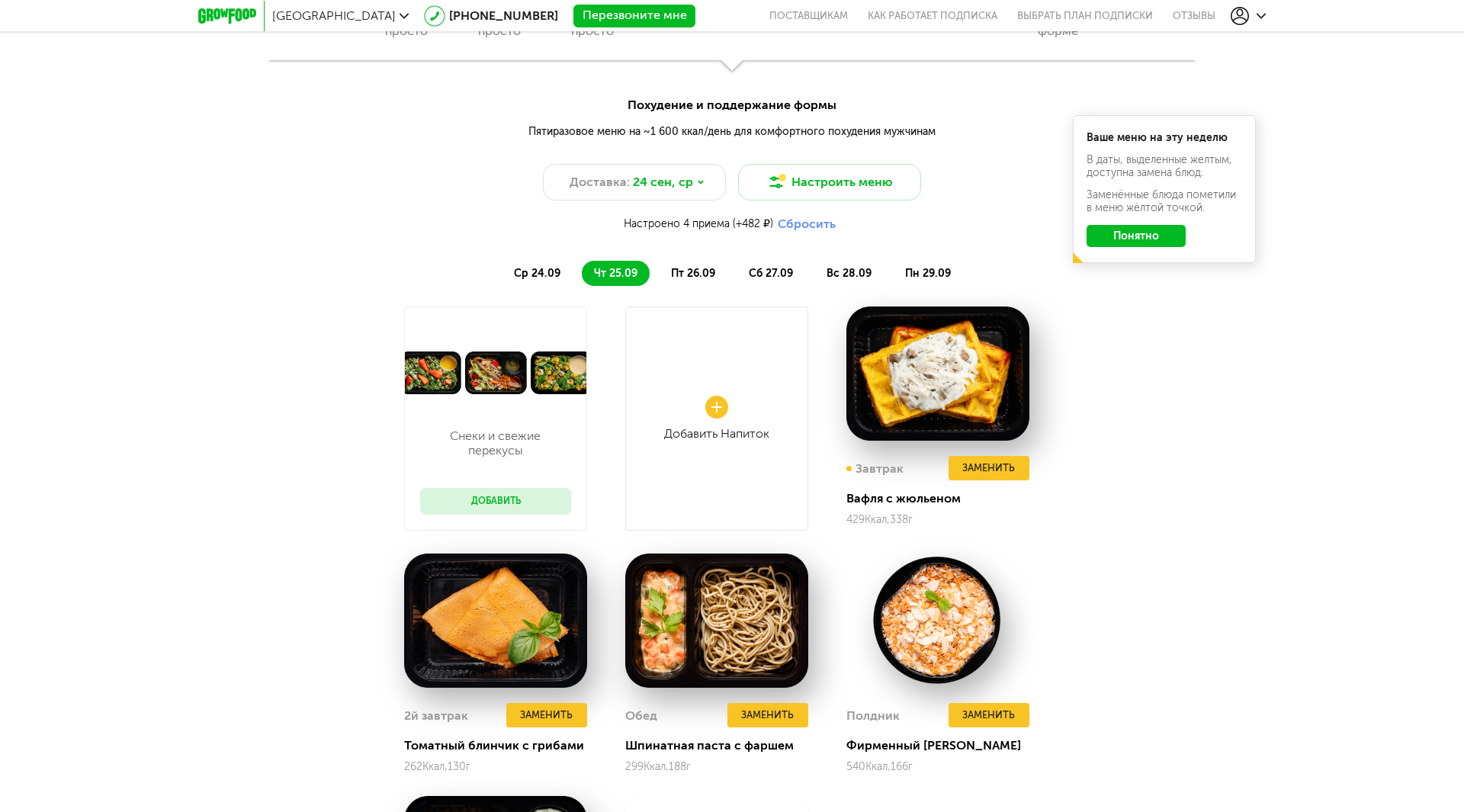
click at [940, 270] on span "пн 29.09" at bounding box center [928, 273] width 46 height 13
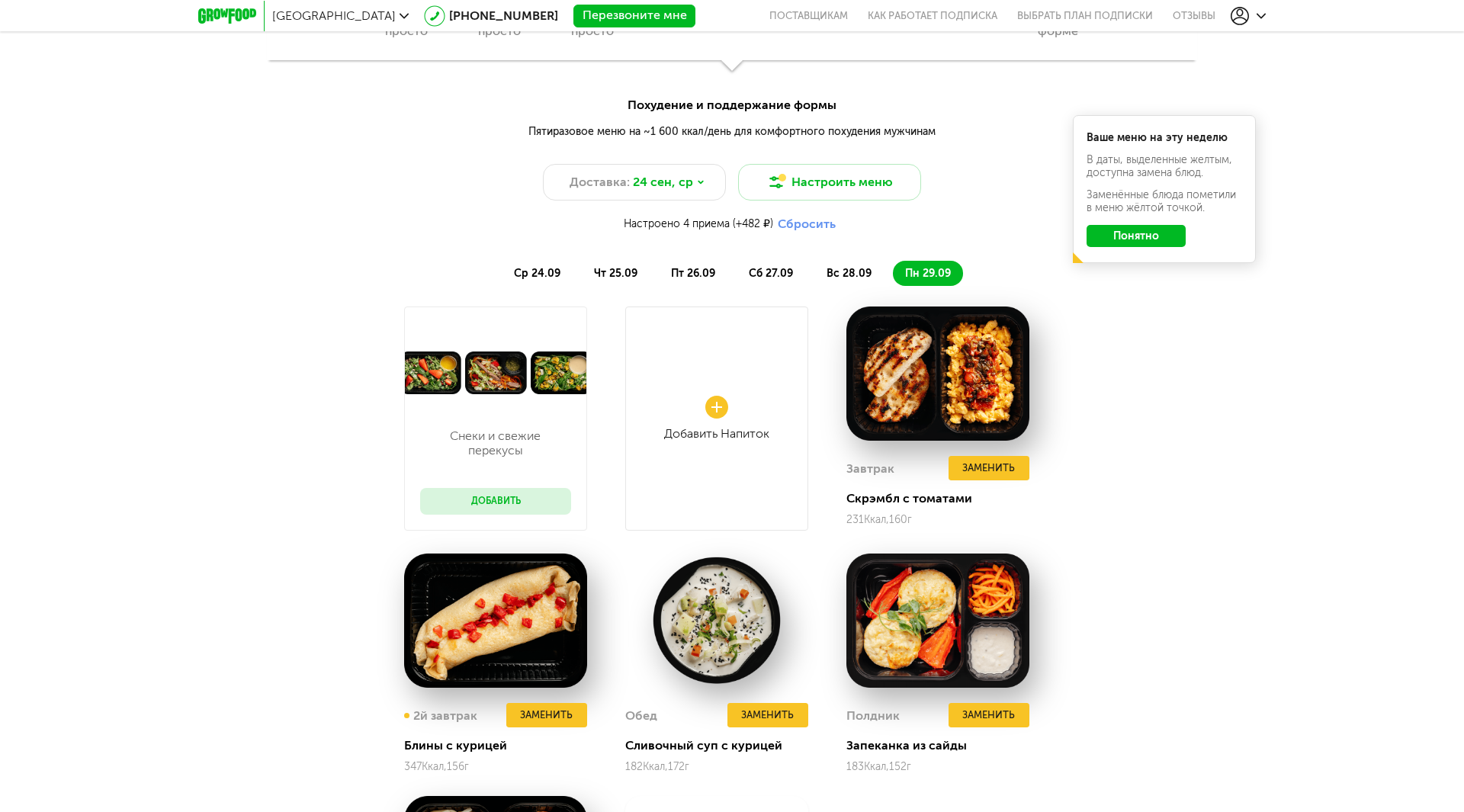
scroll to position [2379, 0]
